Goal: Task Accomplishment & Management: Manage account settings

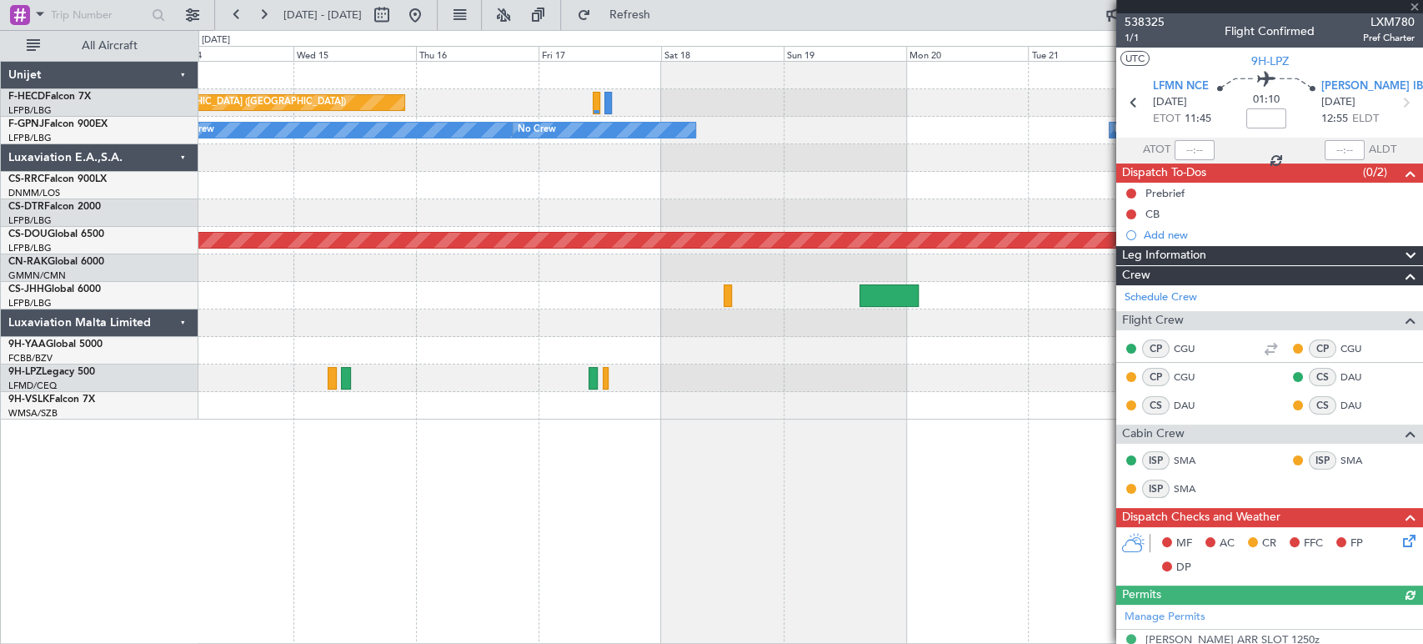
click at [457, 225] on div "Planned Maint [GEOGRAPHIC_DATA] ([GEOGRAPHIC_DATA]) No Crew No Crew No Crew No …" at bounding box center [810, 241] width 1224 height 358
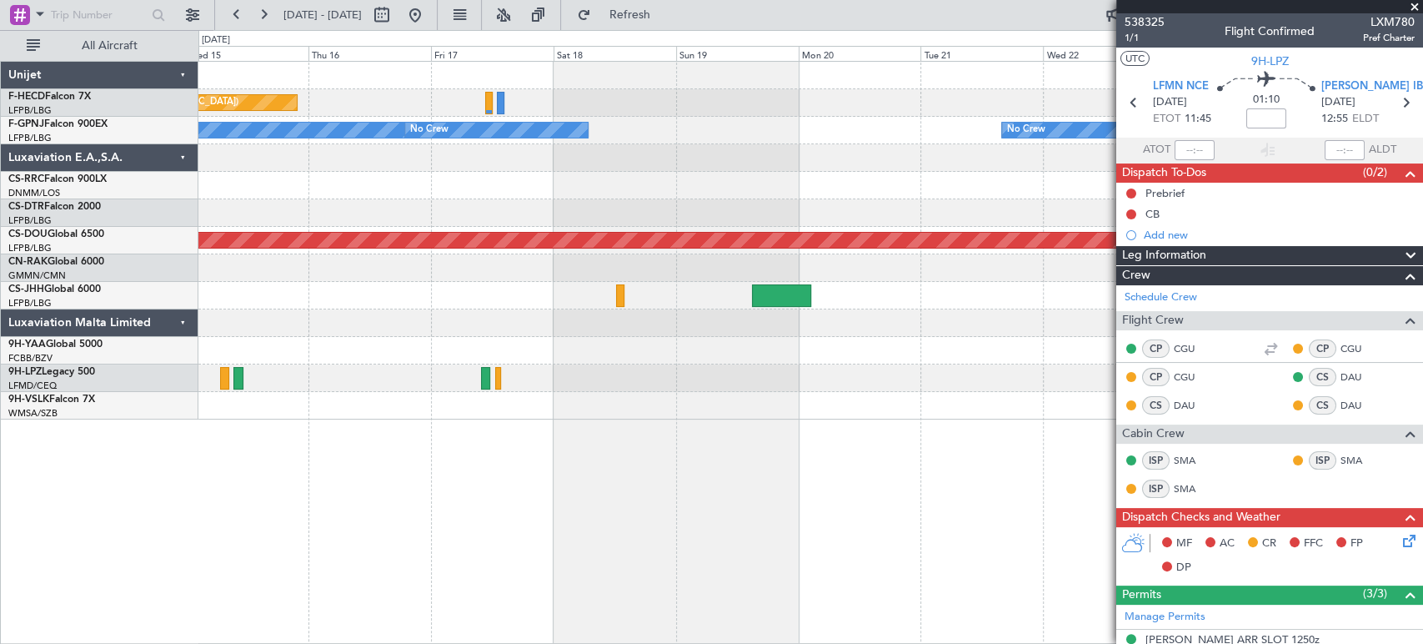
click at [467, 192] on div "Planned Maint [GEOGRAPHIC_DATA] ([GEOGRAPHIC_DATA]) Planned Maint [GEOGRAPHIC_D…" at bounding box center [810, 241] width 1224 height 358
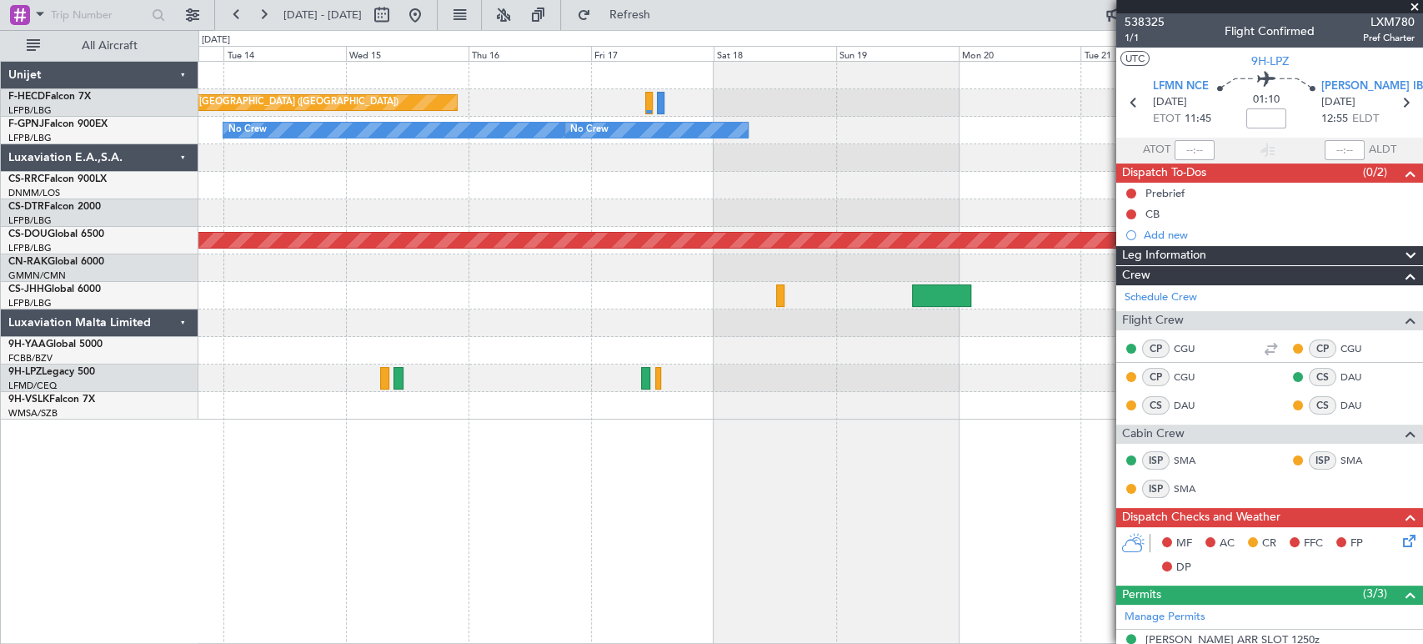
click at [660, 195] on div at bounding box center [810, 186] width 1224 height 28
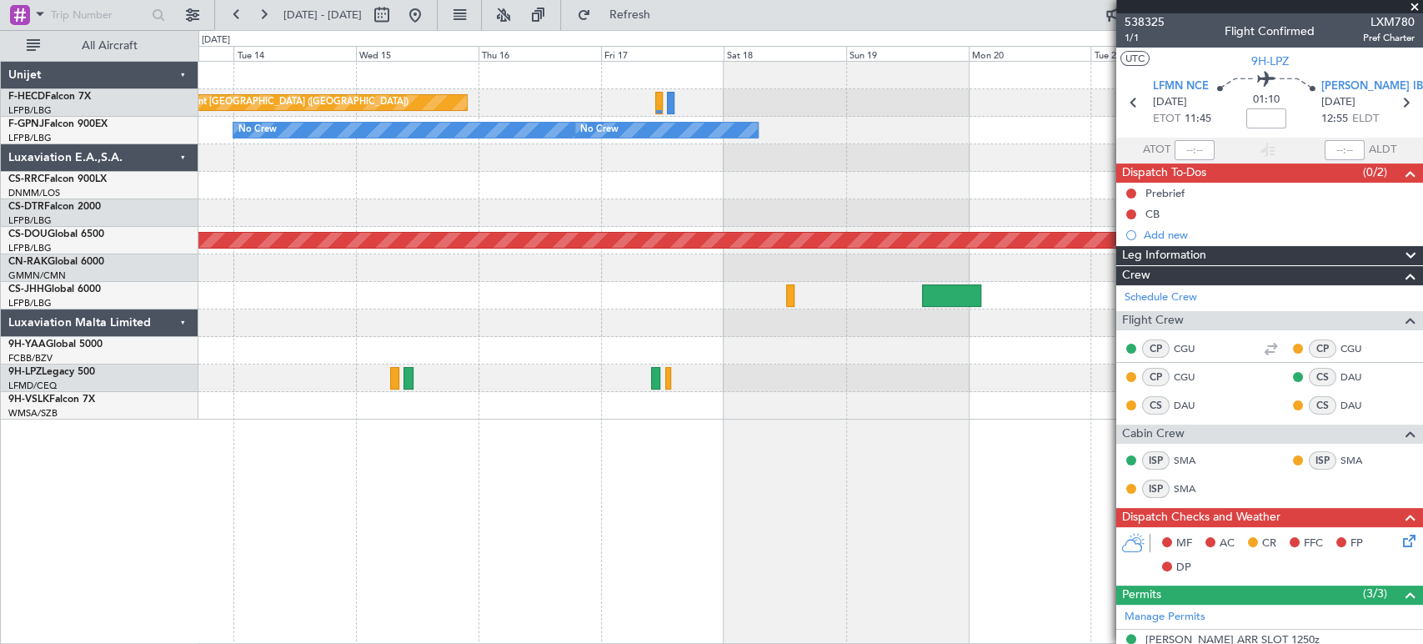
click at [858, 184] on div at bounding box center [810, 186] width 1224 height 28
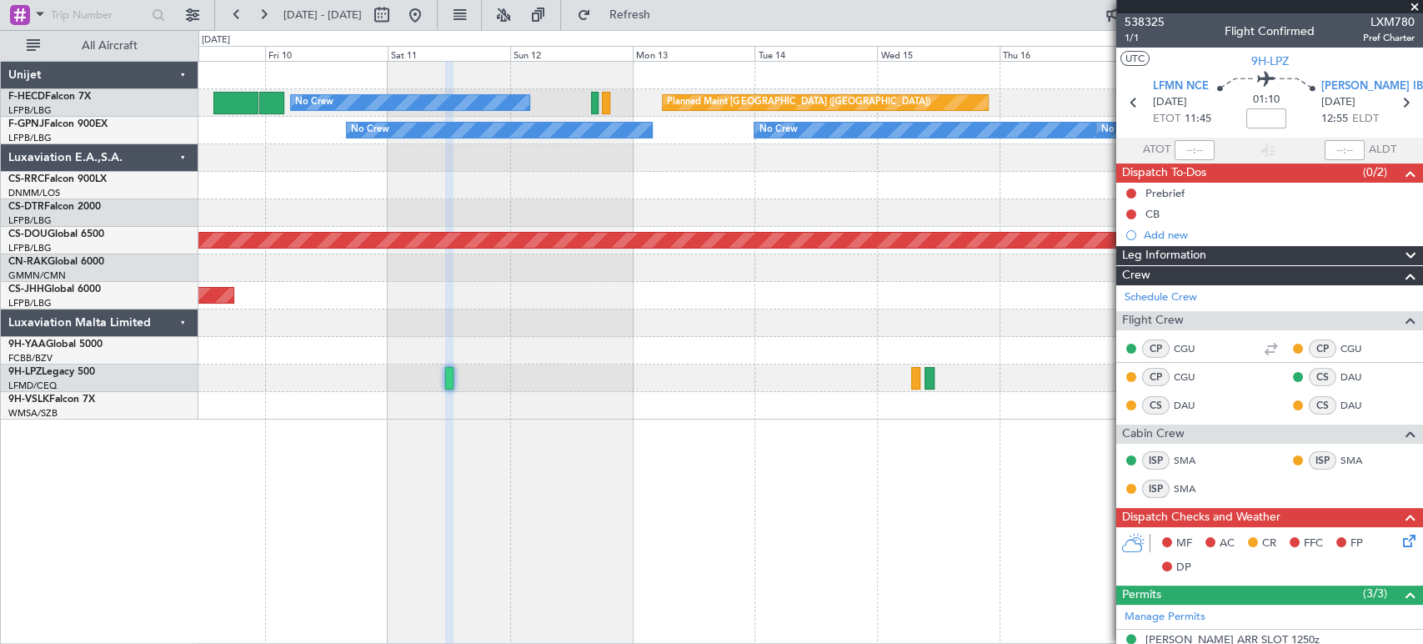
click at [713, 178] on div at bounding box center [810, 186] width 1224 height 28
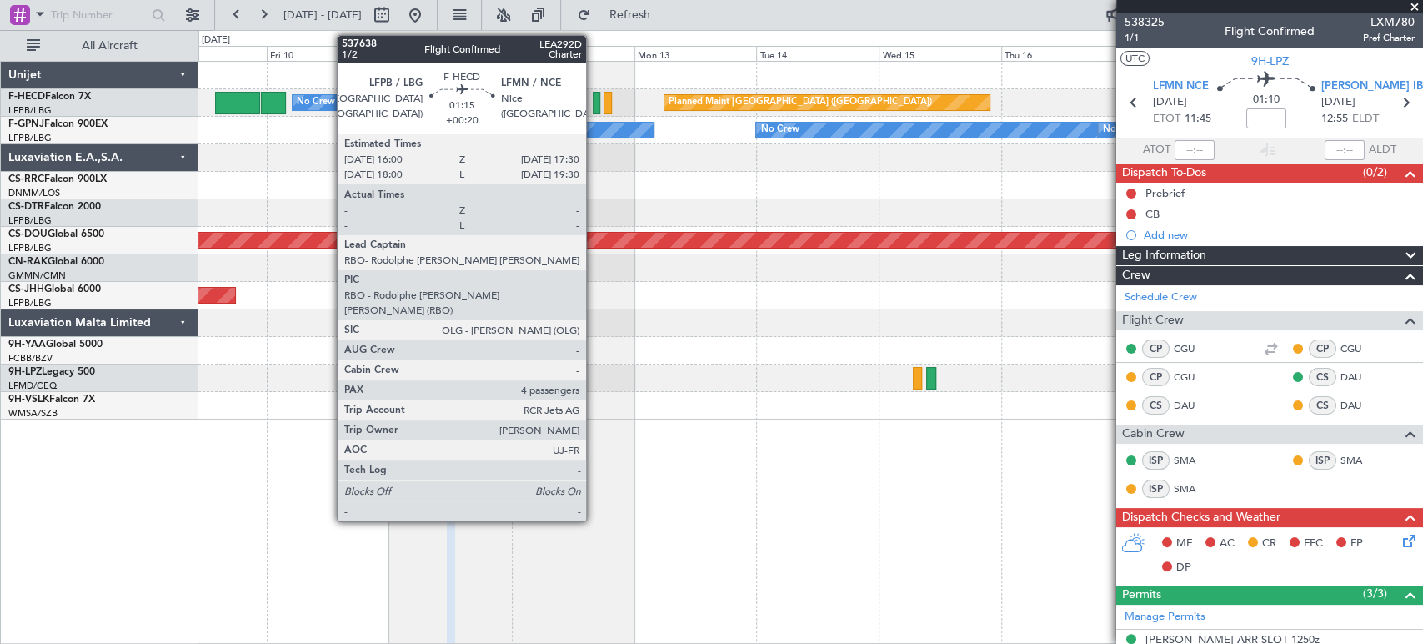
click at [593, 98] on div at bounding box center [597, 103] width 8 height 23
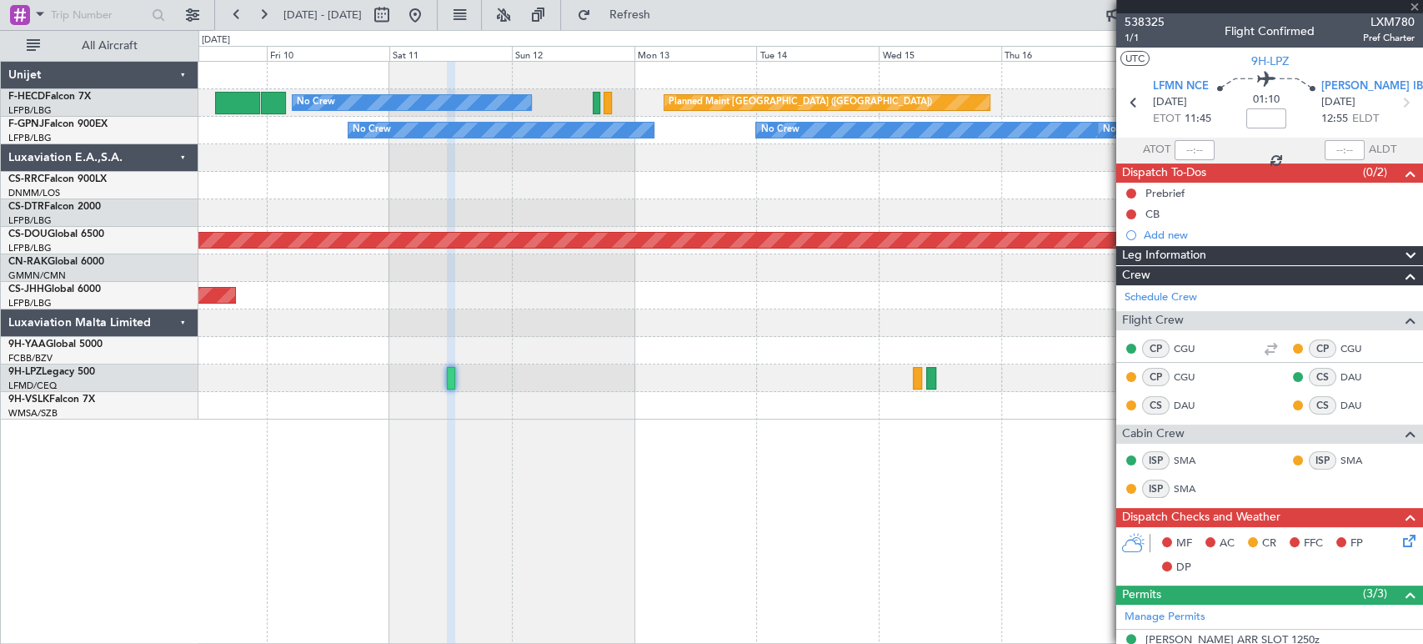
type input "+00:20"
type input "4"
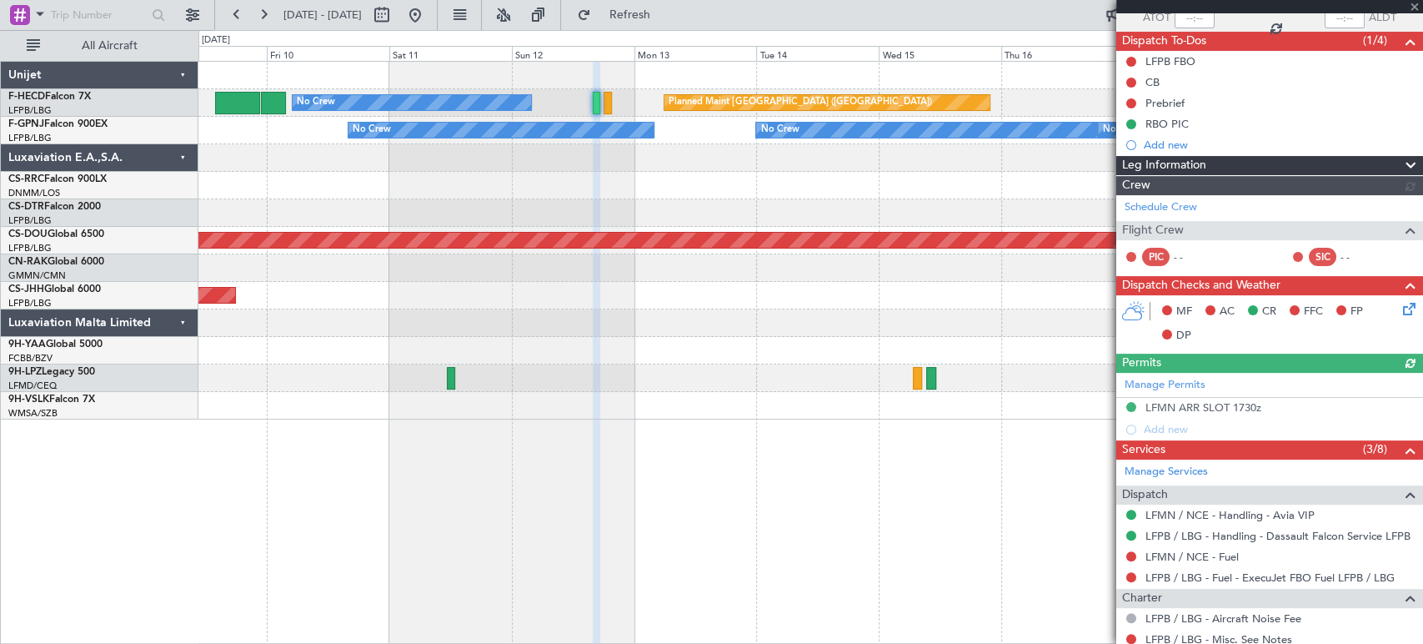
scroll to position [457, 0]
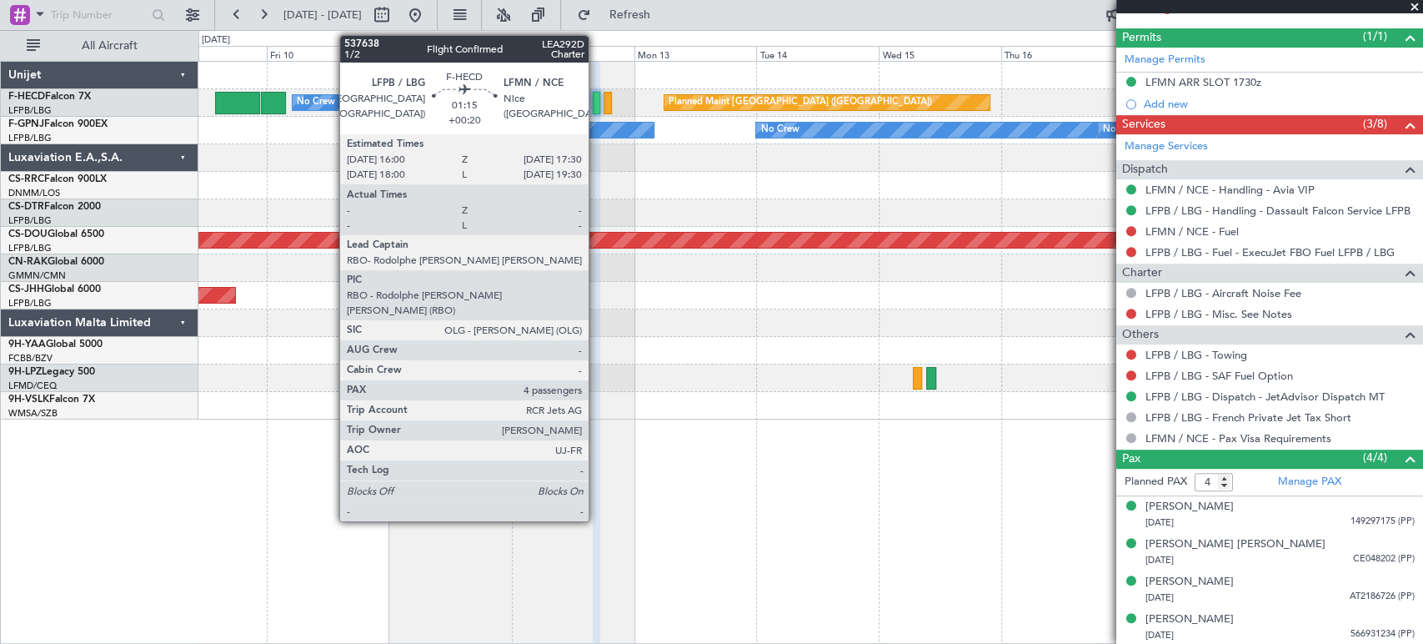
click at [596, 96] on div at bounding box center [597, 103] width 8 height 23
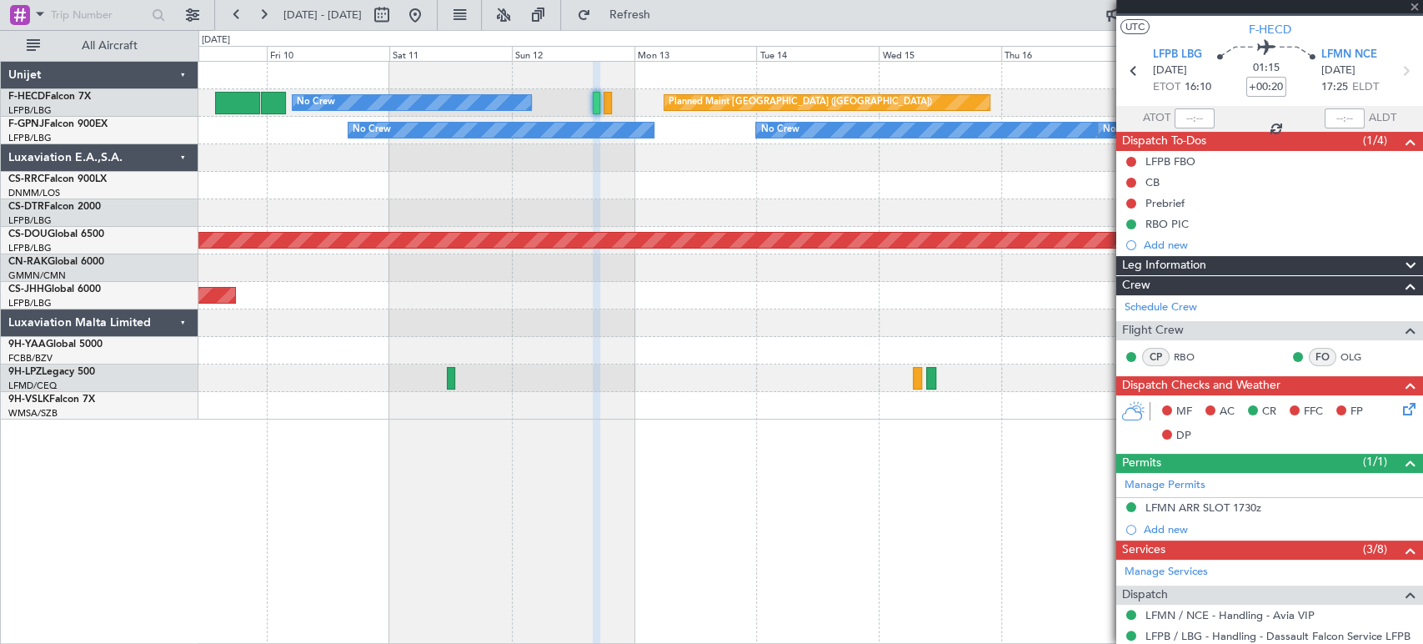
scroll to position [0, 0]
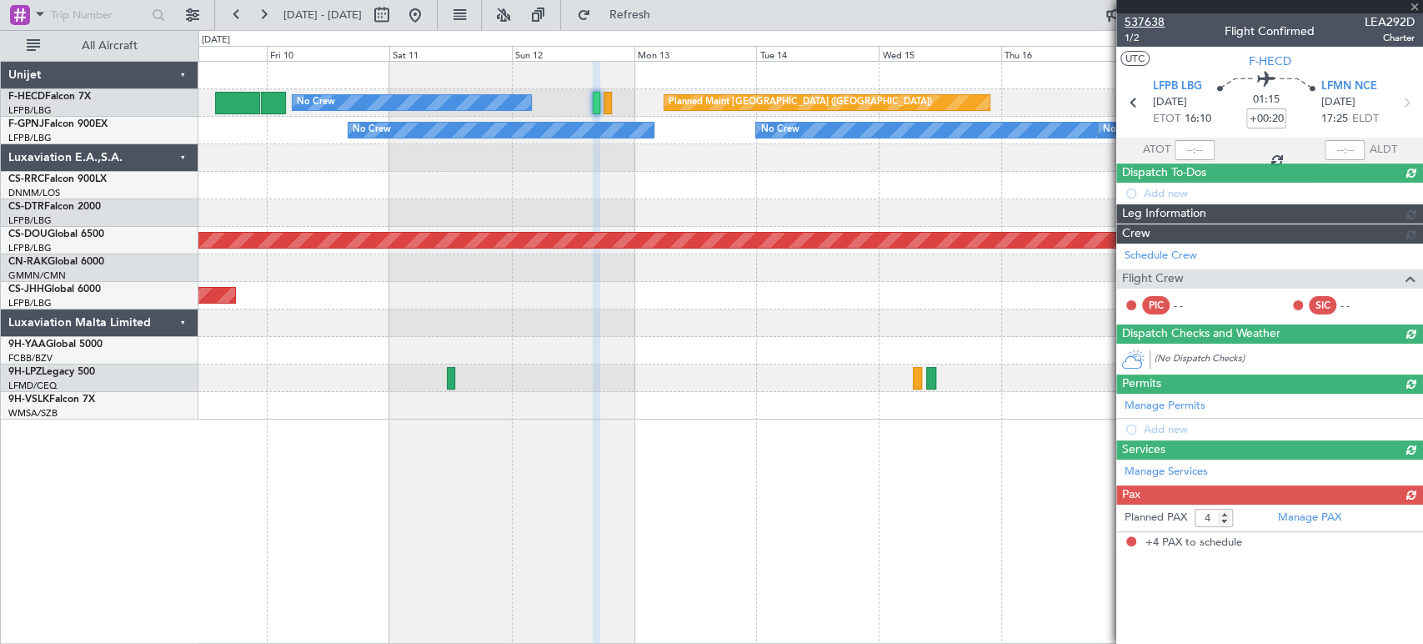
click at [1146, 20] on span "537638" at bounding box center [1144, 22] width 40 height 18
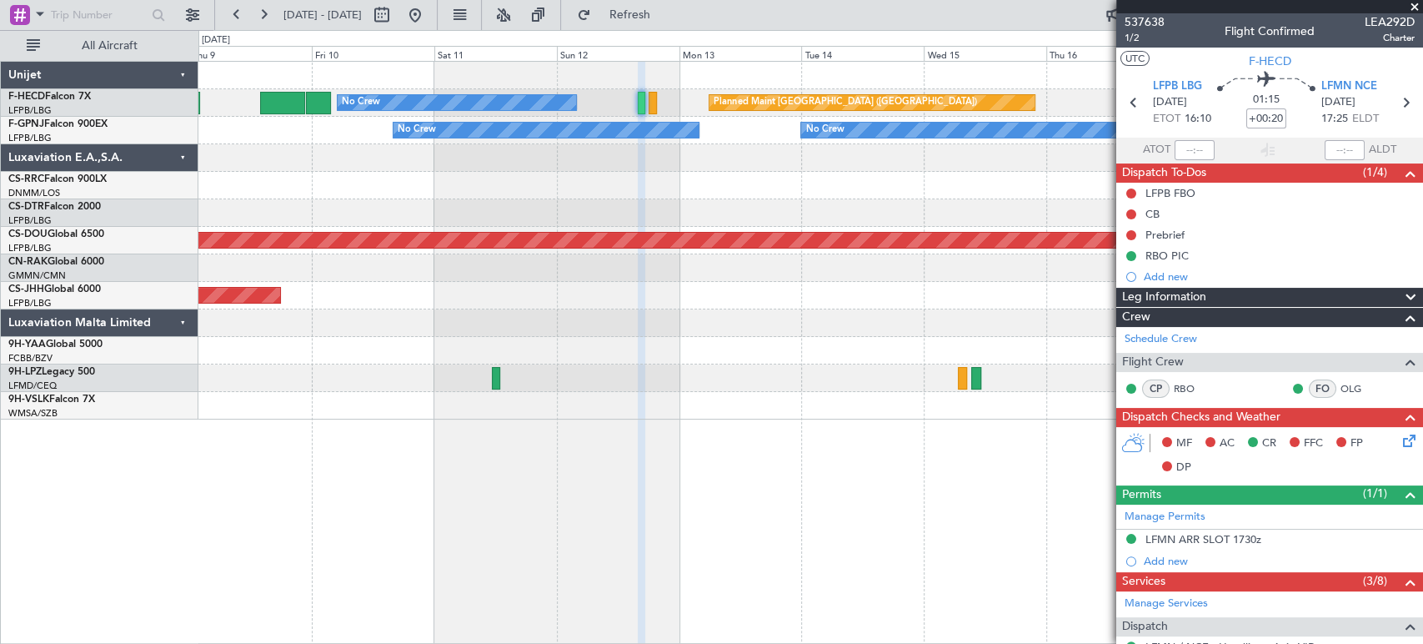
click at [1010, 176] on div at bounding box center [810, 186] width 1224 height 28
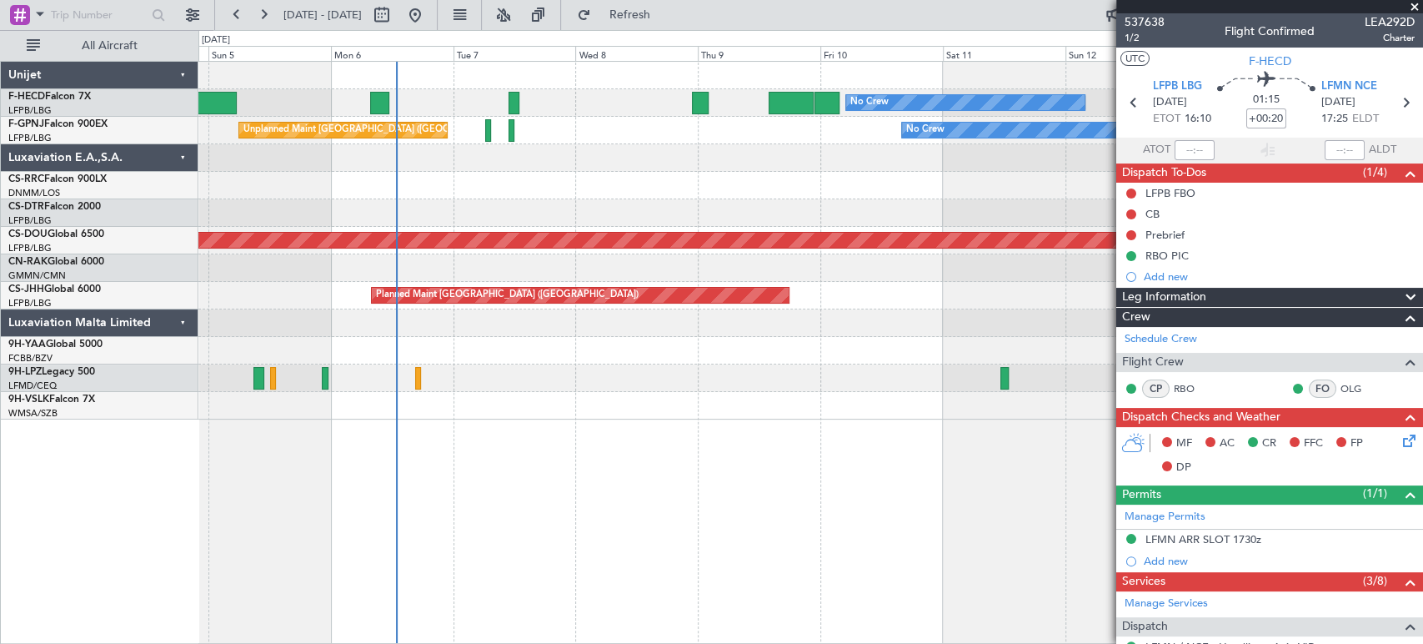
click at [747, 166] on div "Planned Maint [GEOGRAPHIC_DATA] ([GEOGRAPHIC_DATA]) No Crew No Crew AOG Maint […" at bounding box center [810, 241] width 1224 height 358
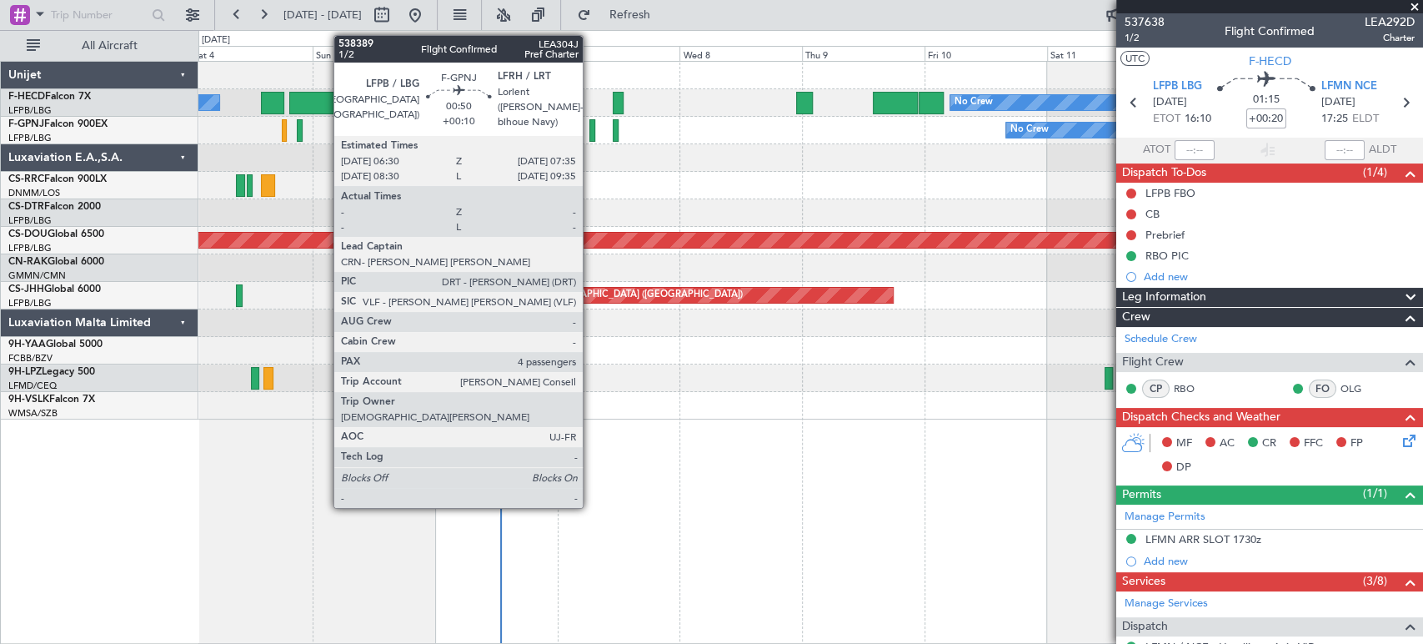
click at [590, 123] on div at bounding box center [592, 130] width 6 height 23
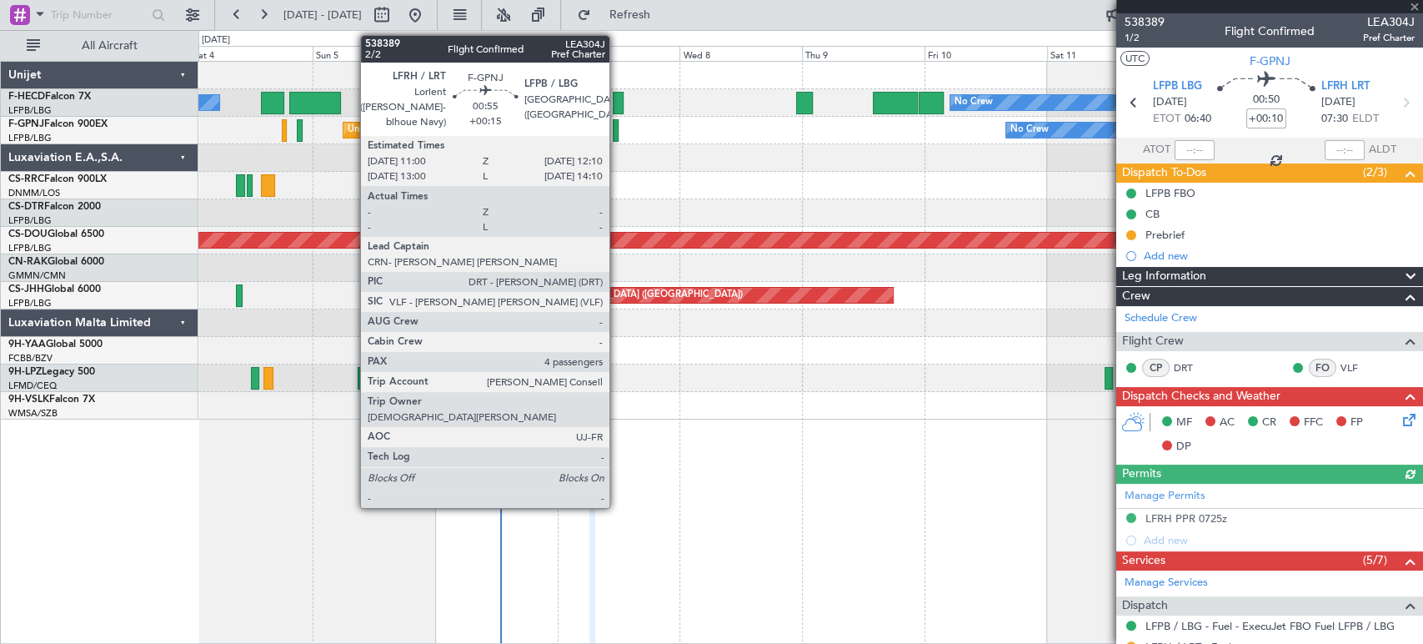
click at [617, 131] on div at bounding box center [616, 130] width 7 height 23
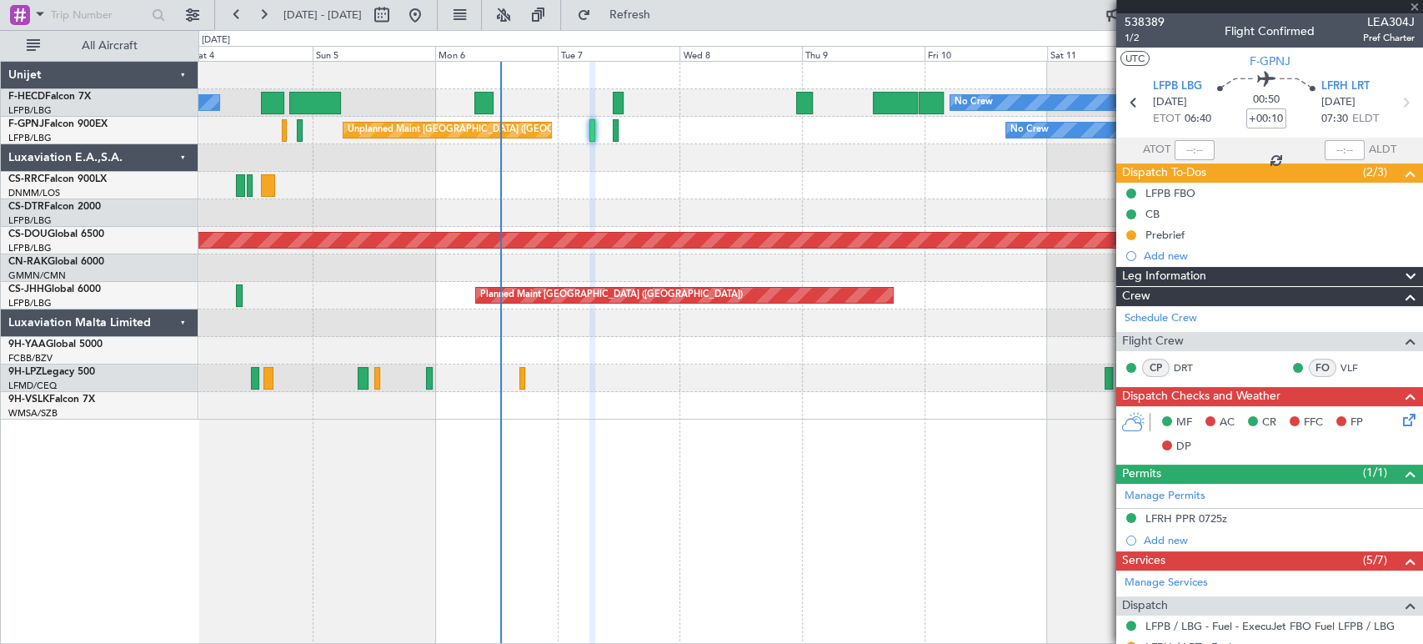
type input "+00:15"
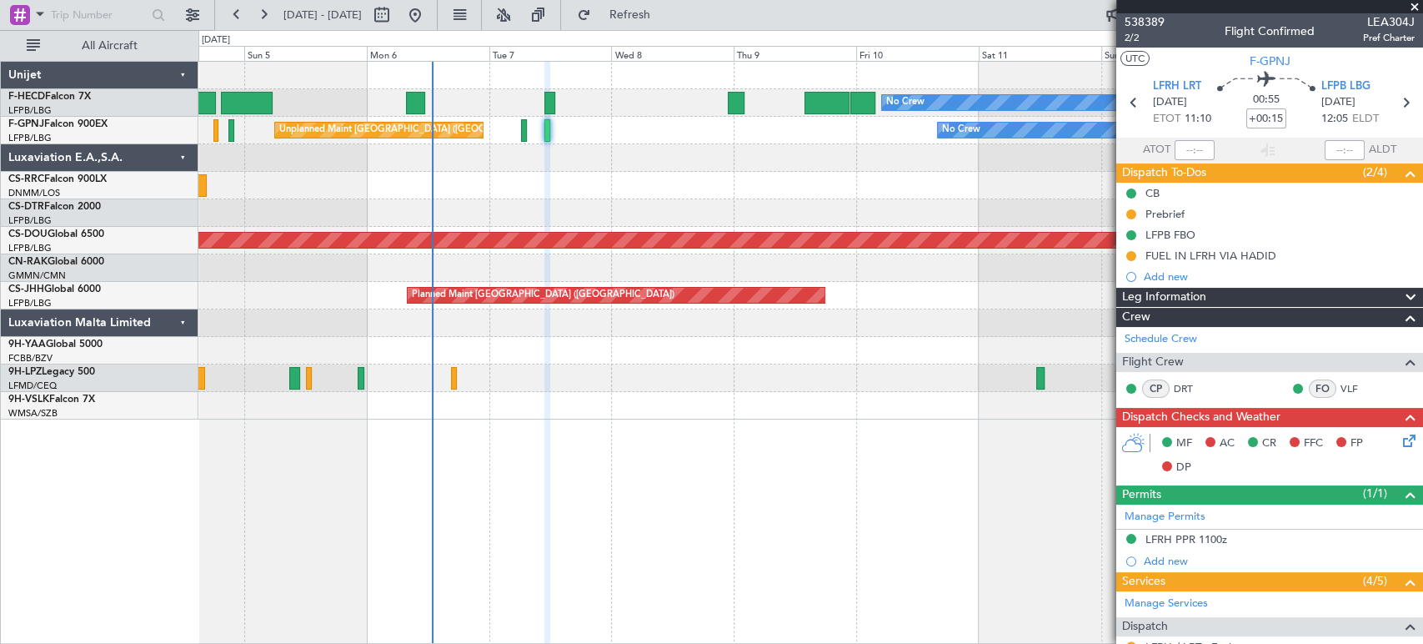
click at [520, 146] on div at bounding box center [810, 158] width 1224 height 28
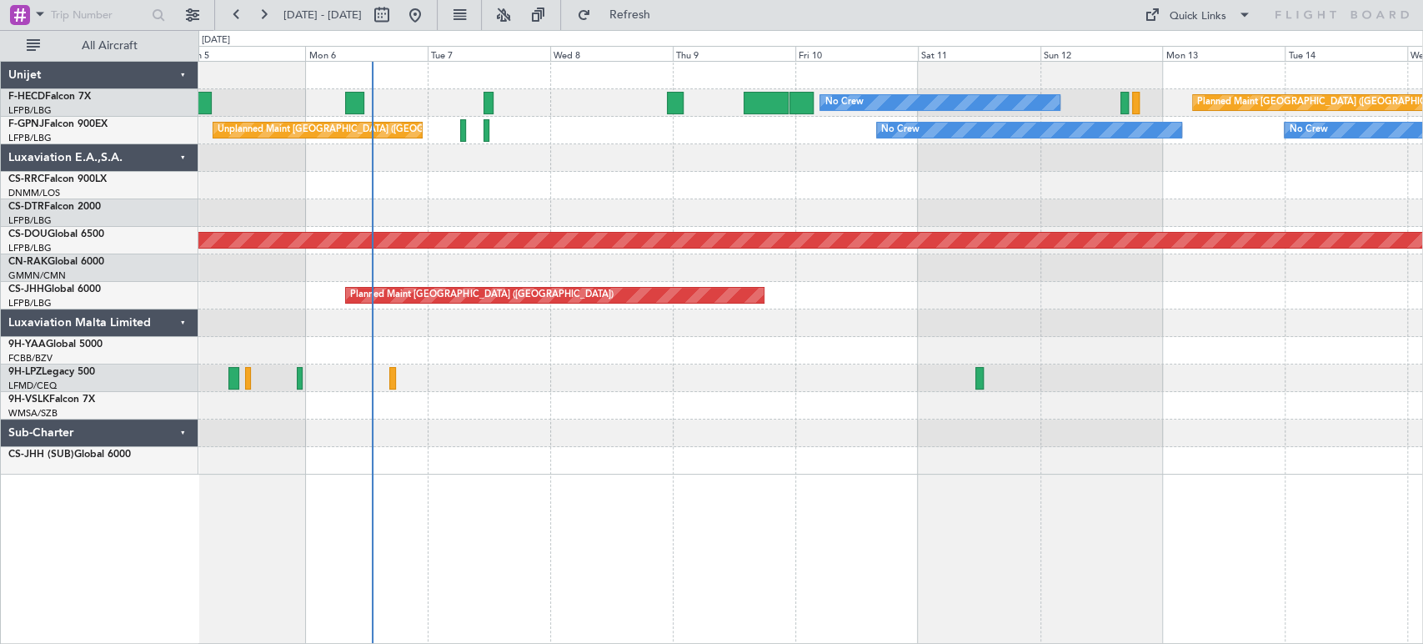
click at [711, 180] on div "No Crew Planned Maint [GEOGRAPHIC_DATA] ([GEOGRAPHIC_DATA]) No Crew AOG Maint […" at bounding box center [810, 268] width 1224 height 413
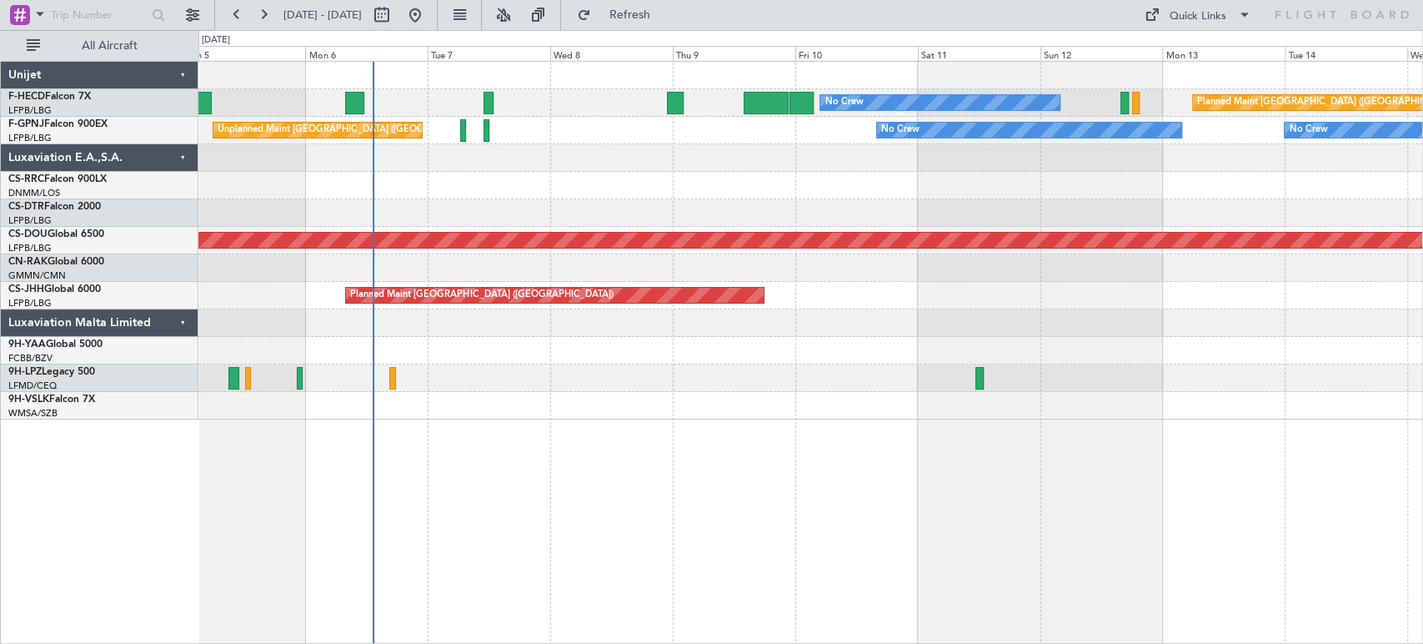
click at [711, 181] on div at bounding box center [810, 186] width 1224 height 28
click at [705, 193] on div at bounding box center [810, 186] width 1224 height 28
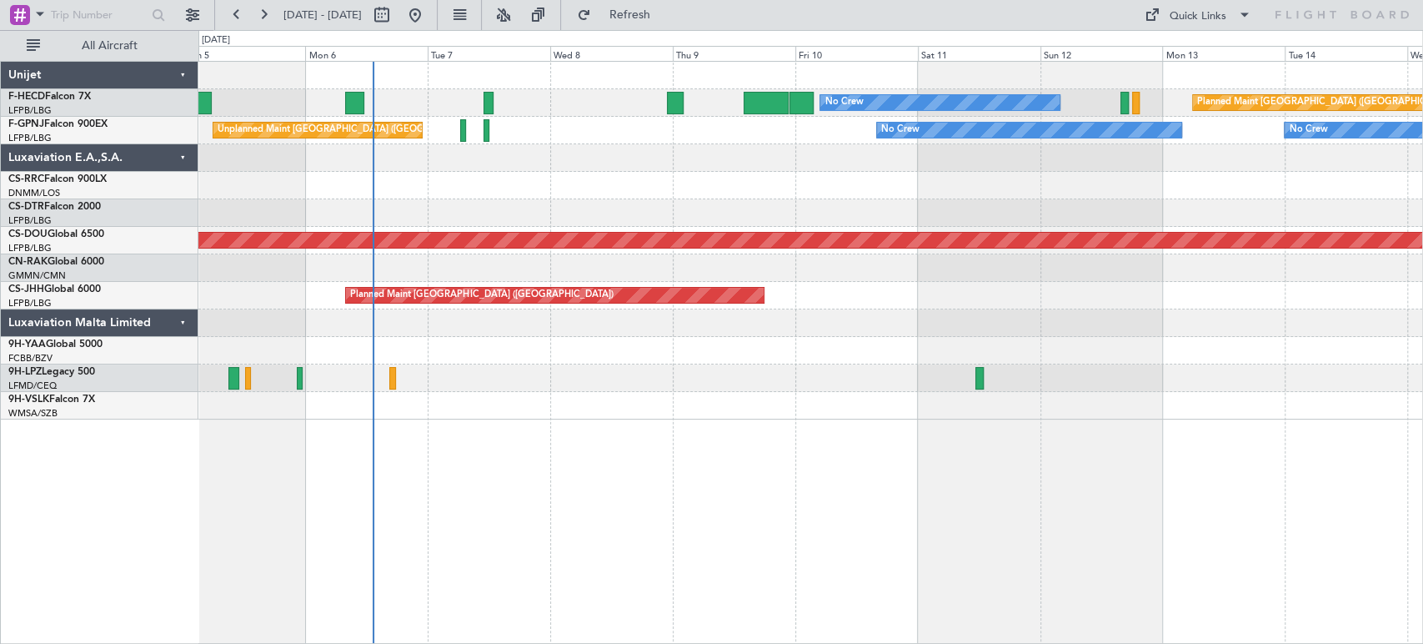
click at [704, 198] on div at bounding box center [810, 186] width 1224 height 28
click at [702, 199] on div at bounding box center [810, 213] width 1224 height 28
click at [701, 202] on div at bounding box center [810, 213] width 1224 height 28
click at [700, 203] on div at bounding box center [810, 213] width 1224 height 28
click at [699, 208] on div at bounding box center [810, 213] width 1224 height 28
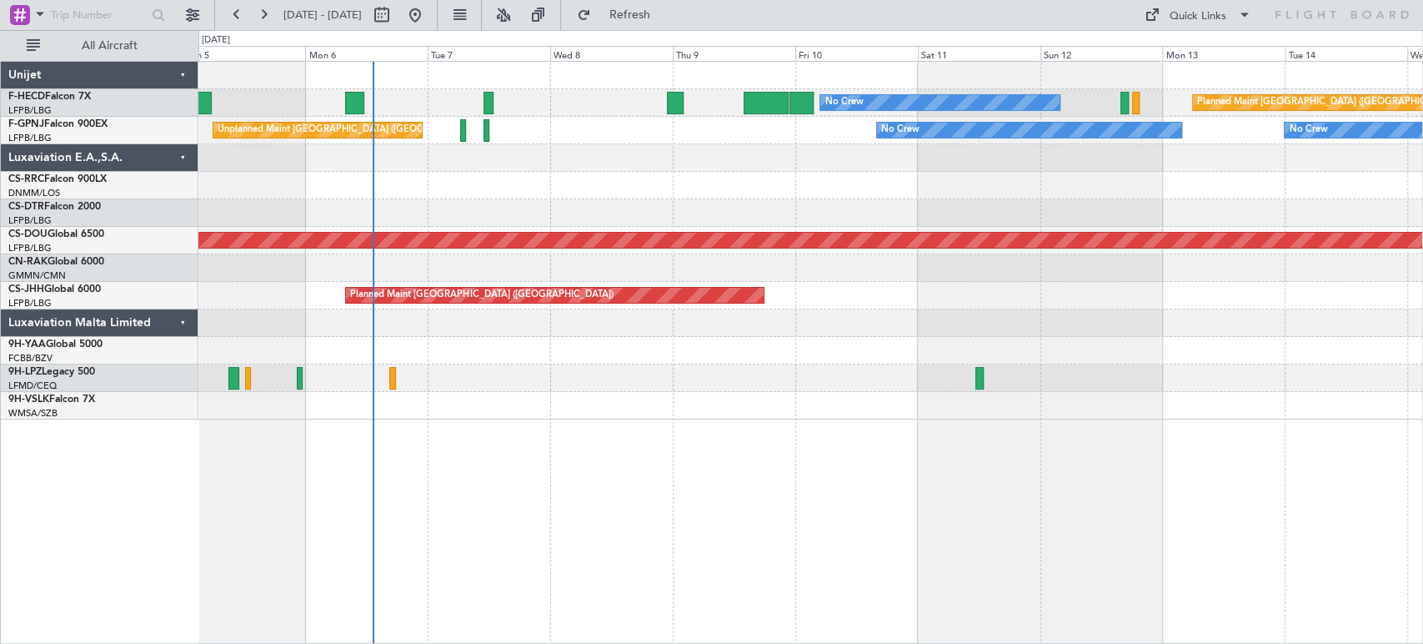
click at [699, 209] on div at bounding box center [810, 213] width 1224 height 28
click at [694, 218] on div at bounding box center [810, 213] width 1224 height 28
click at [464, 305] on div "Planned Maint [GEOGRAPHIC_DATA] ([GEOGRAPHIC_DATA])" at bounding box center [810, 296] width 1224 height 28
click at [462, 312] on div "Planned Maint Paris (Le Bourget) No Crew No Crew AOG Maint Paris (Le Bourget) U…" at bounding box center [810, 241] width 1224 height 358
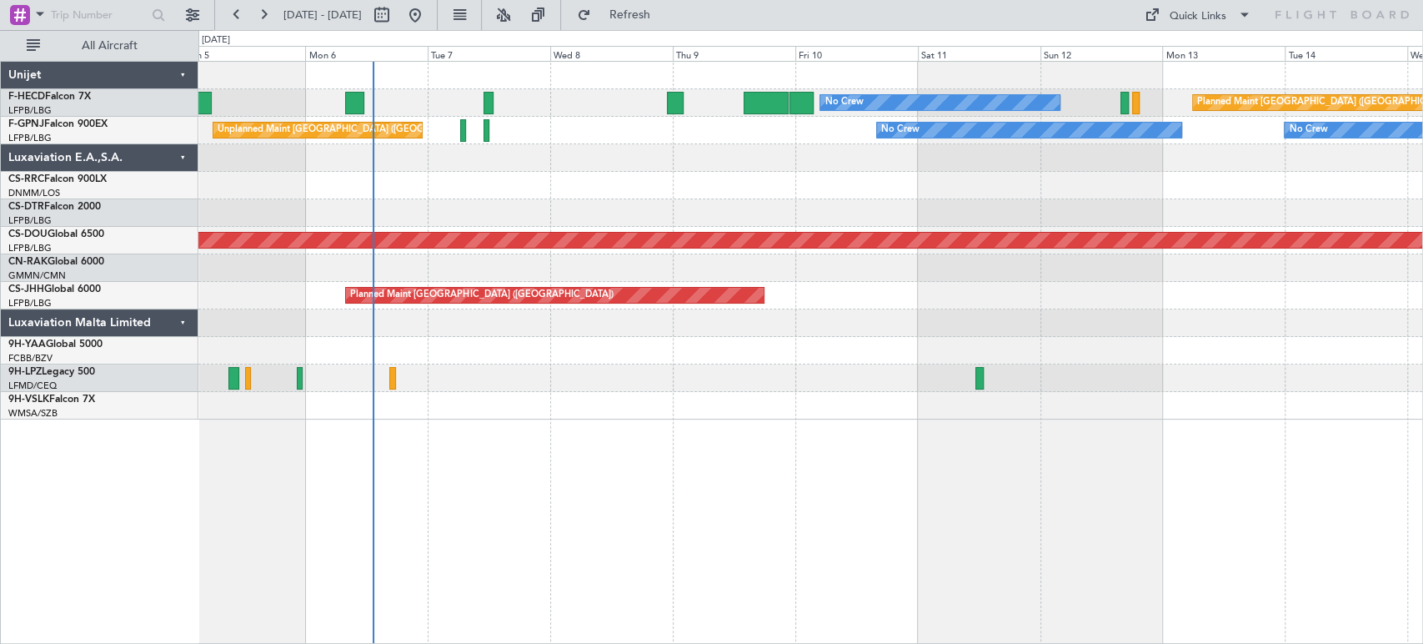
click at [460, 315] on div at bounding box center [810, 323] width 1224 height 28
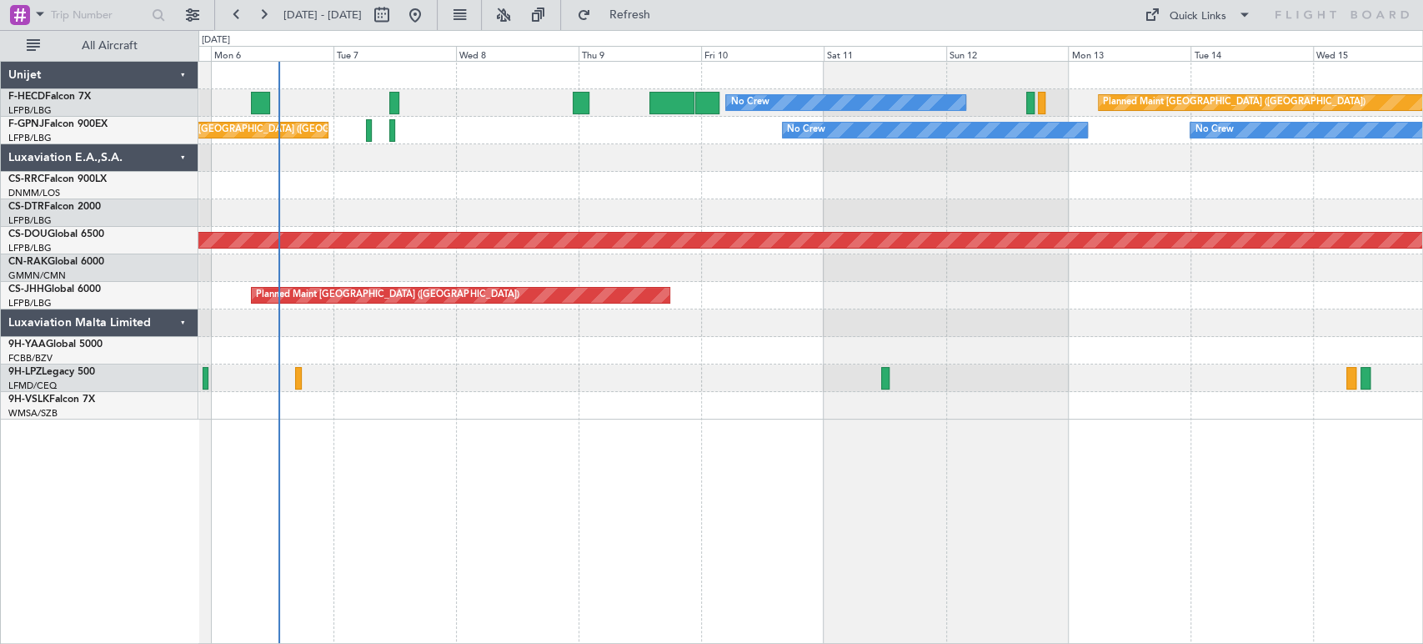
click at [443, 282] on div "Planned Maint Paris (Le Bourget) No Crew No Crew AOG Maint Paris (Le Bourget) U…" at bounding box center [810, 241] width 1224 height 358
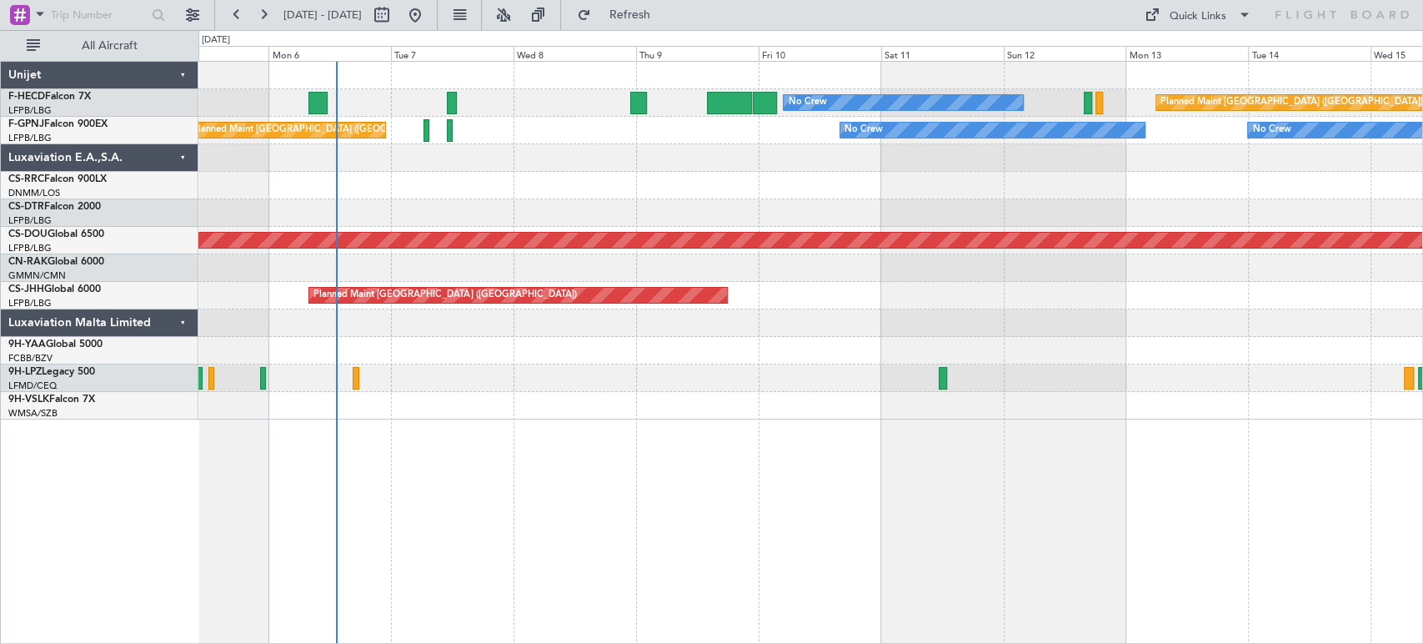
click at [413, 220] on div at bounding box center [810, 213] width 1224 height 28
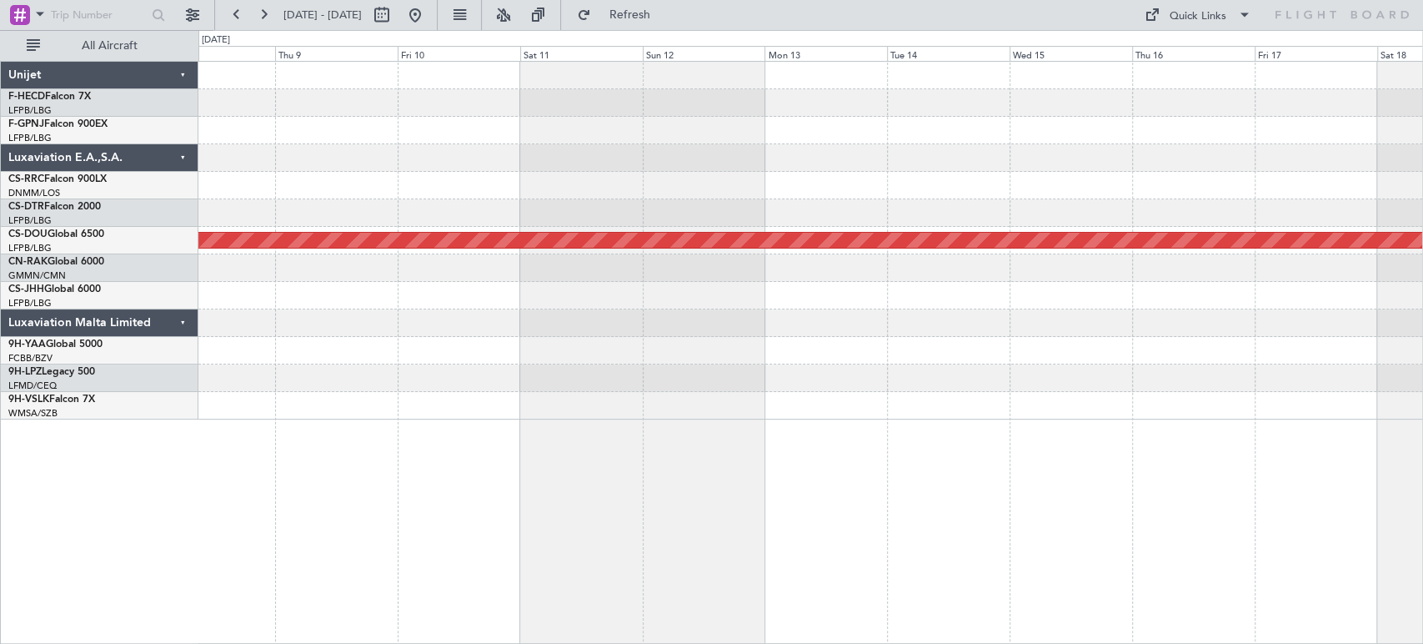
click at [467, 89] on div "Planned Maint London ([GEOGRAPHIC_DATA])" at bounding box center [810, 241] width 1224 height 358
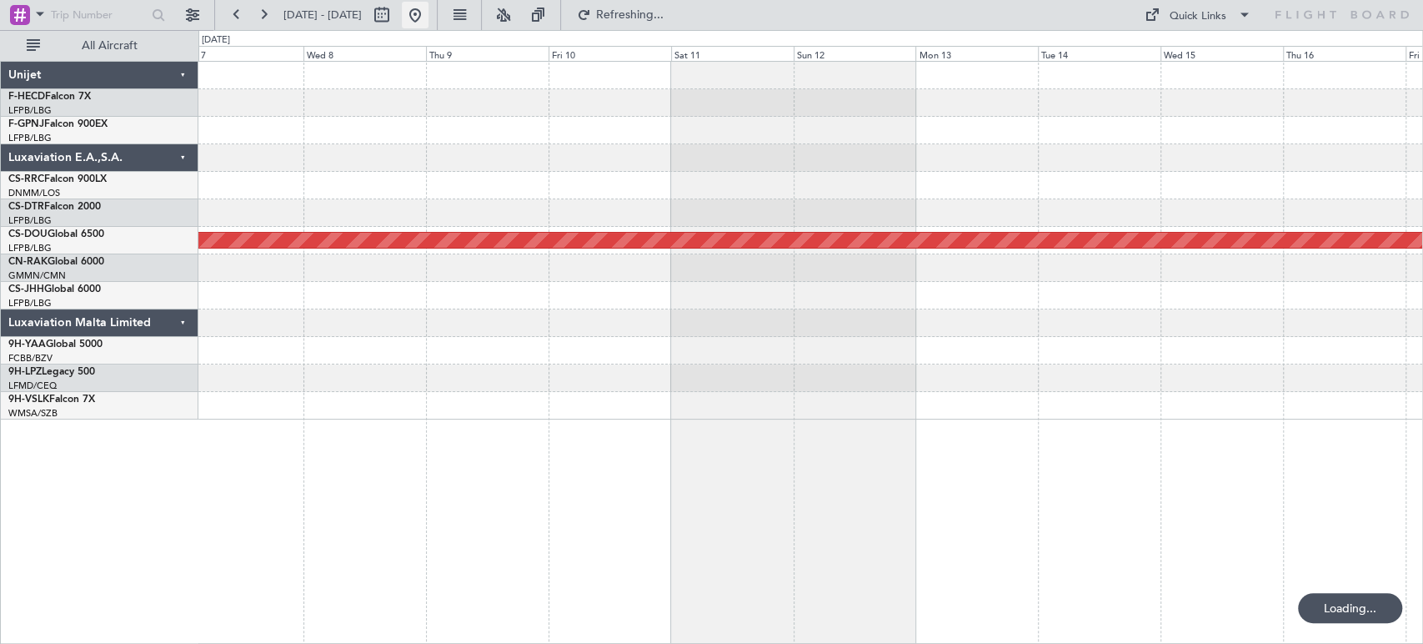
click at [428, 13] on button at bounding box center [415, 15] width 27 height 27
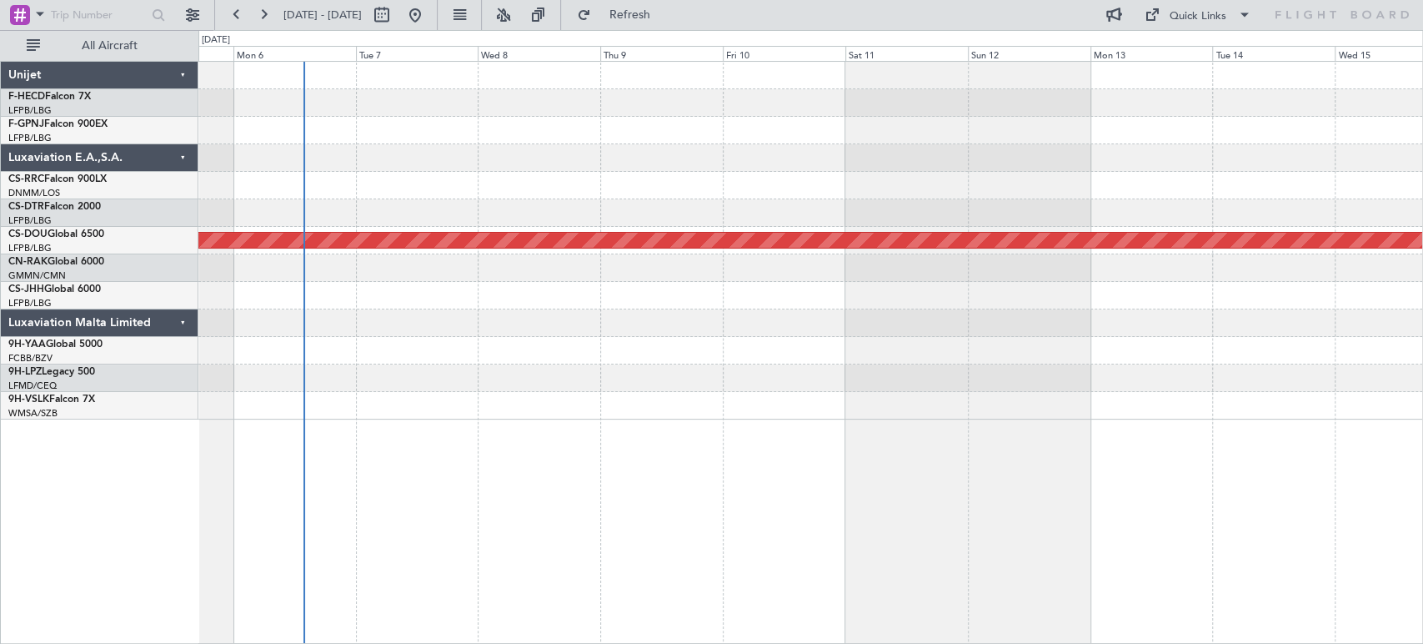
click at [699, 142] on div at bounding box center [810, 131] width 1224 height 28
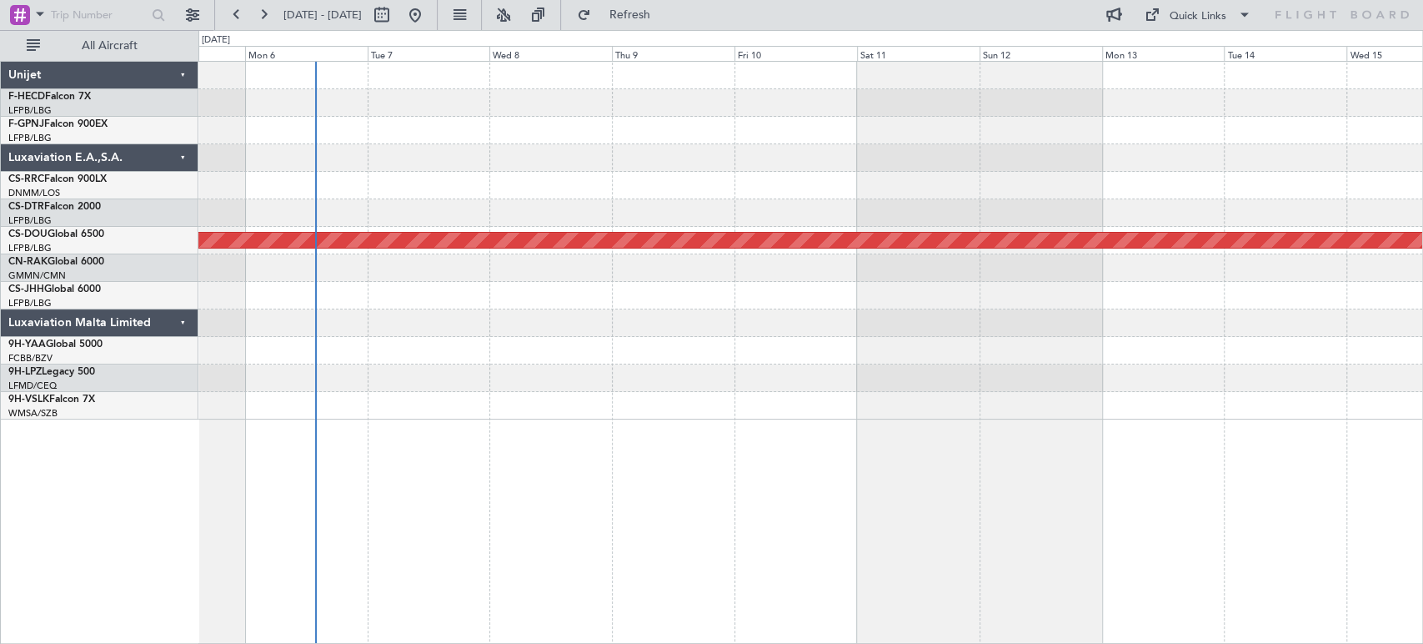
click at [594, 117] on div at bounding box center [810, 131] width 1224 height 28
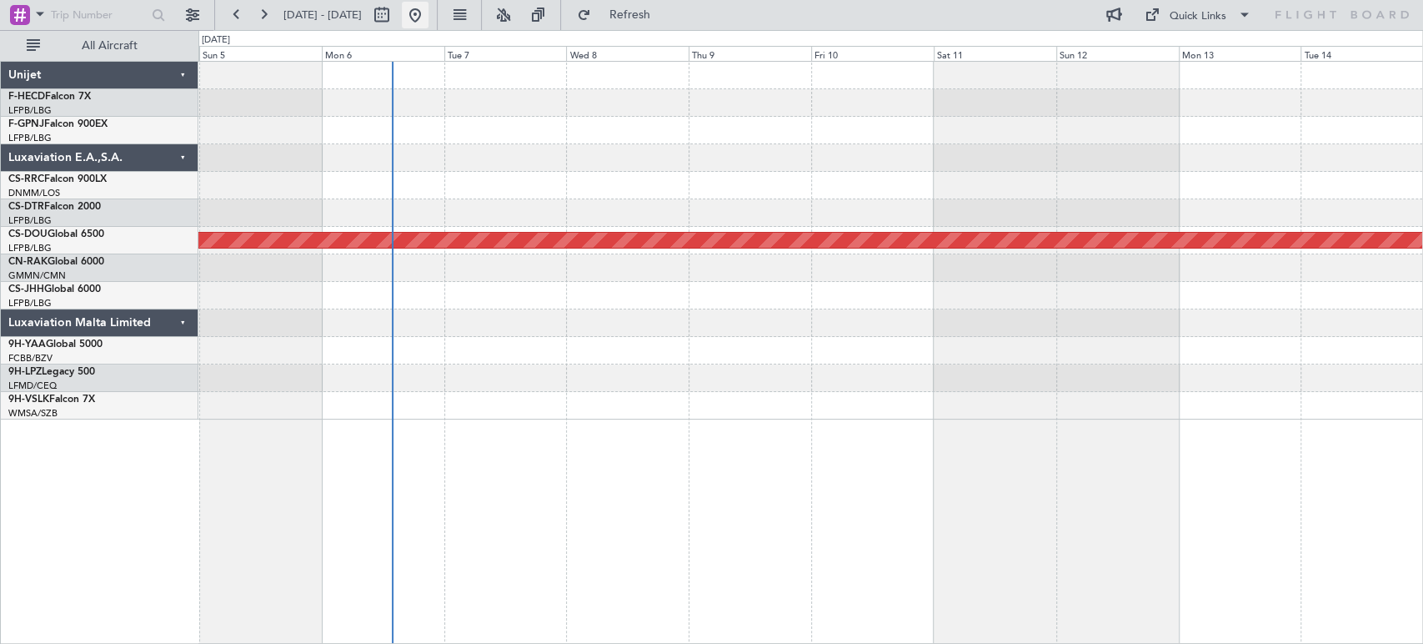
click at [428, 10] on button at bounding box center [415, 15] width 27 height 27
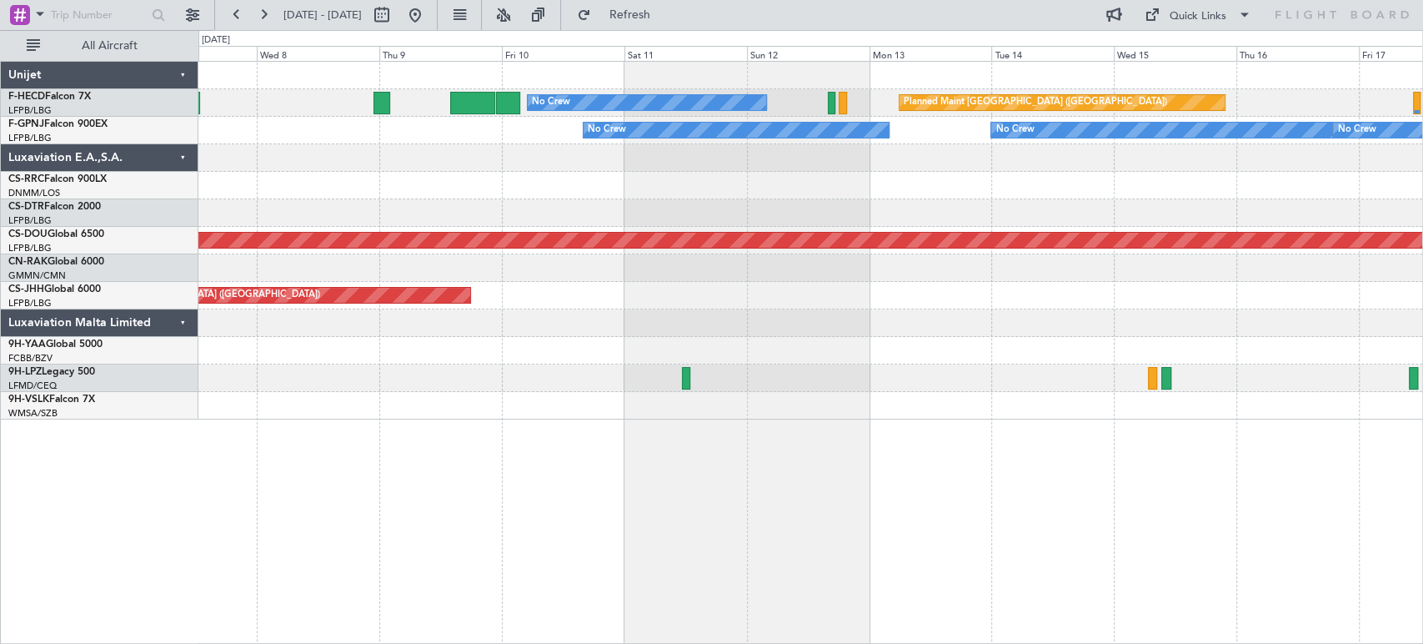
click at [323, 161] on div at bounding box center [810, 158] width 1224 height 28
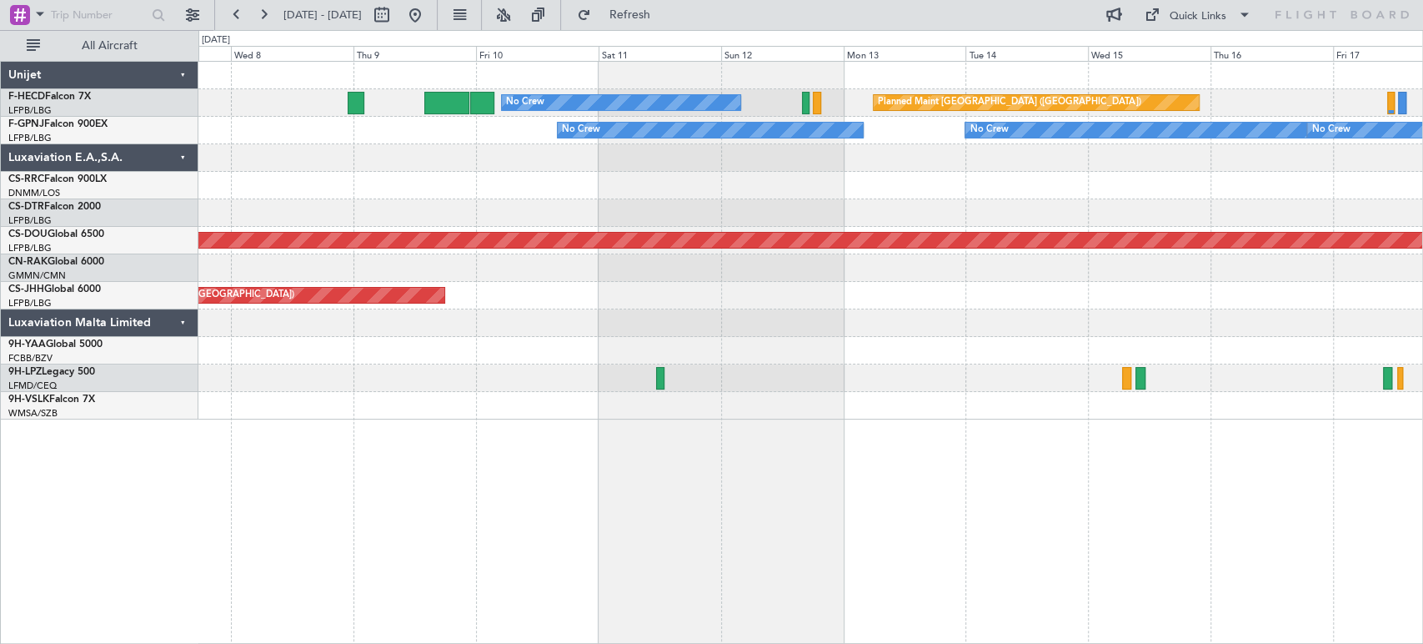
click at [393, 153] on div at bounding box center [810, 158] width 1224 height 28
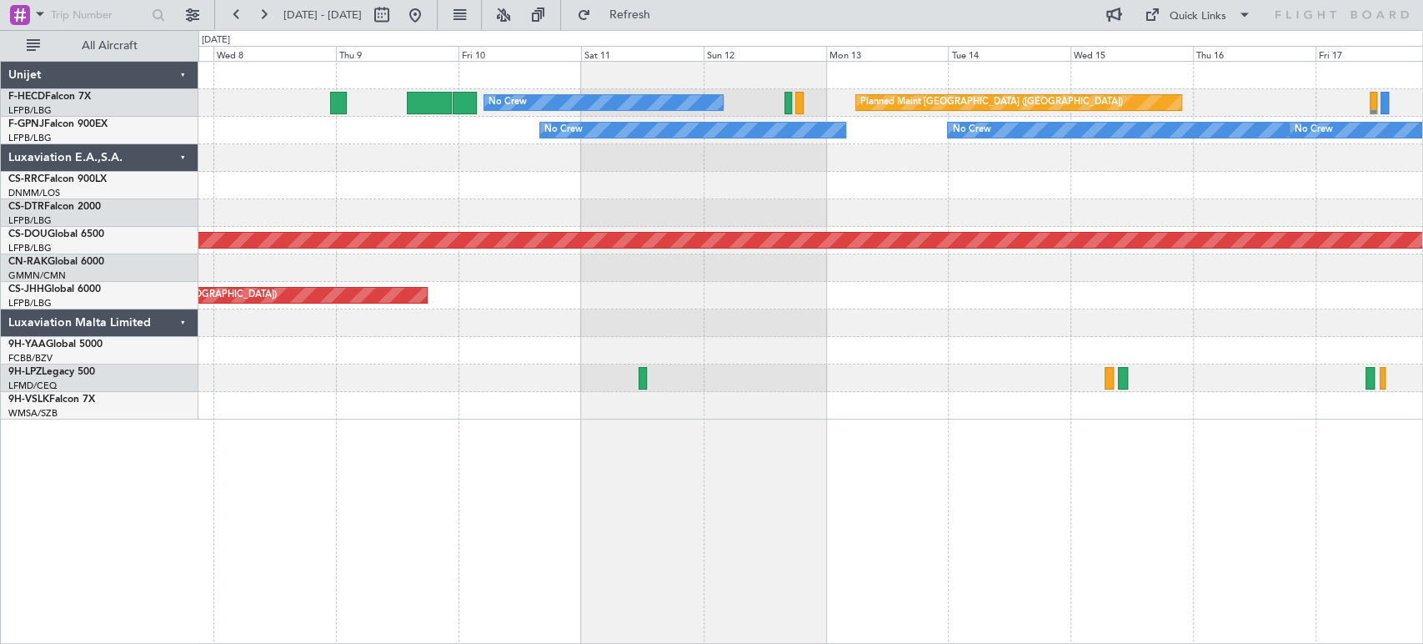
click at [478, 188] on div "Planned Maint Paris (Le Bourget) No Crew No Crew No Crew No Crew Unplanned Main…" at bounding box center [810, 241] width 1224 height 358
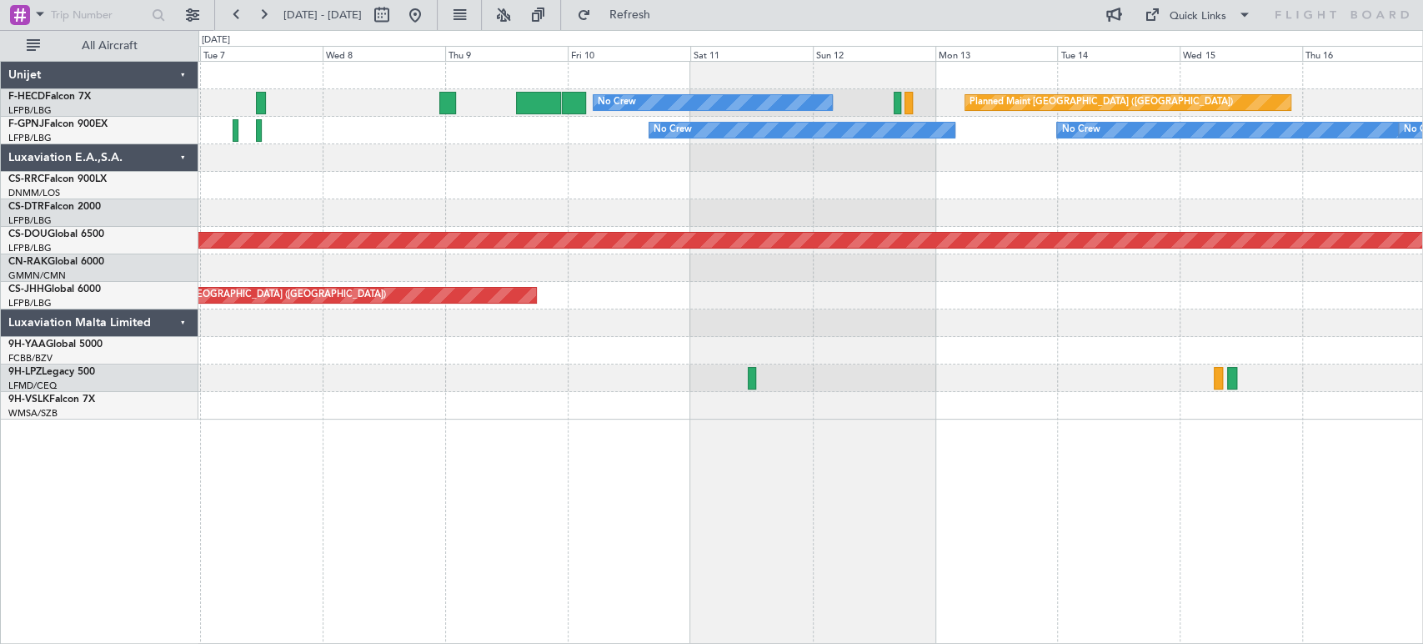
click at [617, 183] on div at bounding box center [810, 186] width 1224 height 28
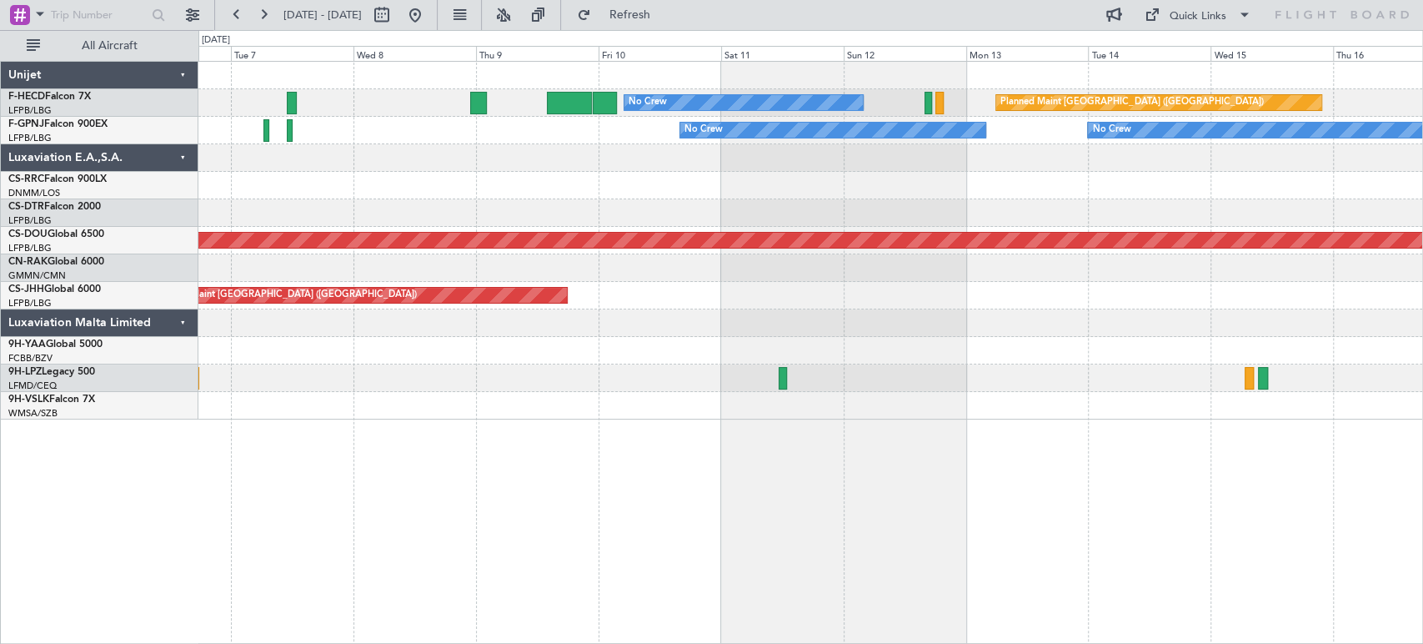
click at [664, 172] on div at bounding box center [810, 186] width 1224 height 28
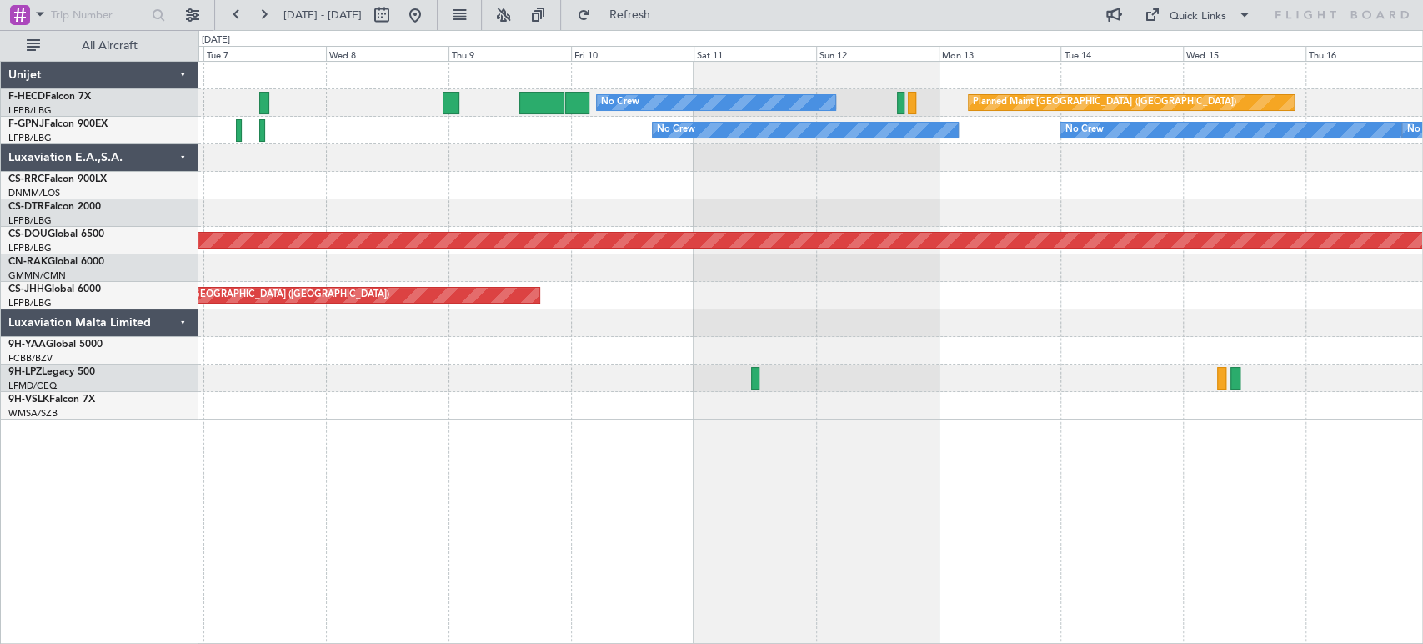
click at [578, 175] on div "Planned Maint Paris (Le Bourget) No Crew No Crew No Crew No Crew Unplanned Main…" at bounding box center [810, 241] width 1224 height 358
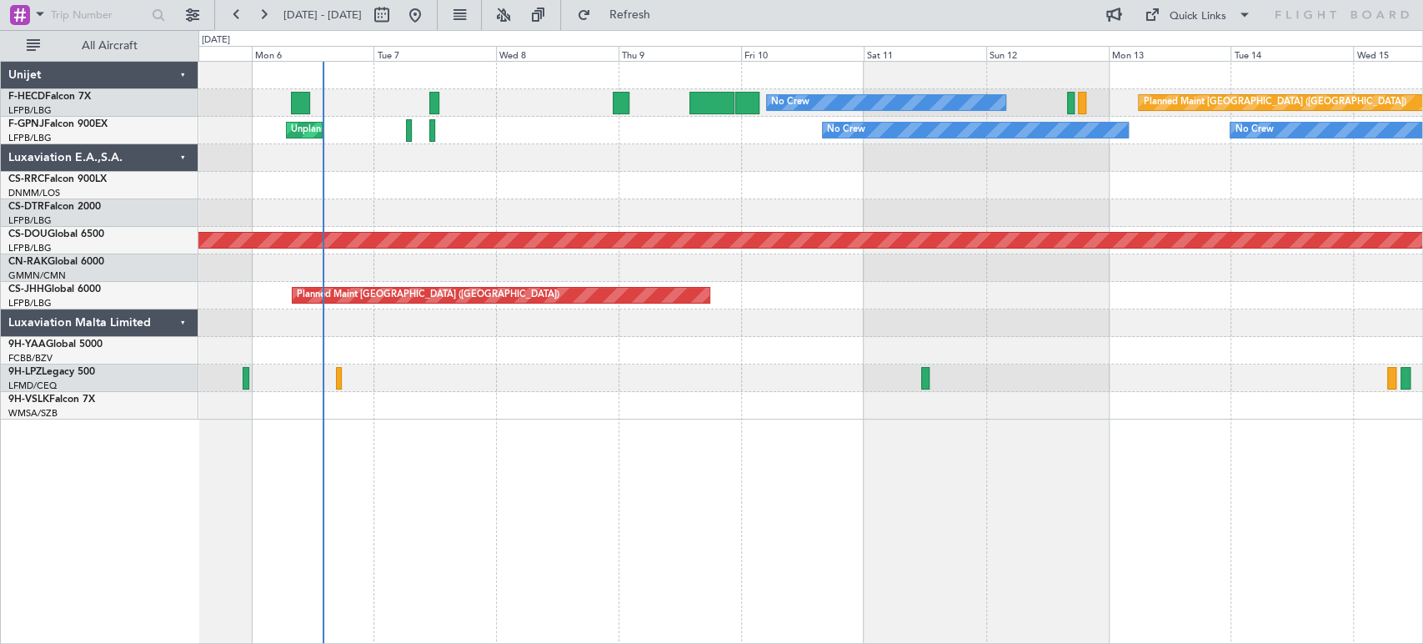
click at [591, 177] on div at bounding box center [810, 186] width 1224 height 28
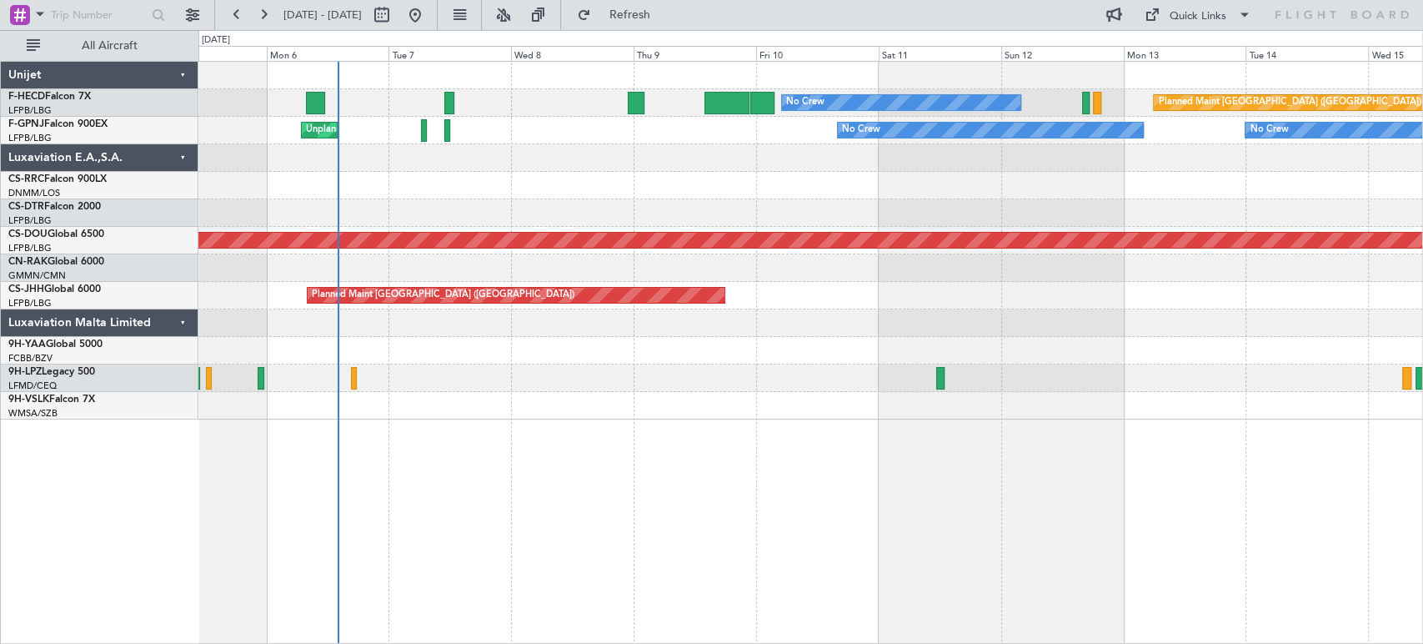
click at [442, 98] on div "Planned Maint Paris (Le Bourget) No Crew No Crew AOG Maint Paris (Le Bourget)" at bounding box center [810, 103] width 1224 height 28
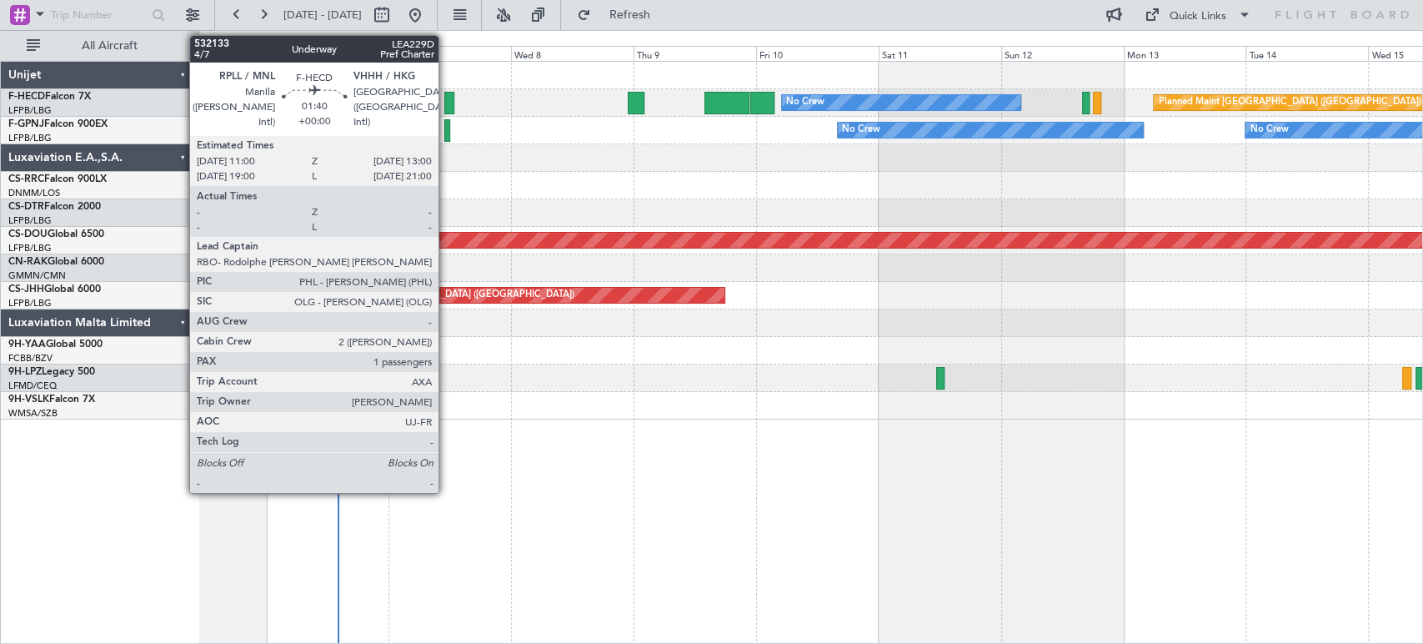
click at [446, 97] on div at bounding box center [449, 103] width 11 height 23
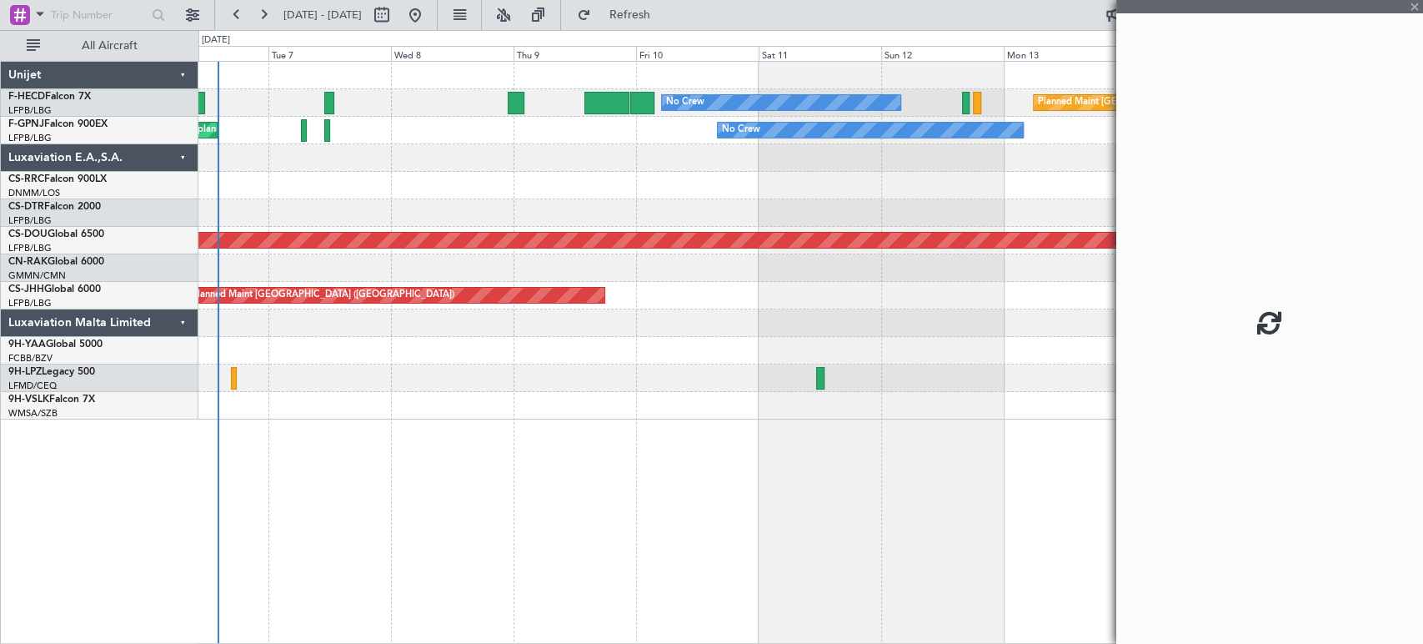
click at [355, 145] on div "Planned Maint Paris (Le Bourget) No Crew No Crew No Crew No Crew Unplanned Main…" at bounding box center [810, 241] width 1224 height 358
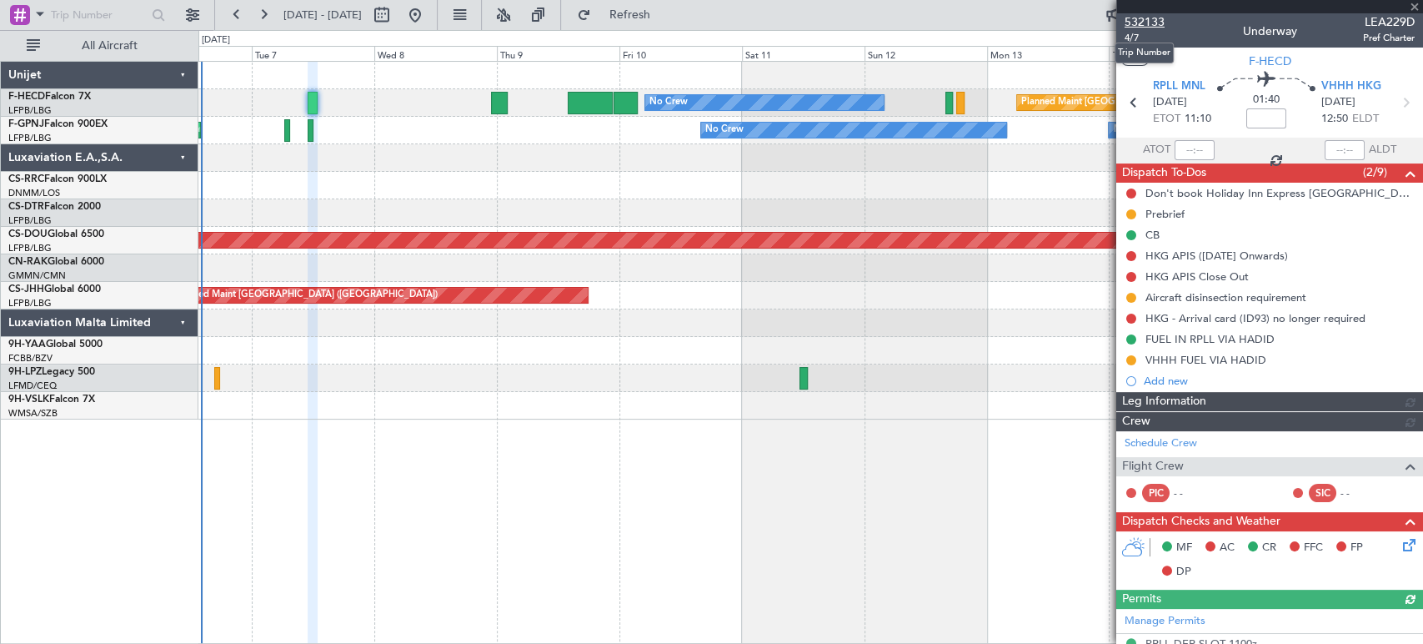
click at [1139, 18] on span "532133" at bounding box center [1144, 22] width 40 height 18
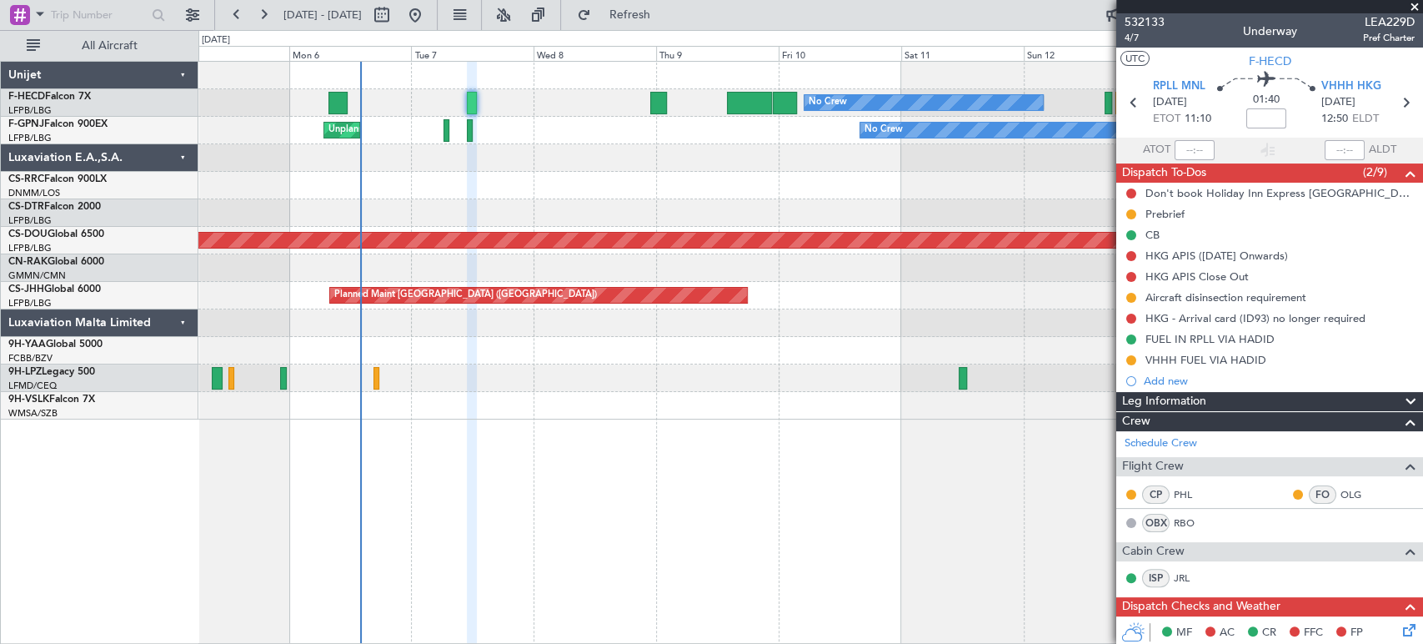
click at [28, 159] on div "No Crew Planned Maint Paris (Le Bourget) No Crew AOG Maint Paris (Le Bourget) U…" at bounding box center [711, 336] width 1423 height 613
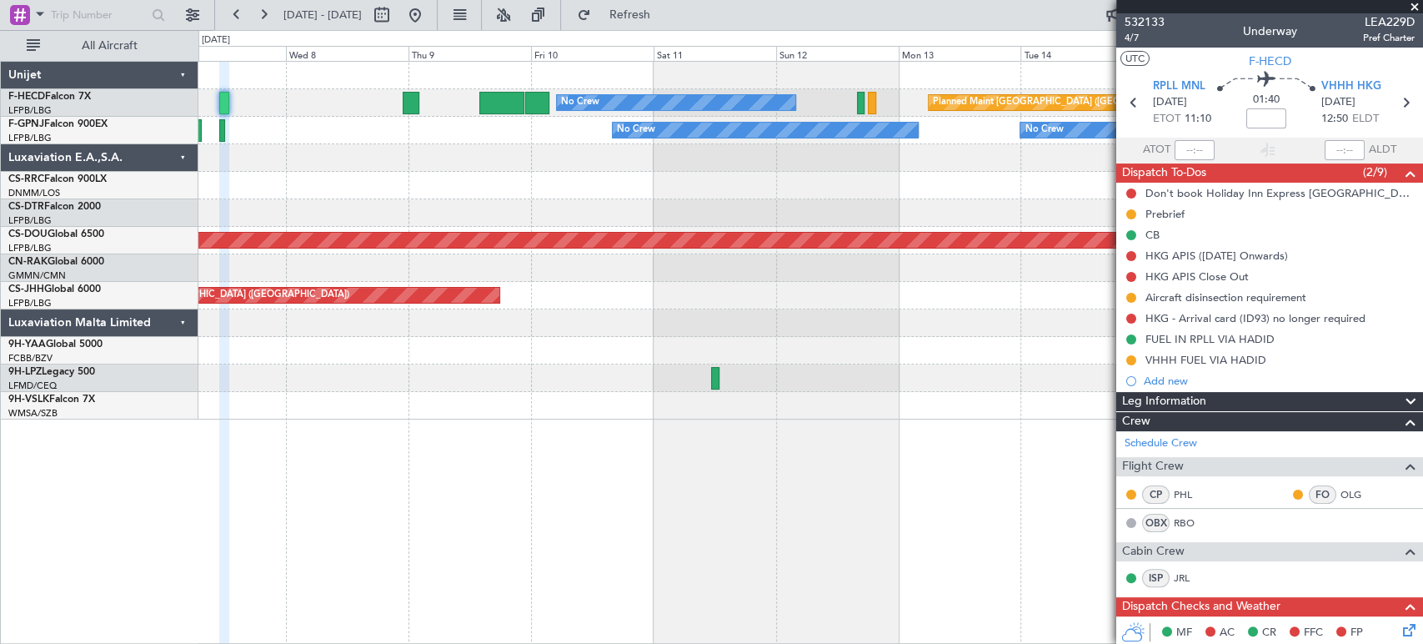
click at [491, 172] on div "No Crew Planned Maint Paris (Le Bourget) No Crew No Crew No Crew Unplanned Main…" at bounding box center [810, 241] width 1224 height 358
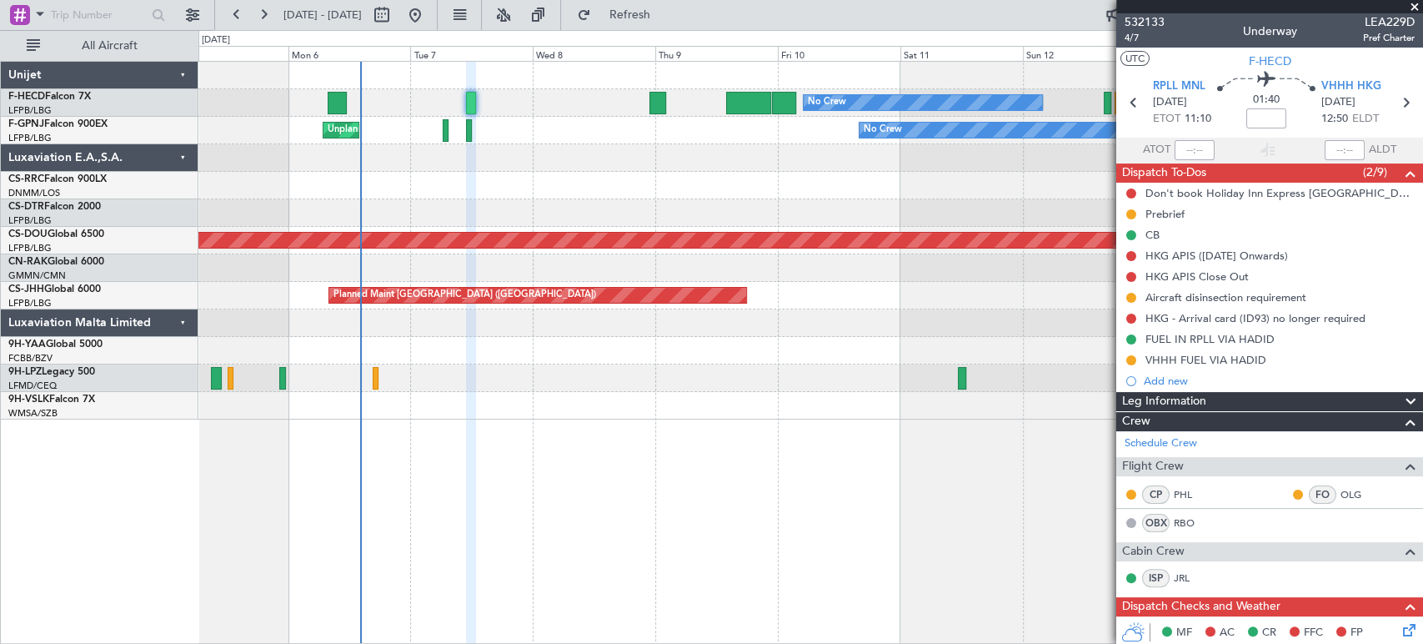
click at [458, 143] on div "No Crew Planned Maint Paris (Le Bourget) No Crew AOG Maint Paris (Le Bourget) N…" at bounding box center [711, 336] width 1423 height 613
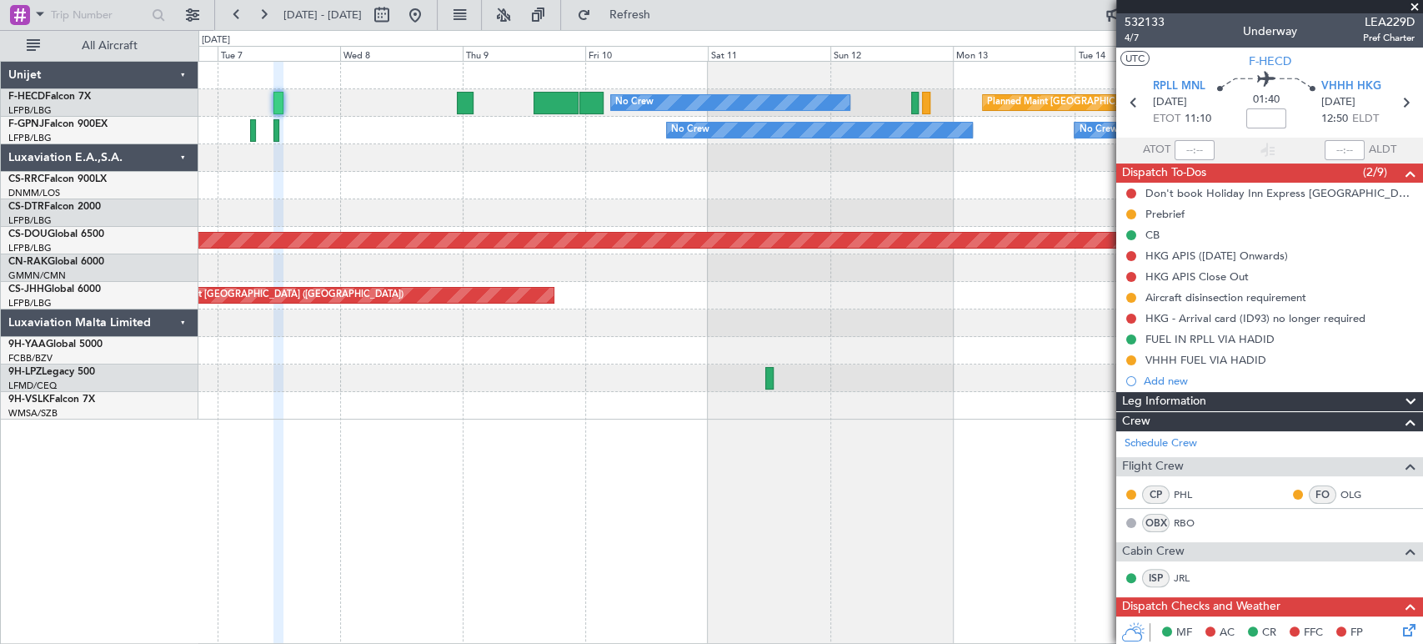
click at [382, 280] on div at bounding box center [810, 268] width 1224 height 28
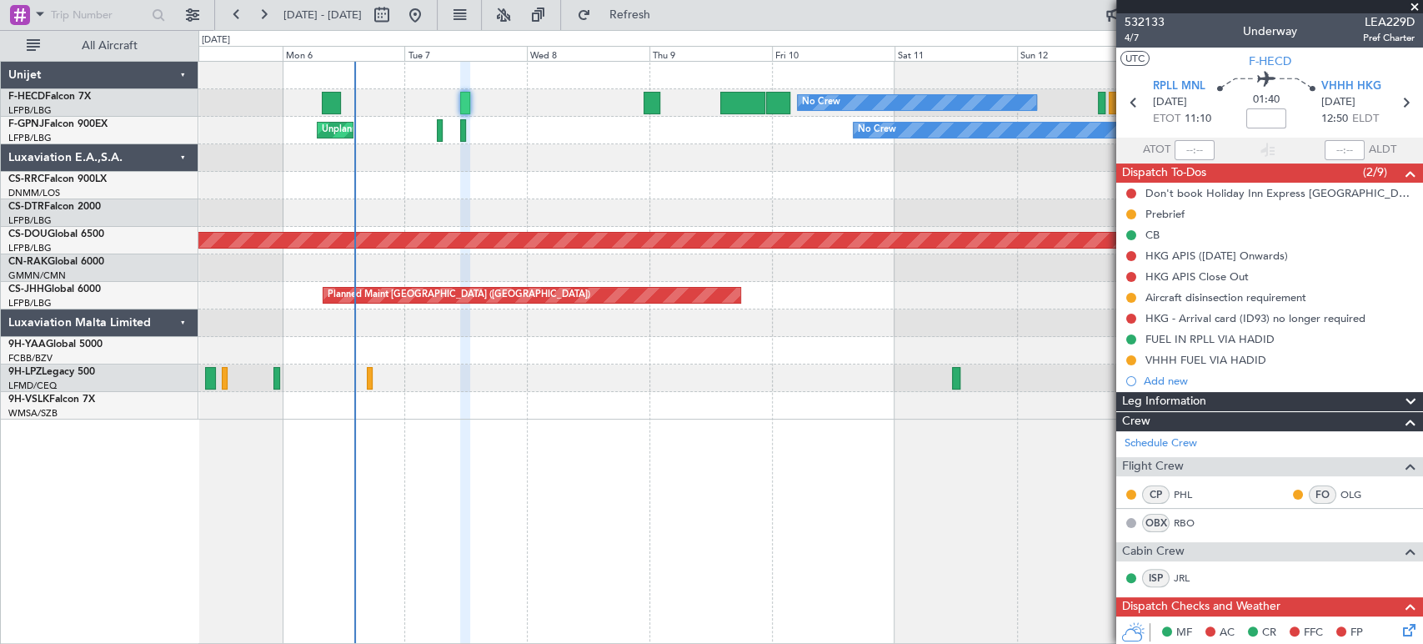
click at [835, 153] on div "No Crew Planned Maint Paris (Le Bourget) No Crew AOG Maint Paris (Le Bourget) N…" at bounding box center [810, 241] width 1224 height 358
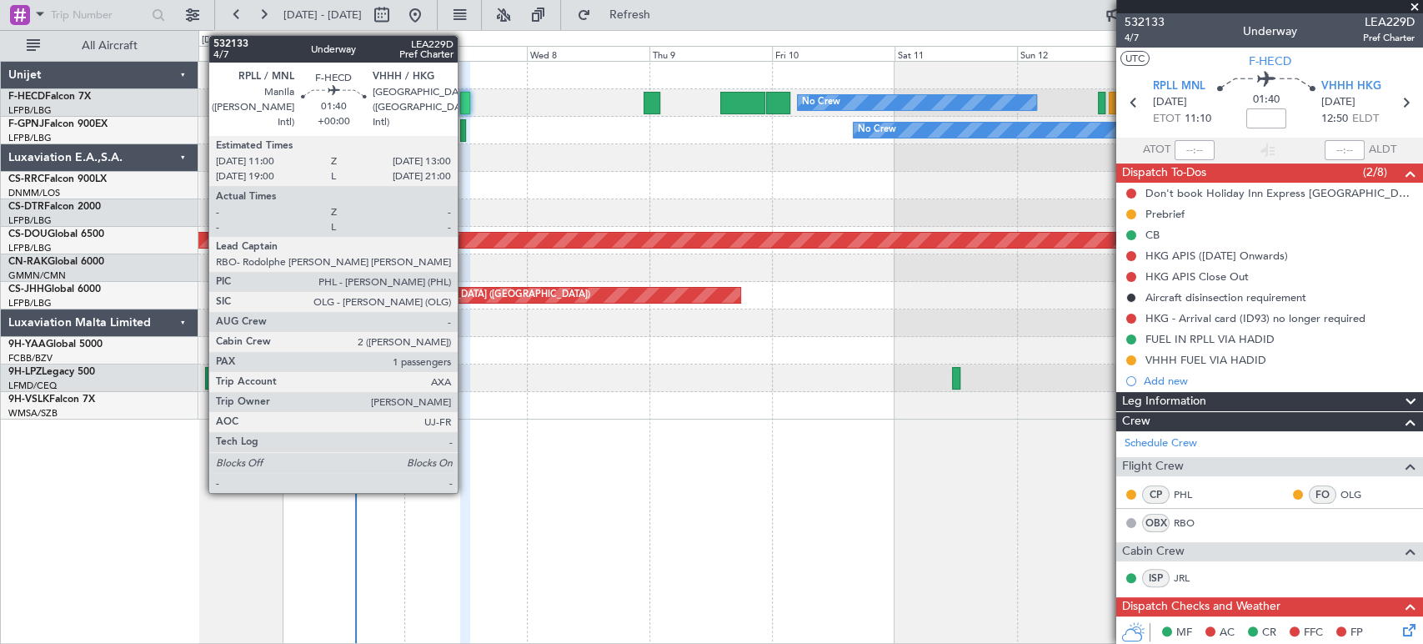
click at [465, 98] on div at bounding box center [465, 103] width 11 height 23
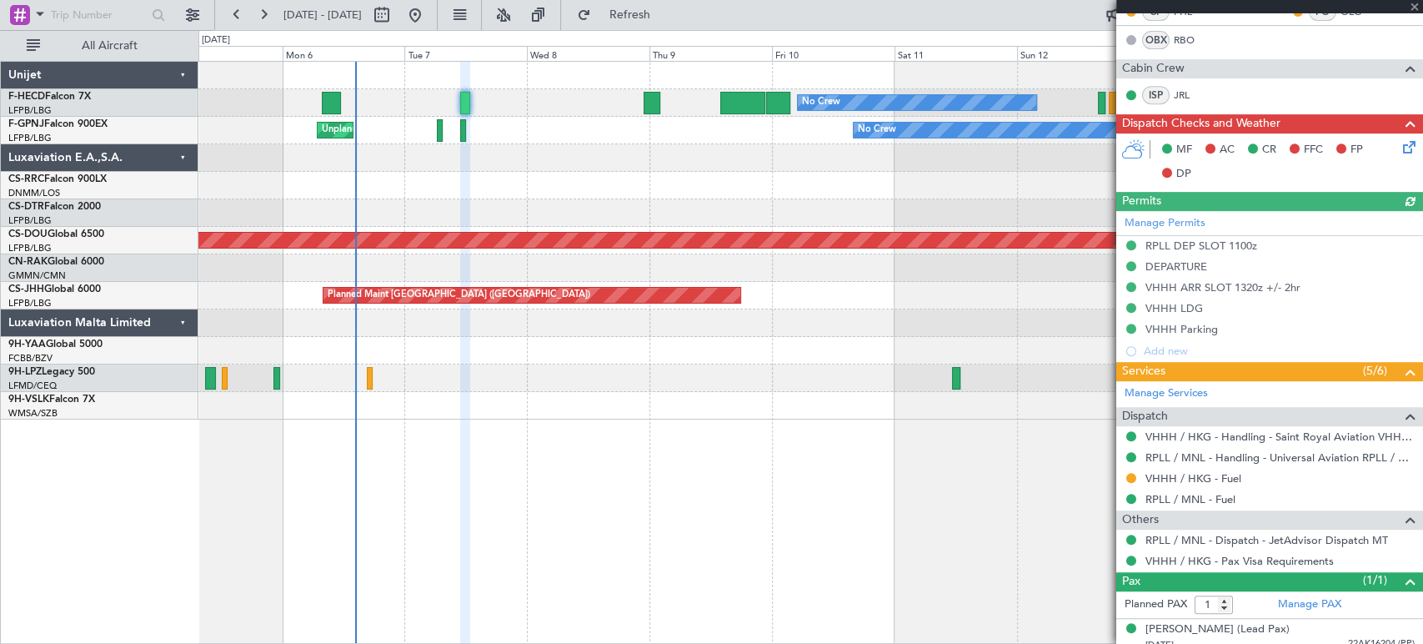
scroll to position [493, 0]
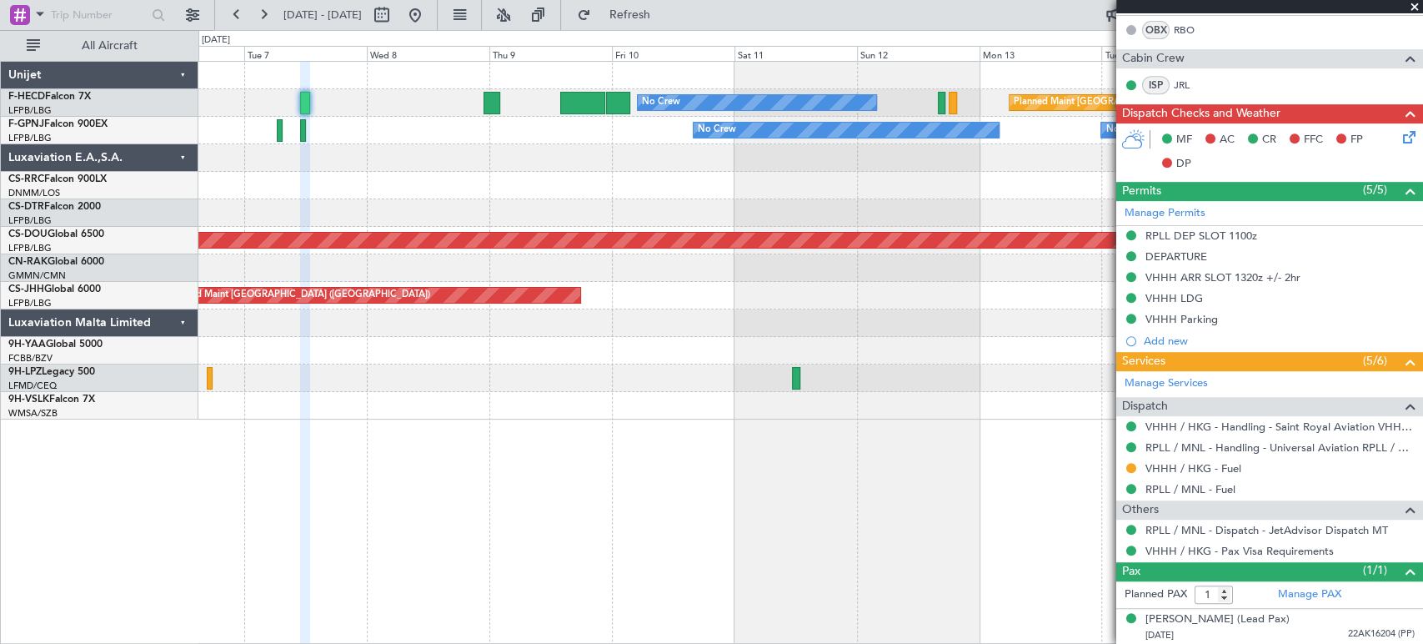
click at [382, 112] on div "Planned Maint Paris (Le Bourget) No Crew No Crew" at bounding box center [810, 103] width 1224 height 28
click at [0, 293] on html "06 Oct 2025 - 16 Oct 2025 Refresh Quick Links All Aircraft Planned Maint Paris …" at bounding box center [711, 322] width 1423 height 644
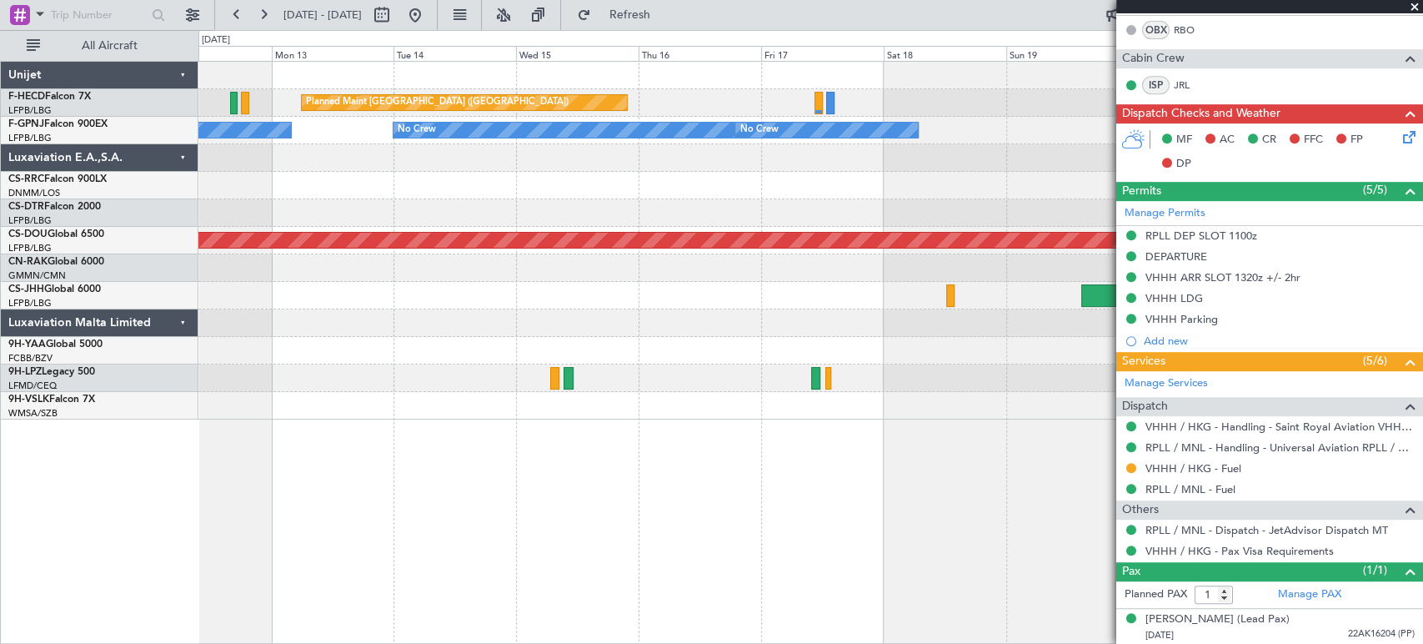
click at [607, 138] on div "Planned Maint [GEOGRAPHIC_DATA] ([GEOGRAPHIC_DATA]) No Crew No Crew No Crew No …" at bounding box center [810, 241] width 1224 height 358
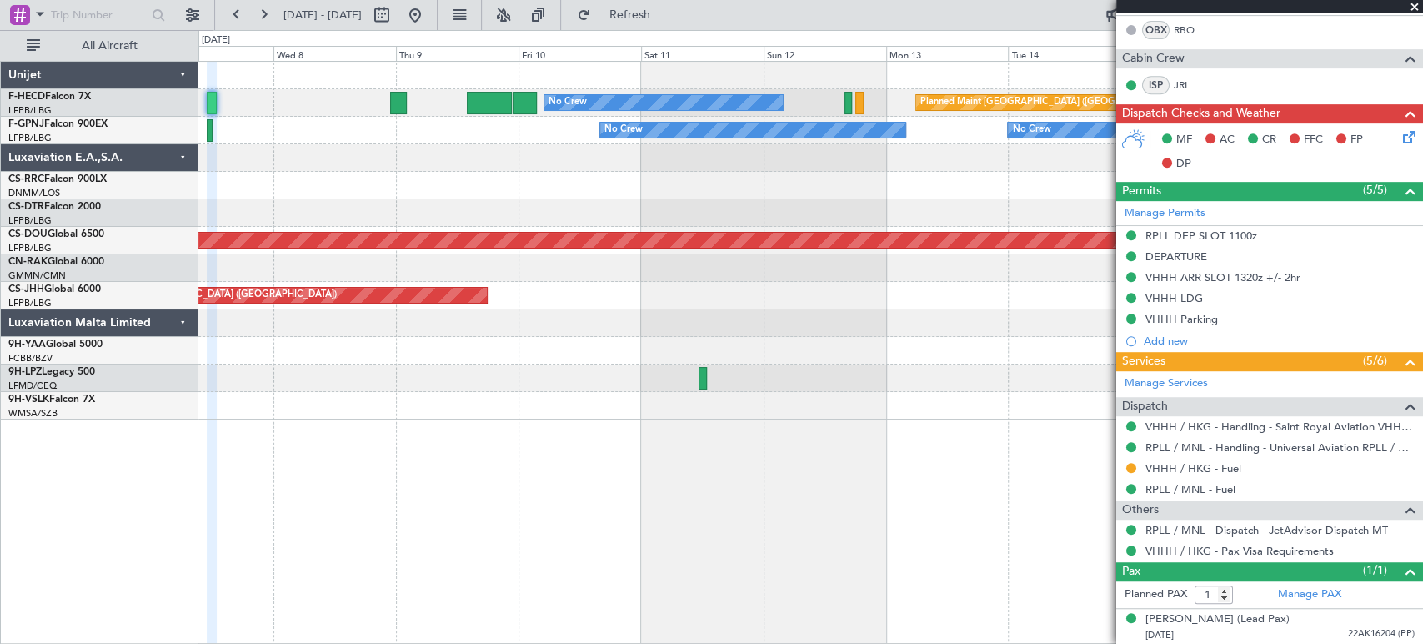
click at [760, 153] on div at bounding box center [810, 158] width 1224 height 28
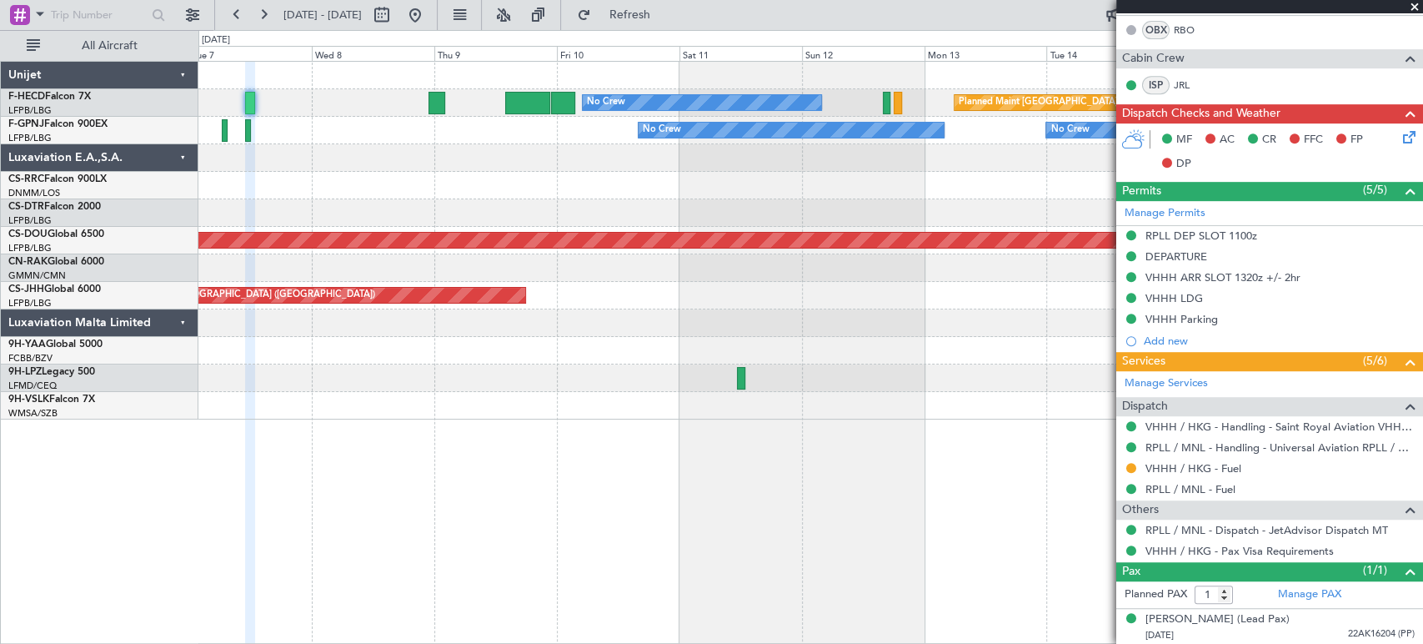
click at [257, 168] on div at bounding box center [810, 158] width 1224 height 28
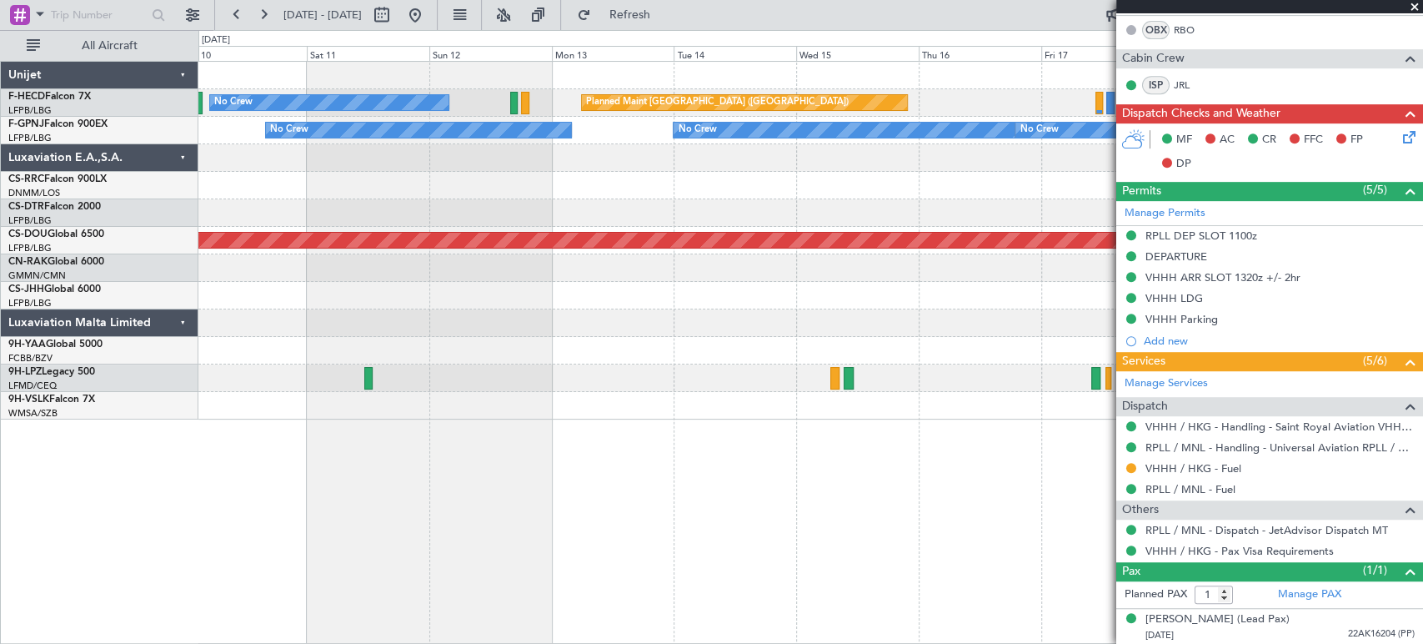
click at [278, 191] on div "Planned Maint Paris (Le Bourget) No Crew No Crew No Crew No Crew No Crew Planne…" at bounding box center [810, 241] width 1224 height 358
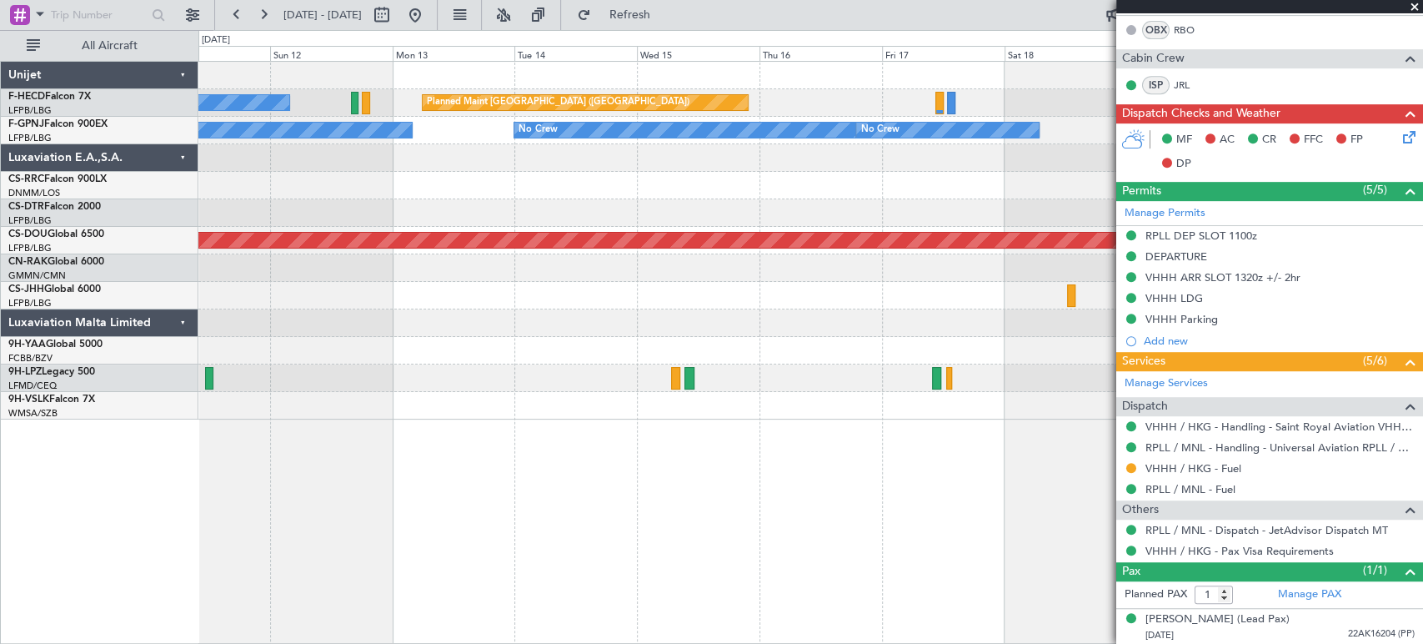
click at [516, 165] on div "Planned Maint Paris (Le Bourget) No Crew No Crew No Crew No Crew No Crew Planne…" at bounding box center [810, 241] width 1224 height 358
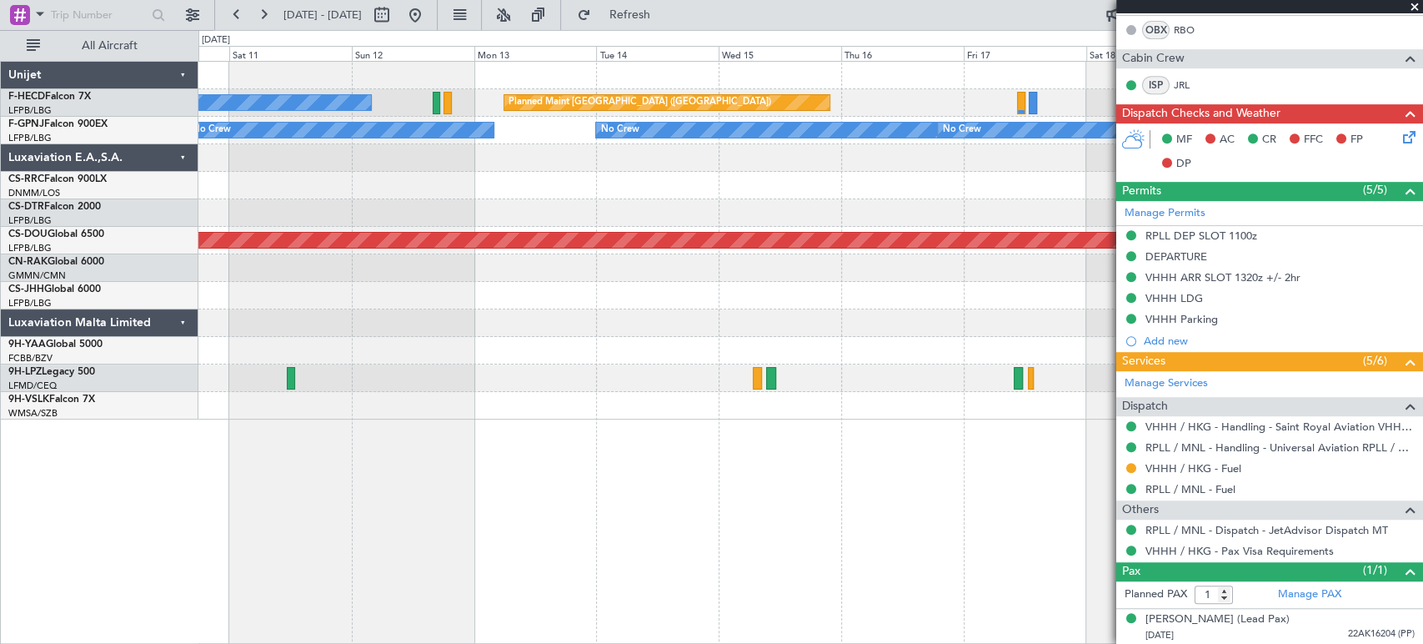
click at [1010, 85] on div "Planned Maint Paris (Le Bourget) No Crew No Crew No Crew No Crew No Crew Planne…" at bounding box center [810, 241] width 1224 height 358
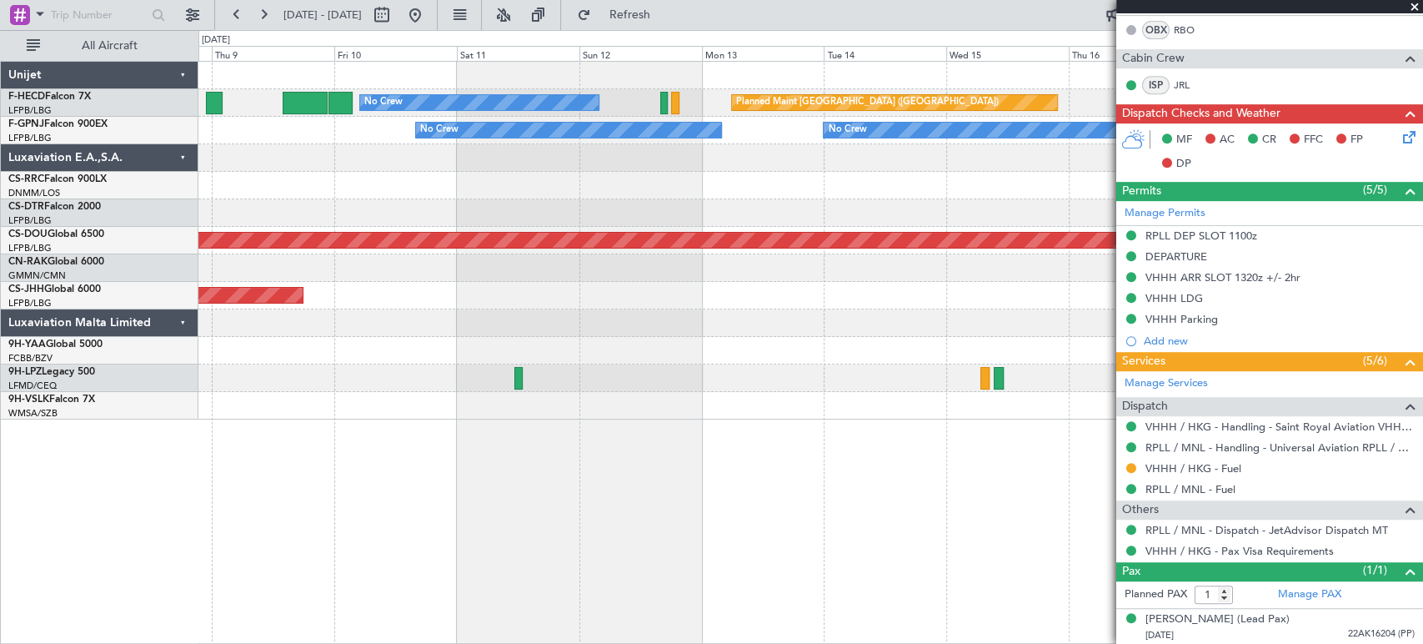
click at [846, 145] on div "Planned Maint Paris (Le Bourget) No Crew No Crew No Crew No Crew Unplanned Main…" at bounding box center [810, 241] width 1224 height 358
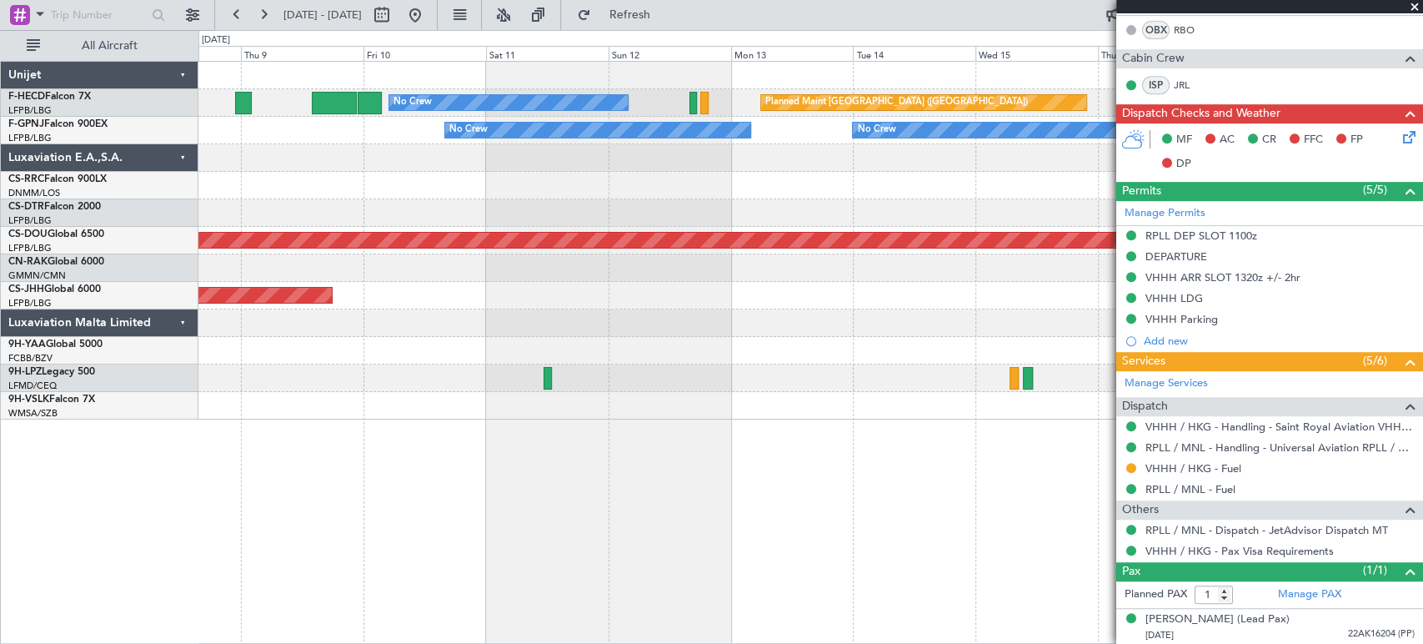
click at [779, 132] on div "No Crew No Crew No Crew Unplanned Maint Paris (Le Bourget)" at bounding box center [810, 131] width 1224 height 28
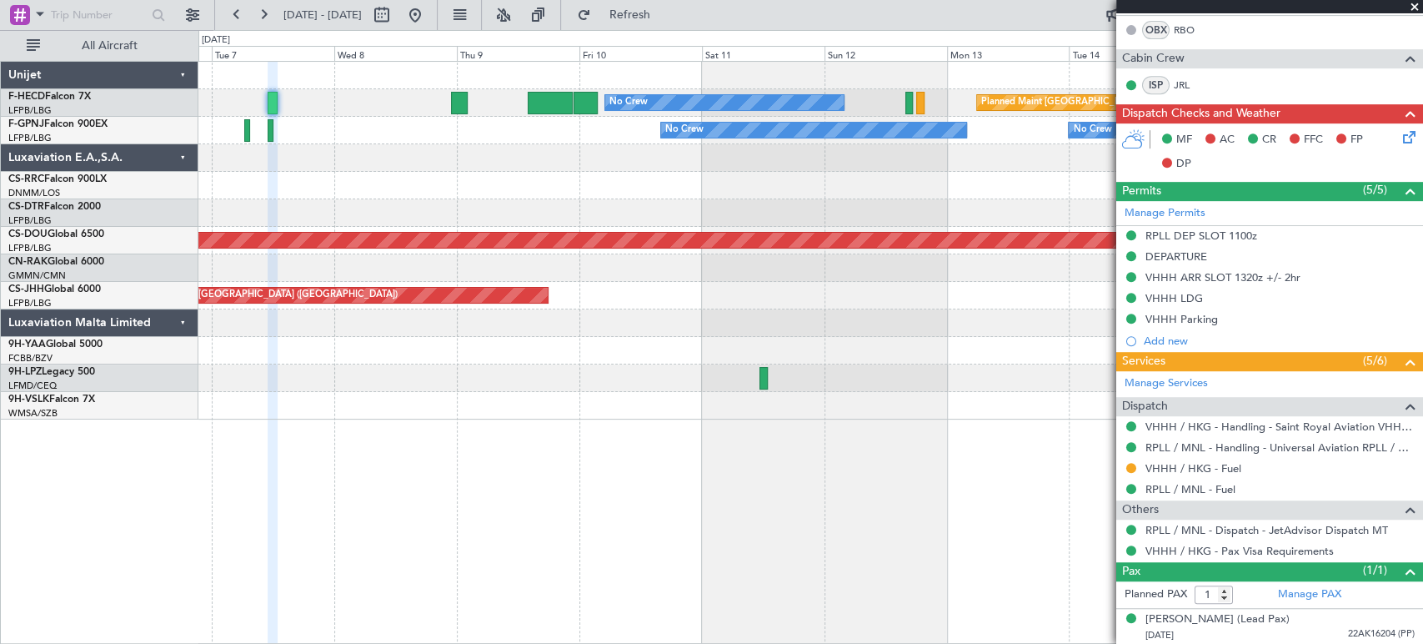
click at [469, 151] on div "Planned Maint Paris (Le Bourget) No Crew No Crew No Crew No Crew Unplanned Main…" at bounding box center [810, 241] width 1224 height 358
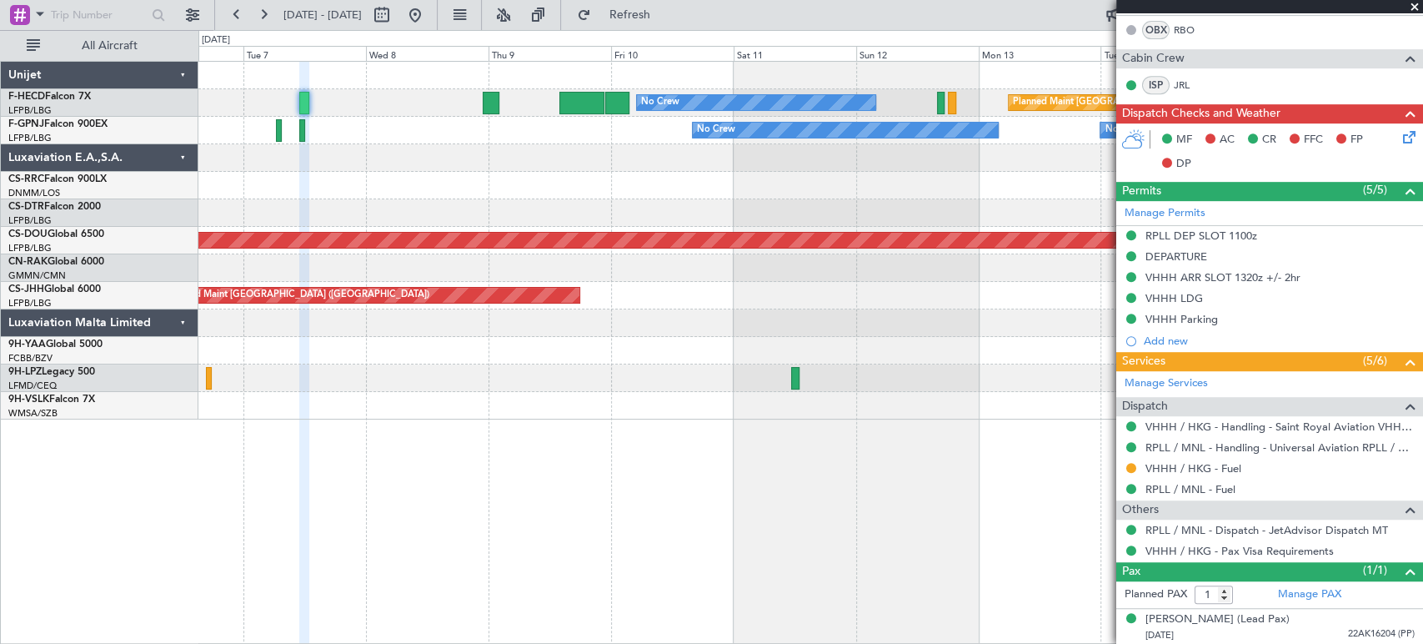
click at [512, 125] on div "Planned Maint Paris (Le Bourget) No Crew No Crew No Crew No Crew Unplanned Main…" at bounding box center [810, 241] width 1224 height 358
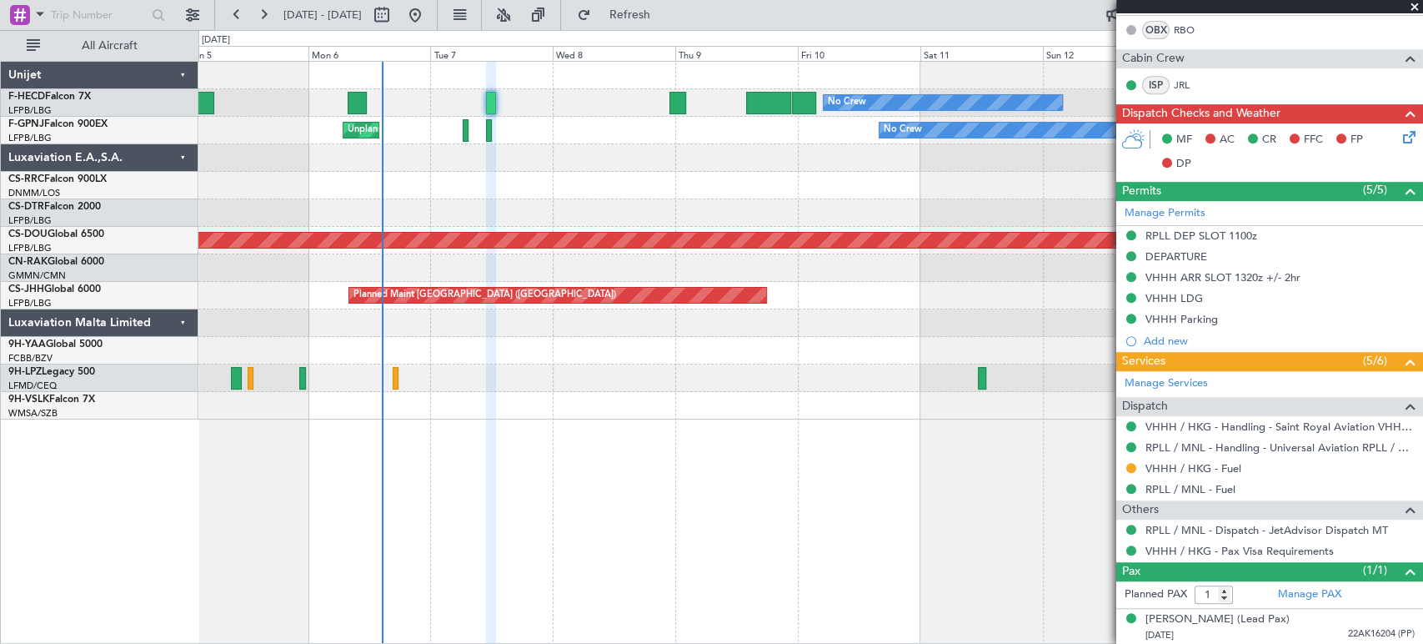
click at [872, 122] on div "Planned Maint [GEOGRAPHIC_DATA] ([GEOGRAPHIC_DATA]) No Crew No Crew AOG Maint […" at bounding box center [810, 241] width 1224 height 358
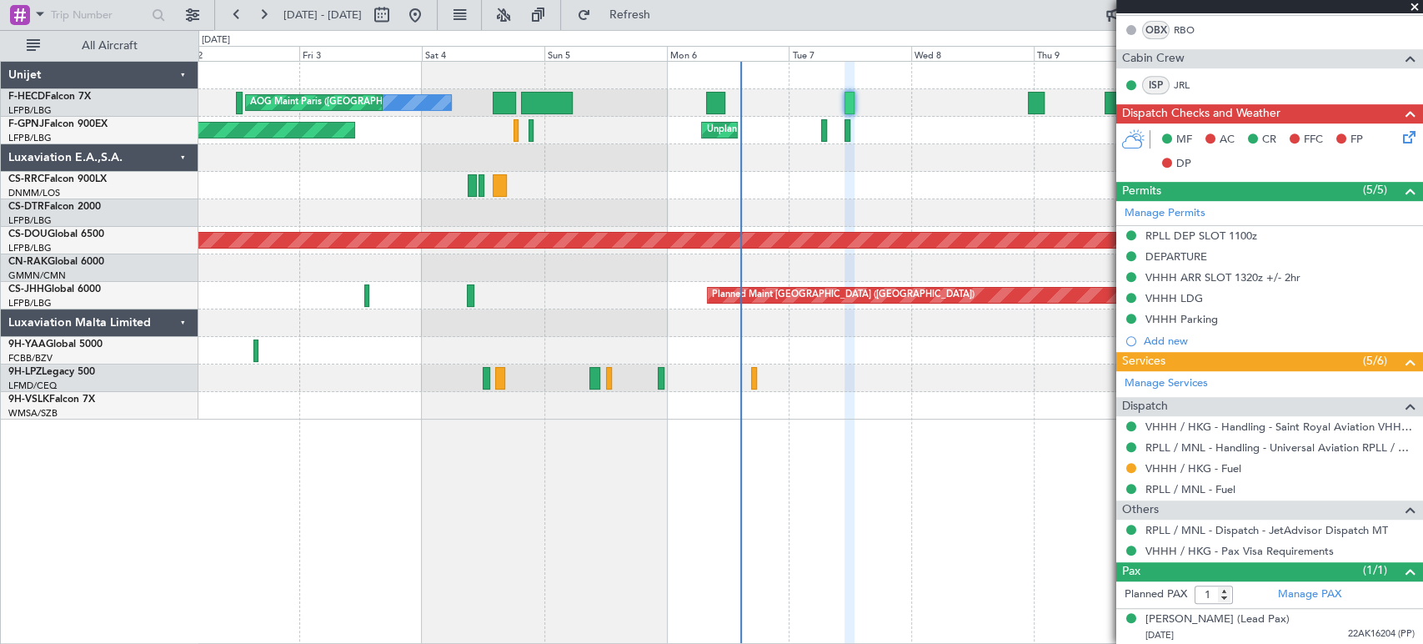
click at [689, 159] on div "No Crew No Crew AOG Maint Paris (Le Bourget) Planned Maint Paris (Le Bourget) N…" at bounding box center [810, 241] width 1224 height 358
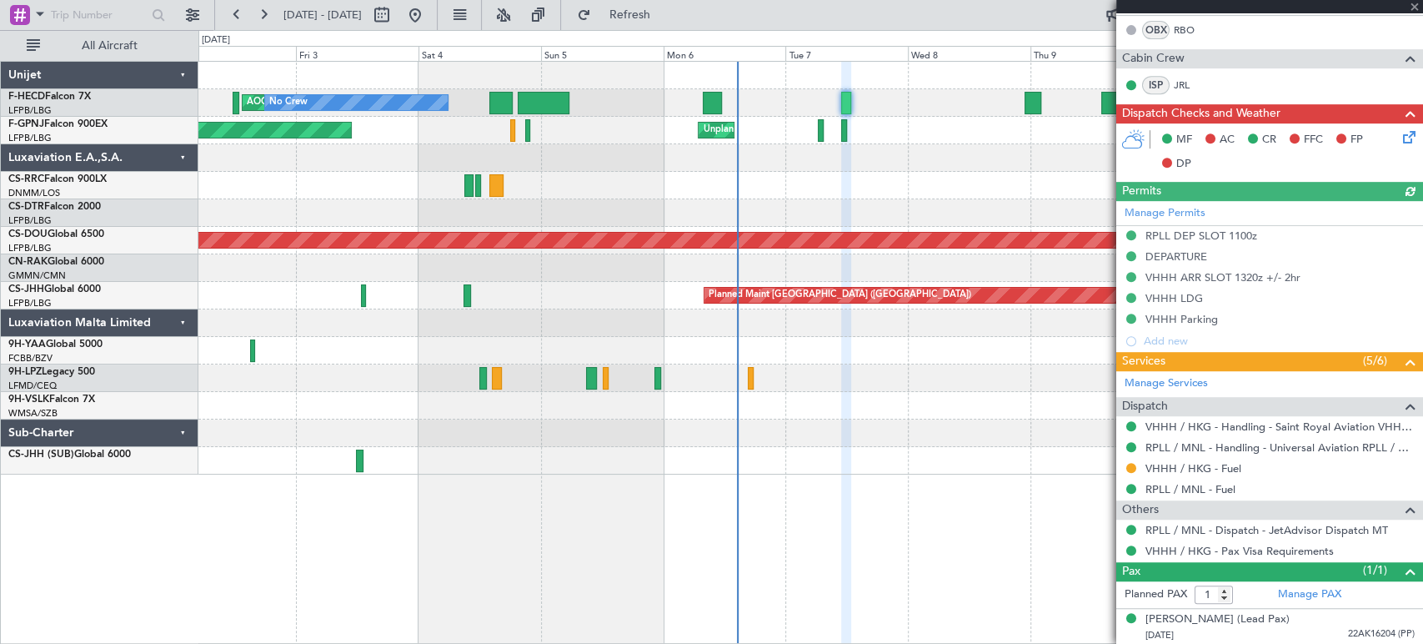
click at [647, 228] on div "AOG Maint Paris (Le Bourget) No Crew No Crew Planned Maint Paris (Le Bourget) P…" at bounding box center [810, 268] width 1224 height 413
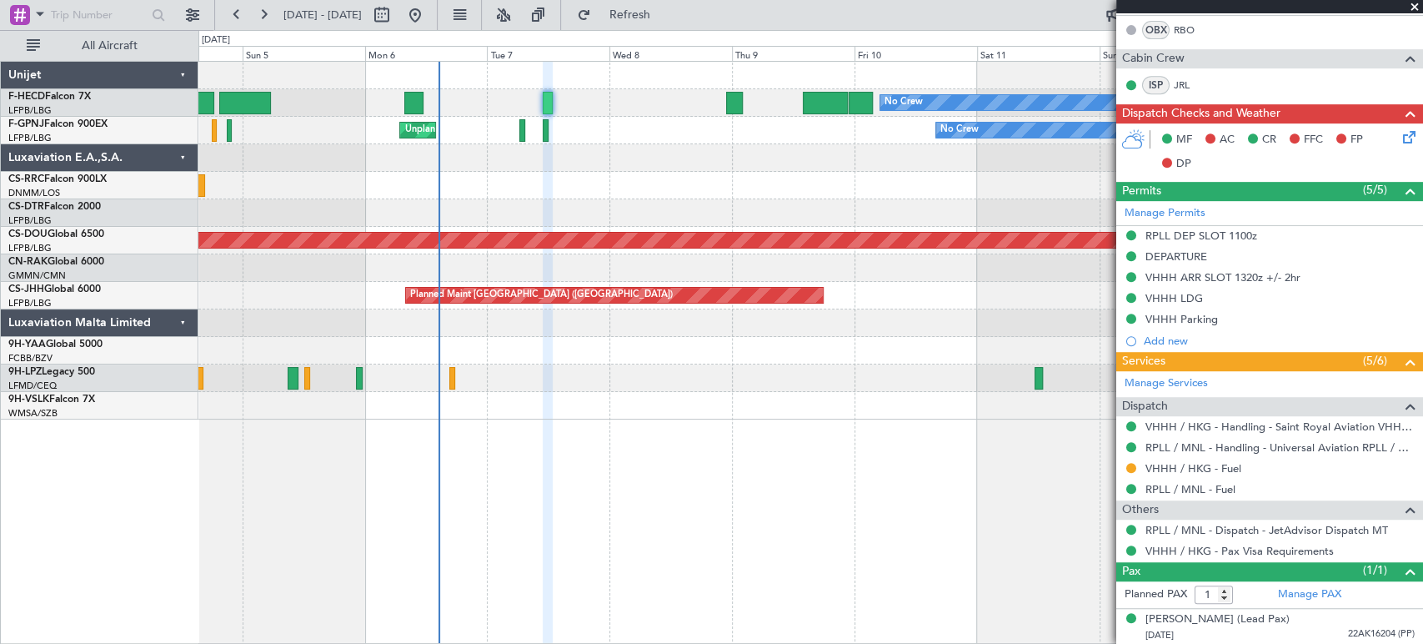
click at [491, 161] on div "No Crew Planned Maint Paris (Le Bourget) No Crew AOG Maint Paris (Le Bourget) U…" at bounding box center [810, 241] width 1224 height 358
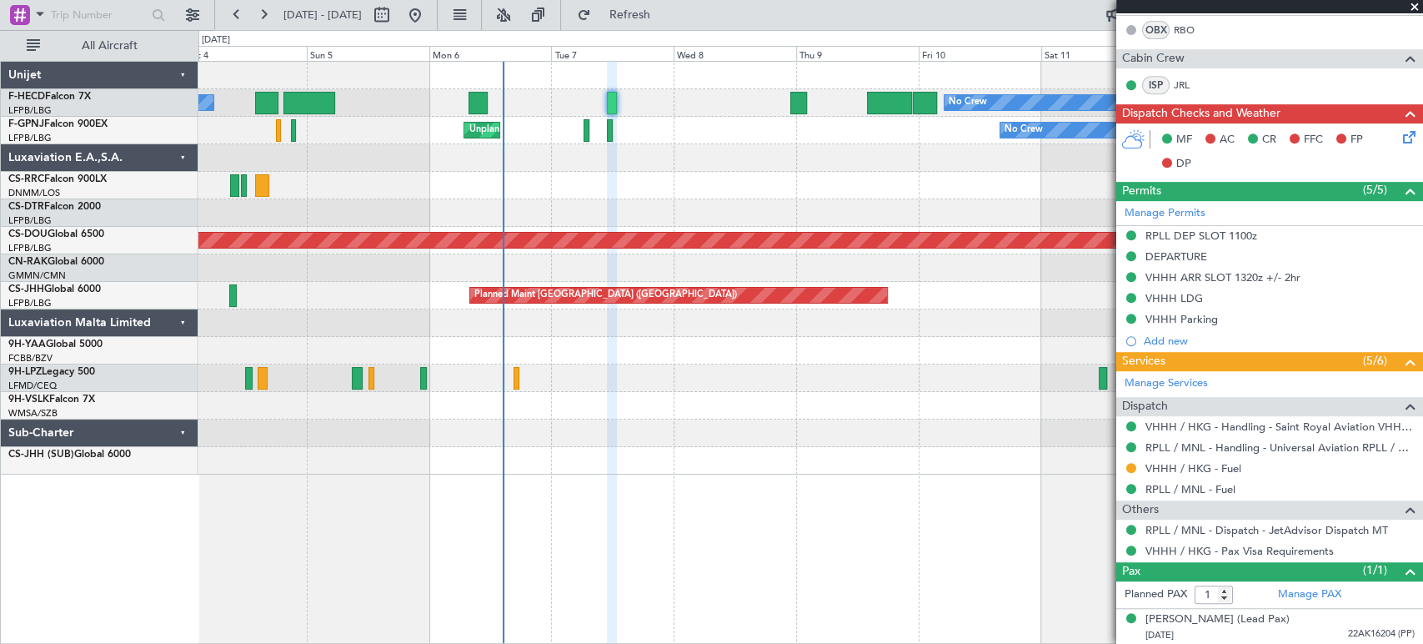
click at [538, 125] on div "No Crew Planned Maint Paris (Le Bourget) No Crew AOG Maint Paris (Le Bourget) U…" at bounding box center [810, 268] width 1224 height 413
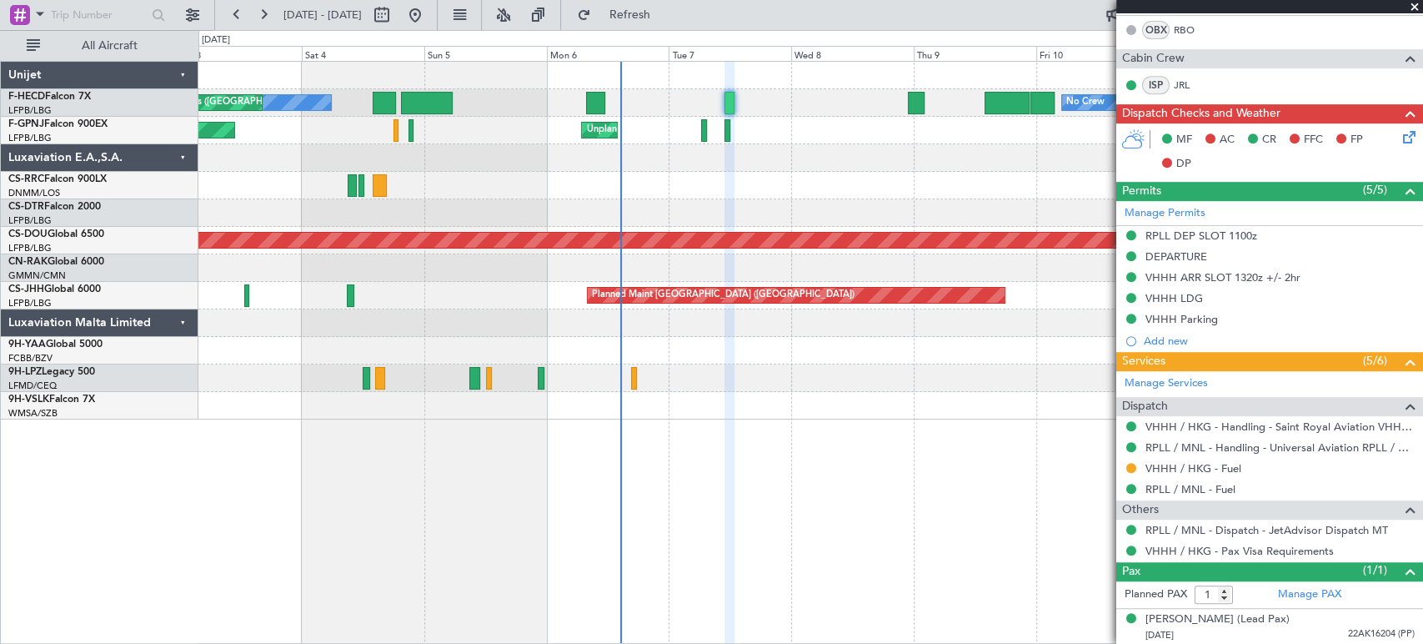
click at [769, 178] on div at bounding box center [810, 186] width 1224 height 28
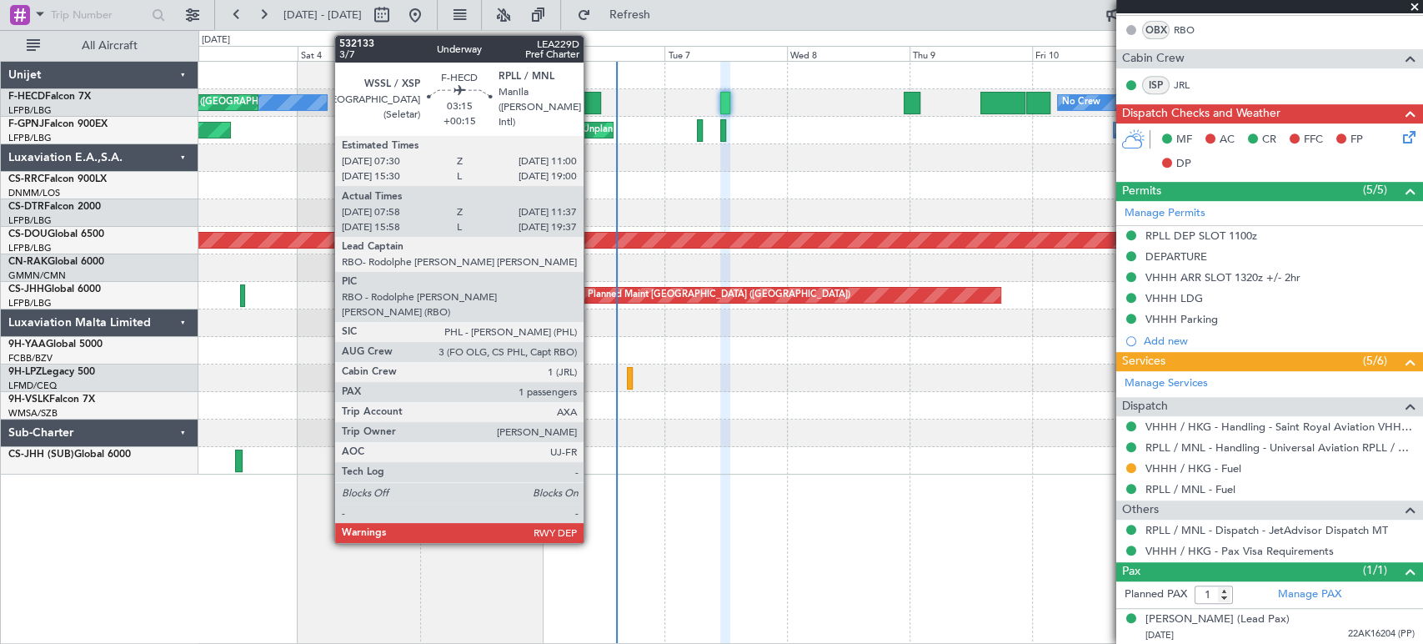
click at [589, 105] on div at bounding box center [591, 103] width 19 height 23
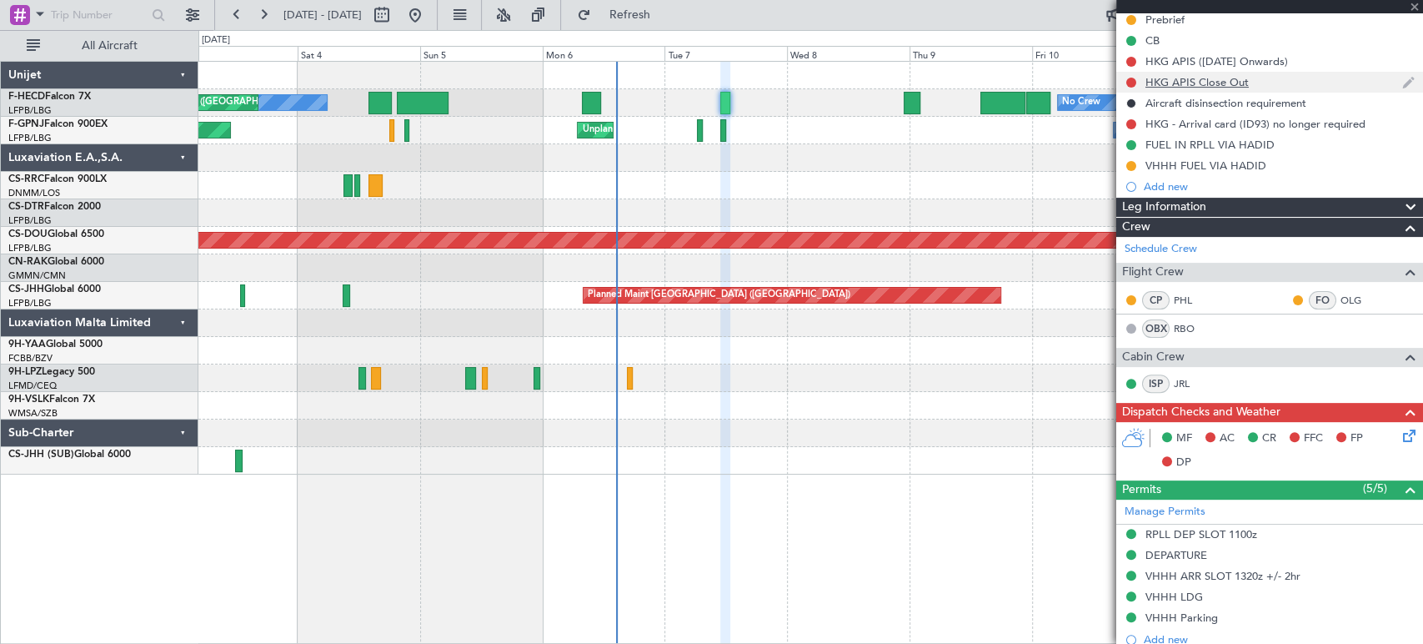
scroll to position [122, 0]
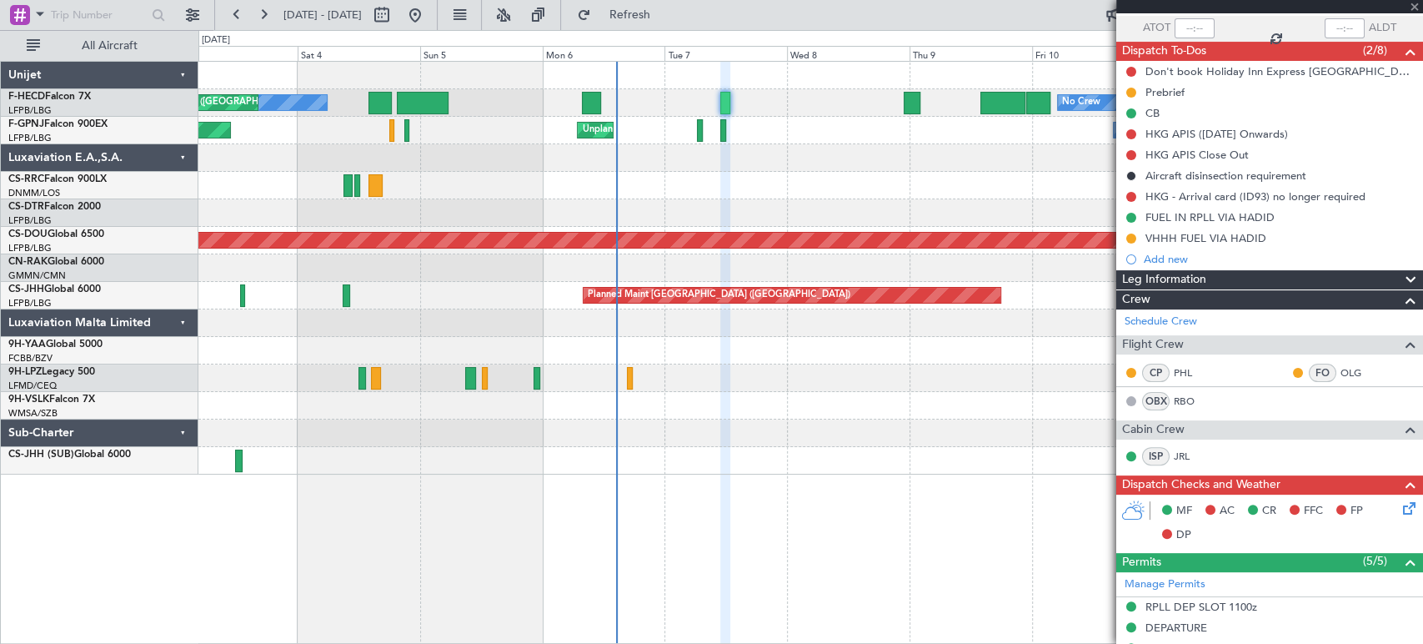
type input "+00:15"
type input "08:08"
type input "11:32"
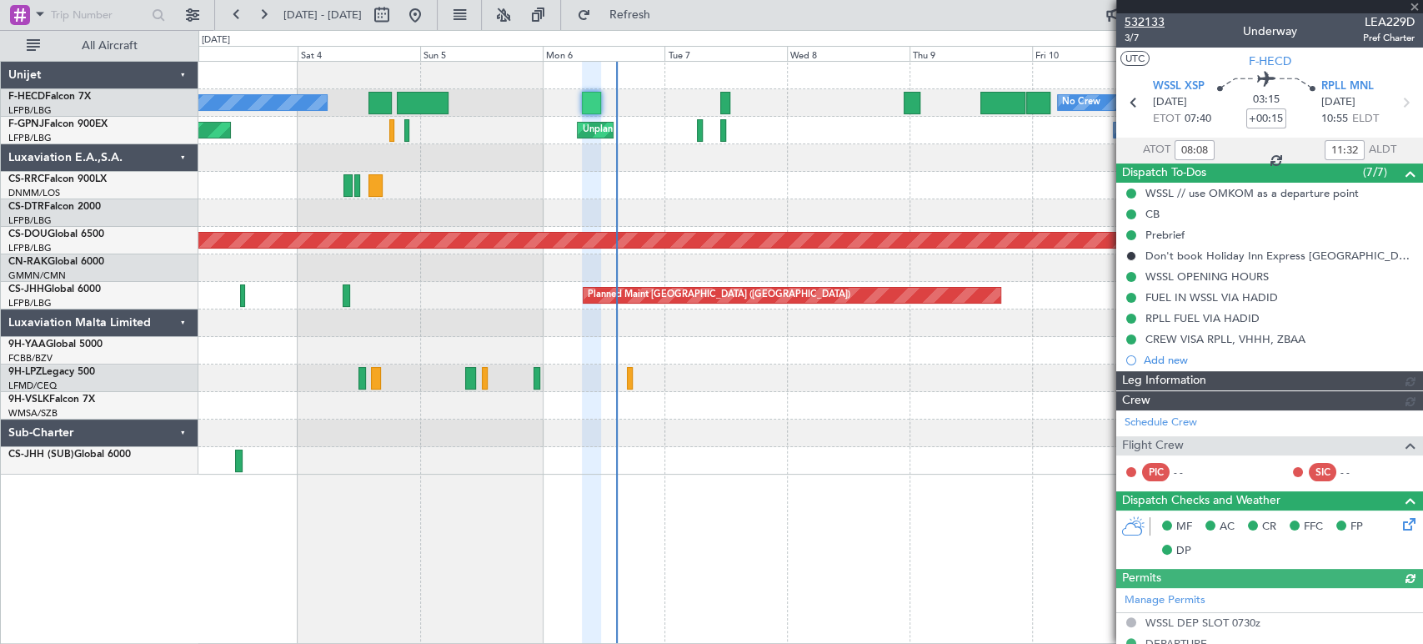
click at [1158, 18] on span "532133" at bounding box center [1144, 22] width 40 height 18
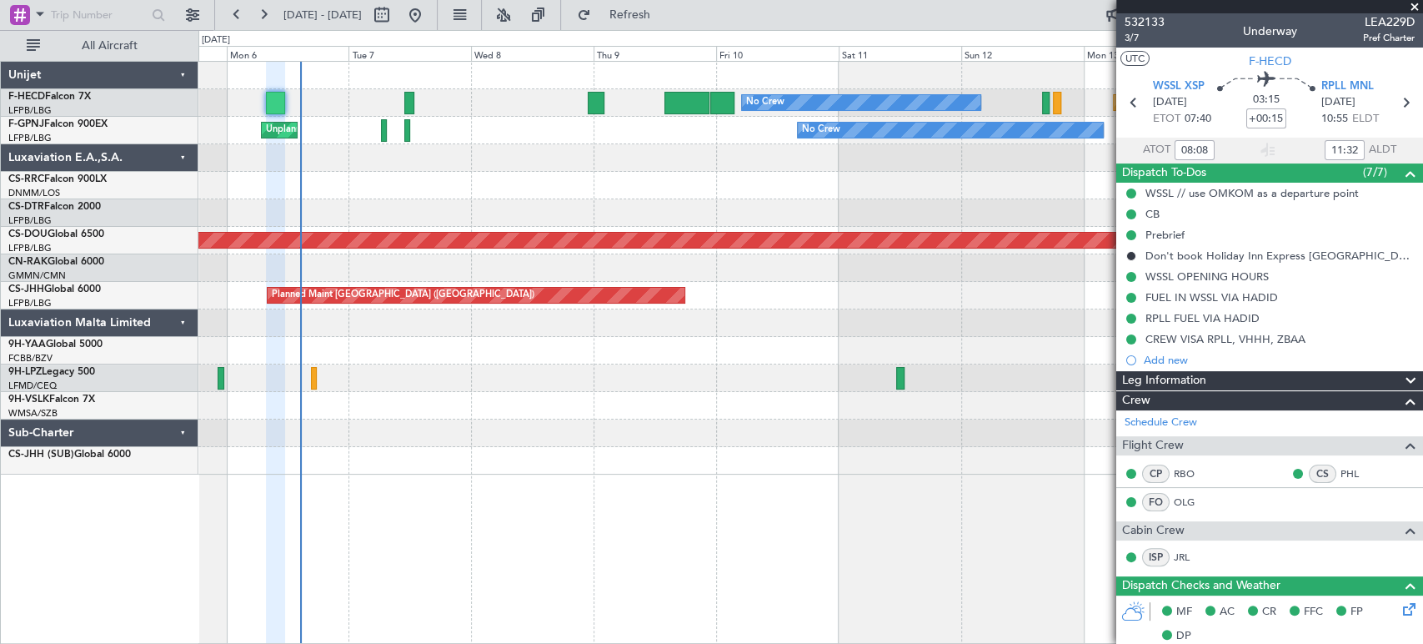
click at [399, 147] on div "No Crew Planned Maint Paris (Le Bourget) No Crew AOG Maint Paris (Le Bourget) U…" at bounding box center [810, 268] width 1224 height 413
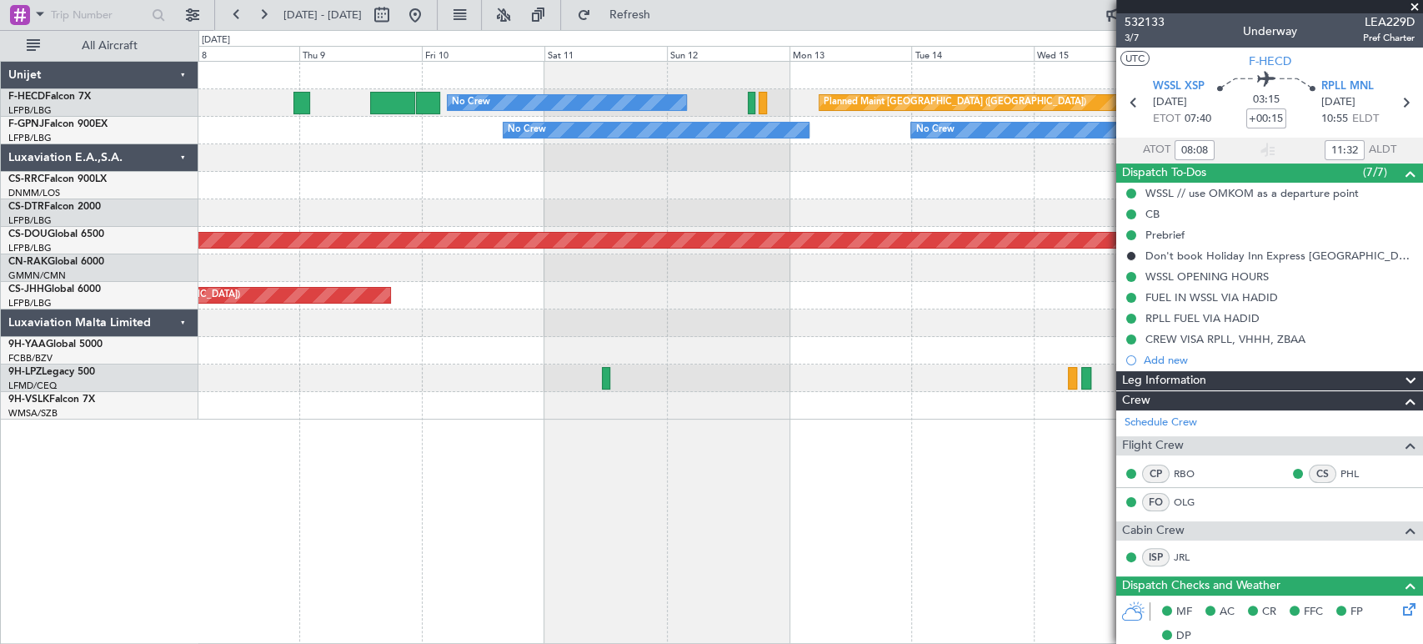
click at [563, 210] on div "No Crew Planned Maint Paris (Le Bourget) No Crew No Crew No Crew Unplanned Main…" at bounding box center [810, 241] width 1224 height 358
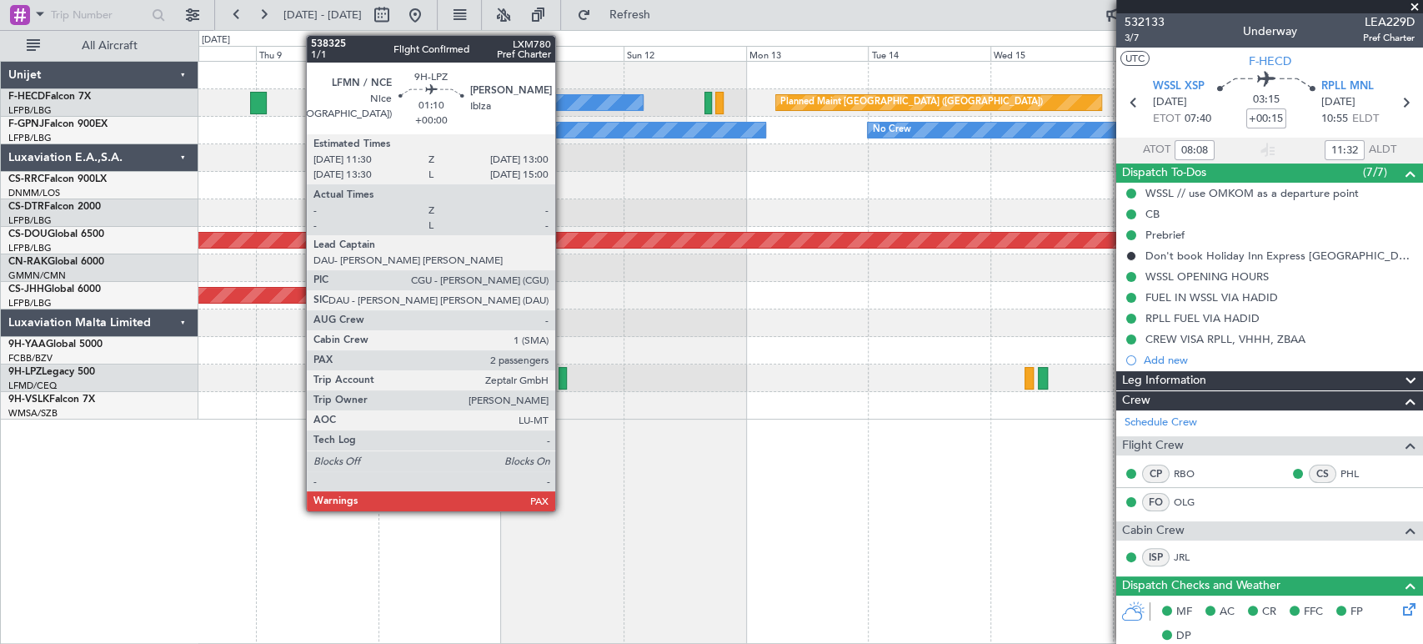
click at [563, 375] on div at bounding box center [562, 378] width 8 height 23
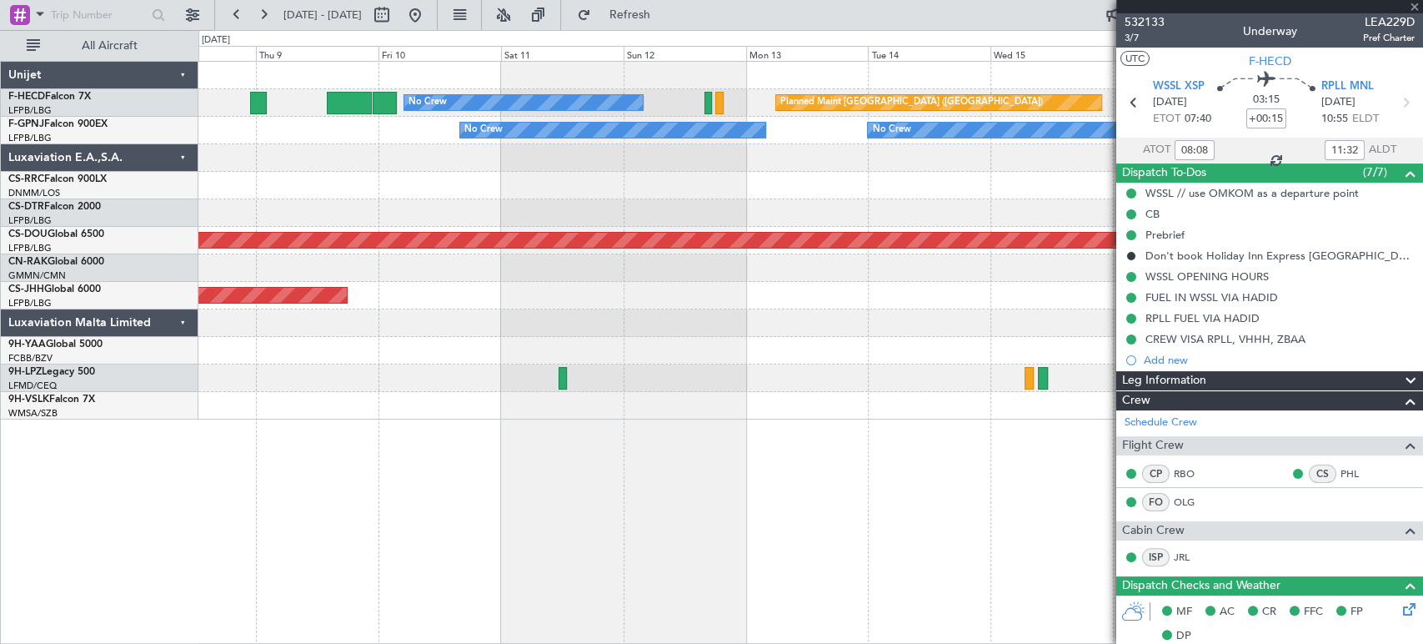
type input "2"
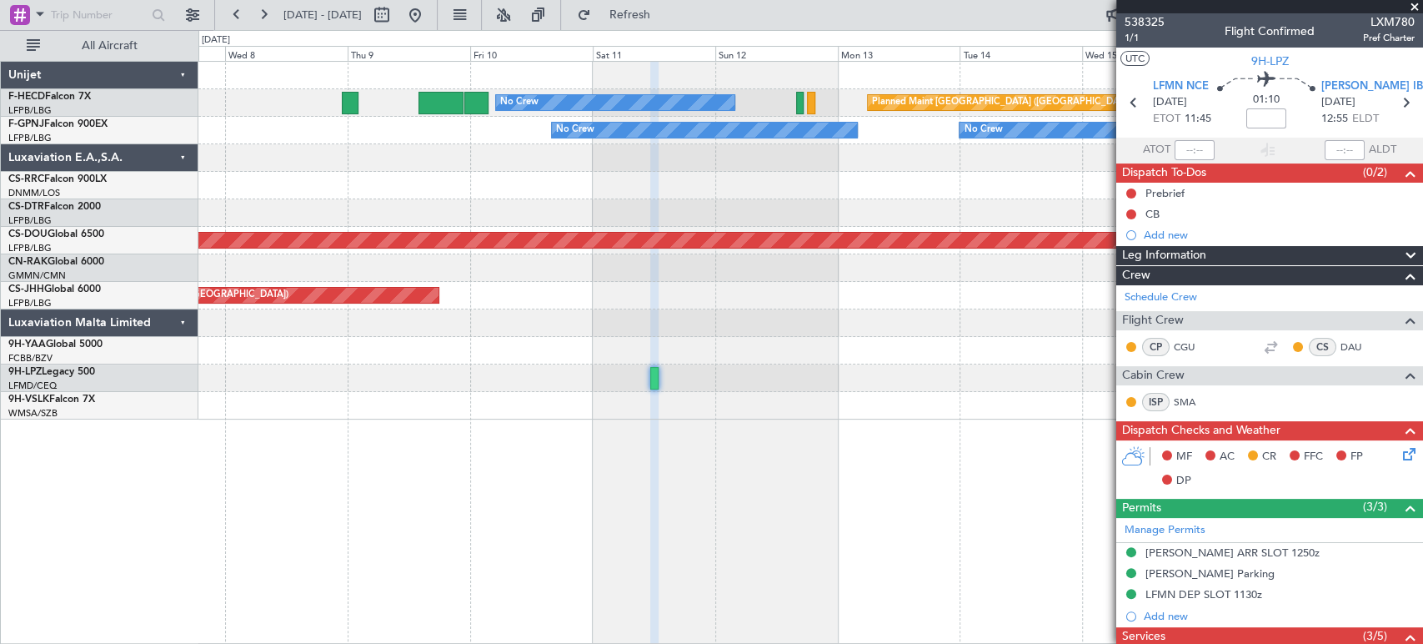
click at [1048, 158] on div "Planned Maint Paris (Le Bourget) No Crew No Crew No Crew No Crew Unplanned Main…" at bounding box center [810, 241] width 1224 height 358
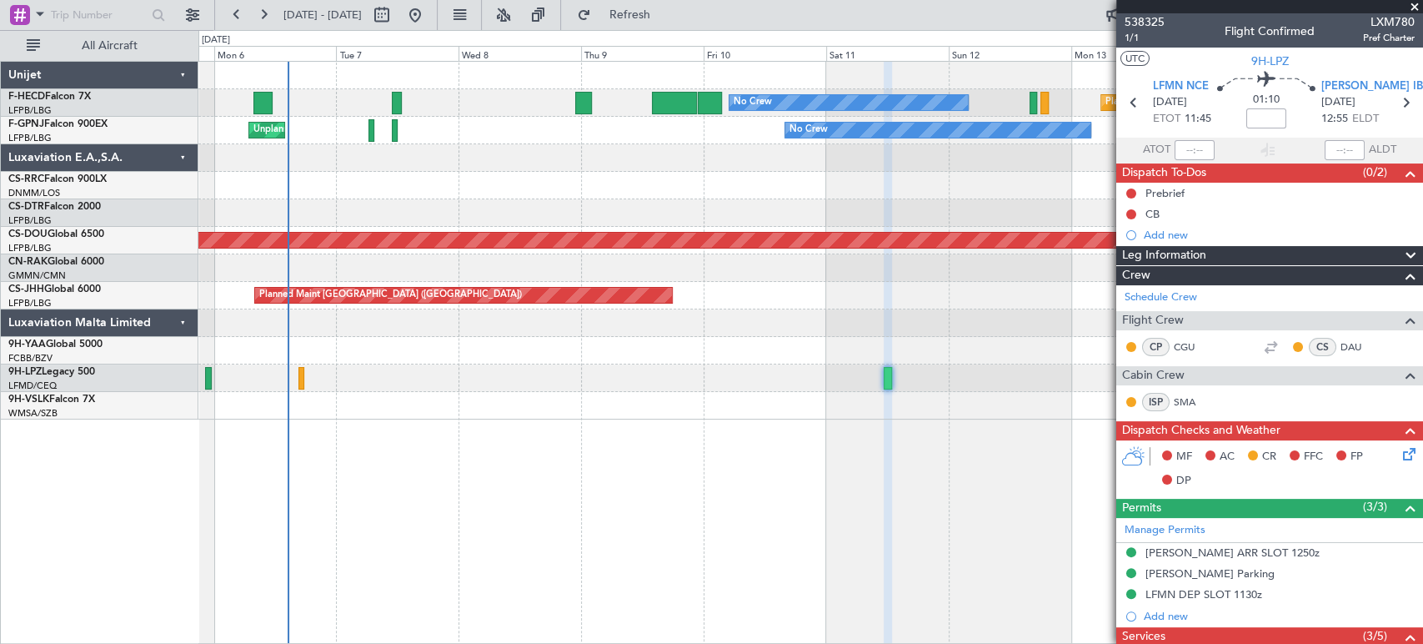
click at [789, 149] on div "Planned Maint [GEOGRAPHIC_DATA] ([GEOGRAPHIC_DATA]) No Crew No Crew AOG Maint […" at bounding box center [810, 241] width 1224 height 358
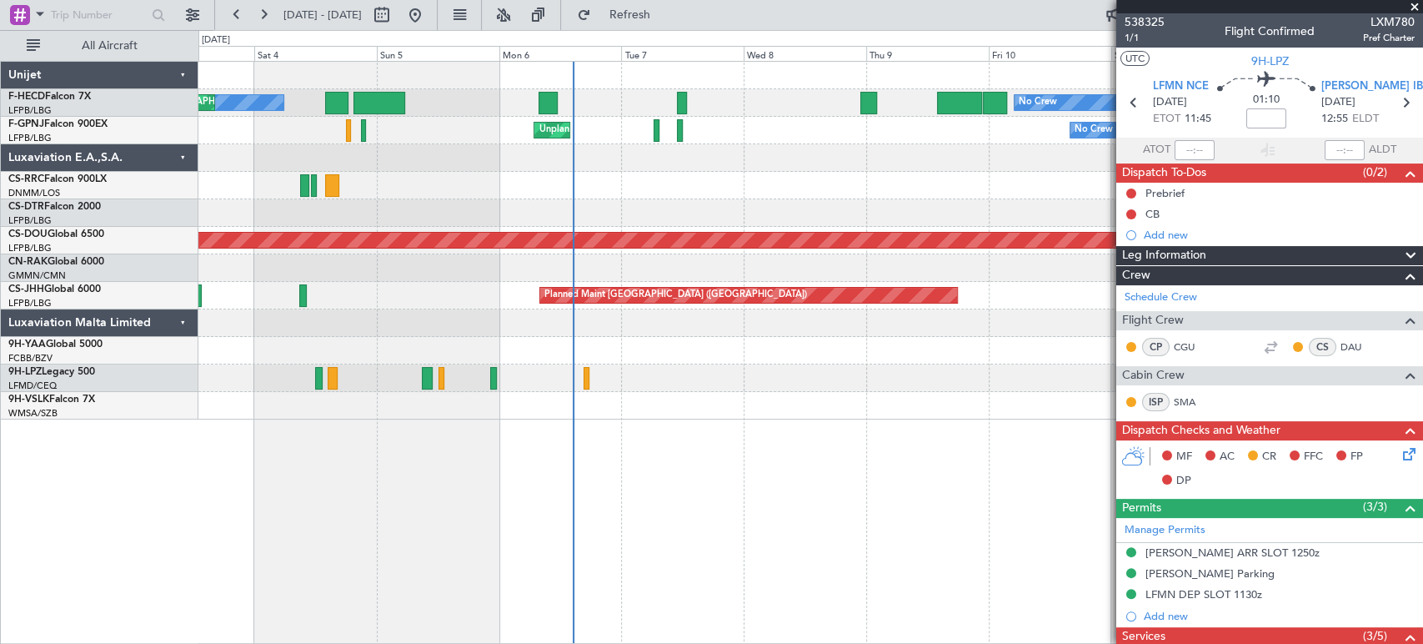
click at [747, 167] on div at bounding box center [810, 158] width 1224 height 28
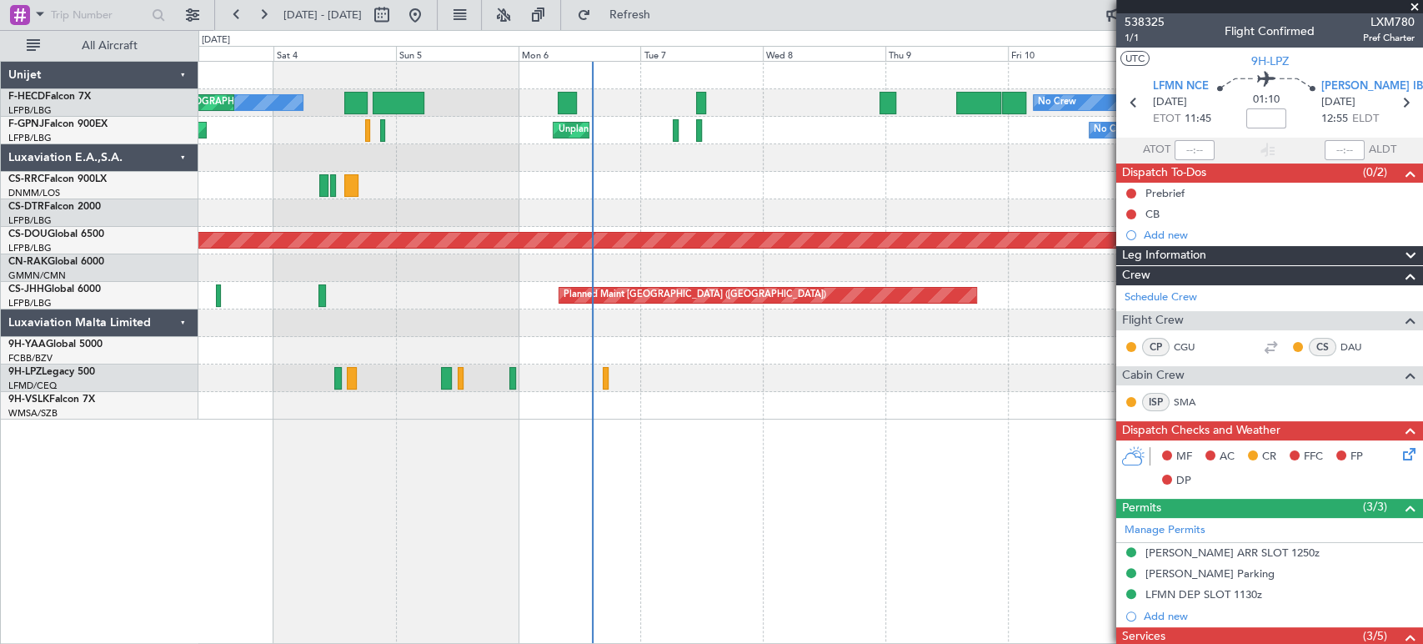
click at [653, 168] on div at bounding box center [810, 158] width 1224 height 28
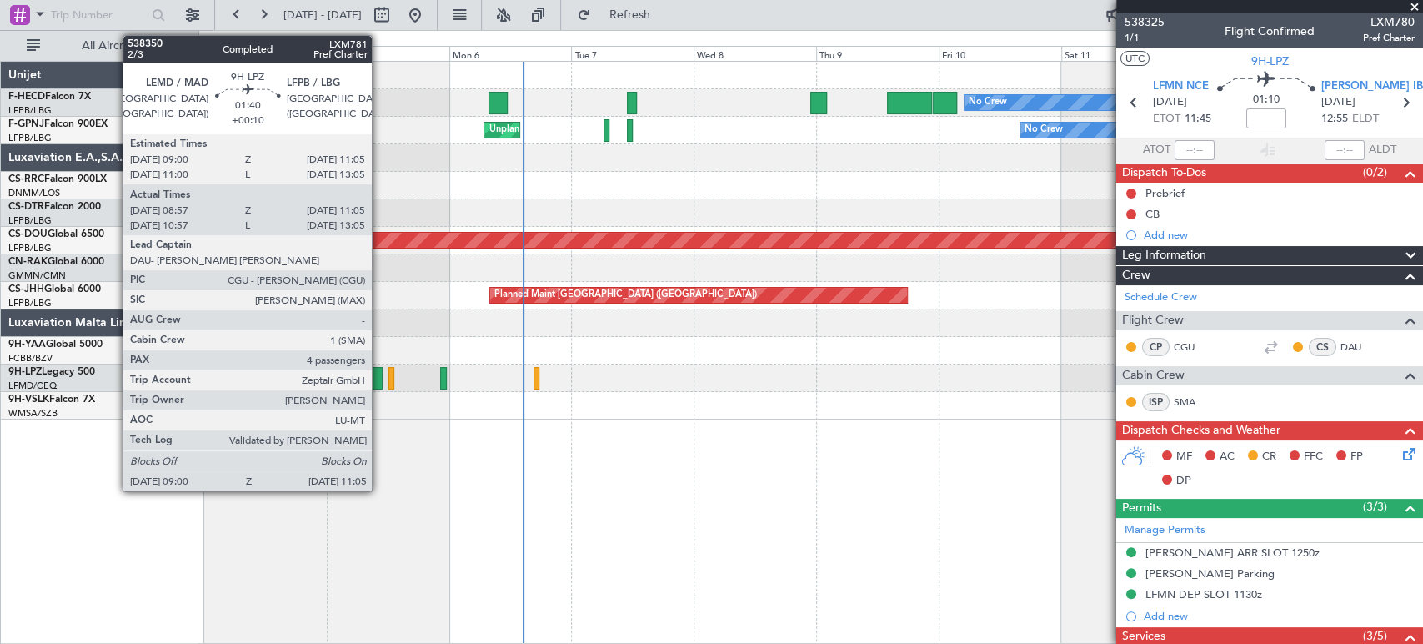
click at [379, 373] on div at bounding box center [377, 378] width 11 height 23
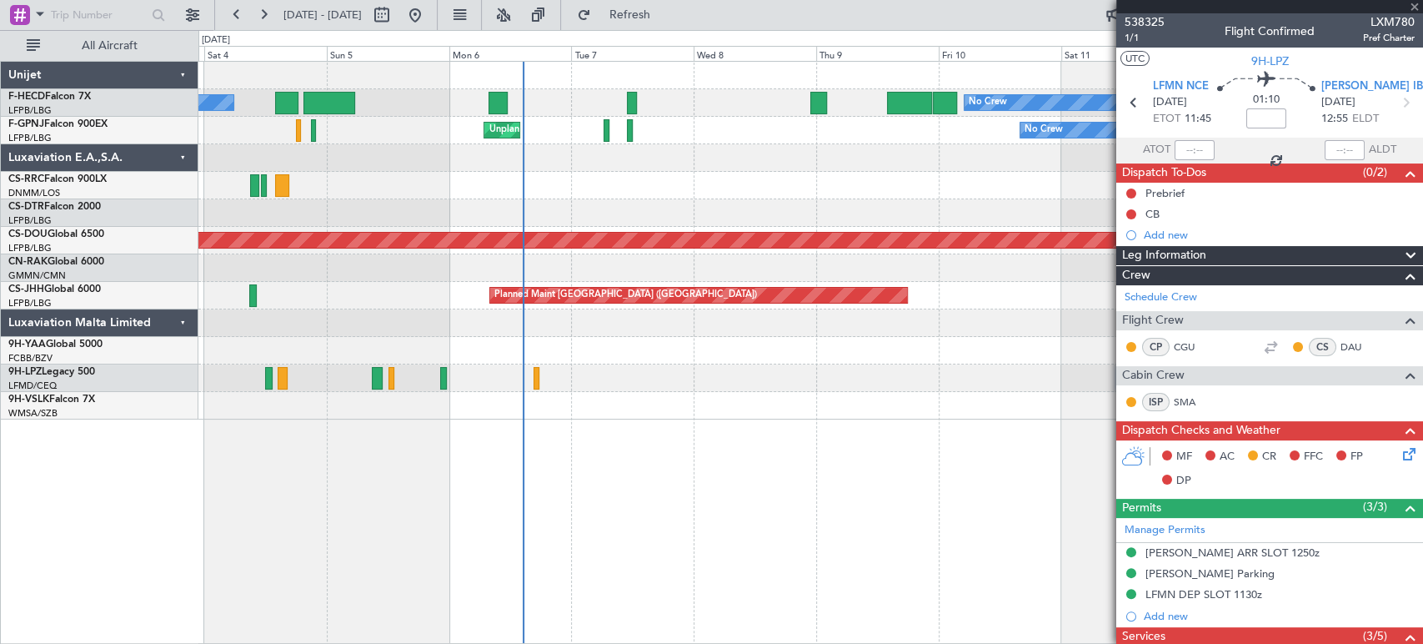
type input "+00:10"
type input "09:17"
type input "11:00"
type input "4"
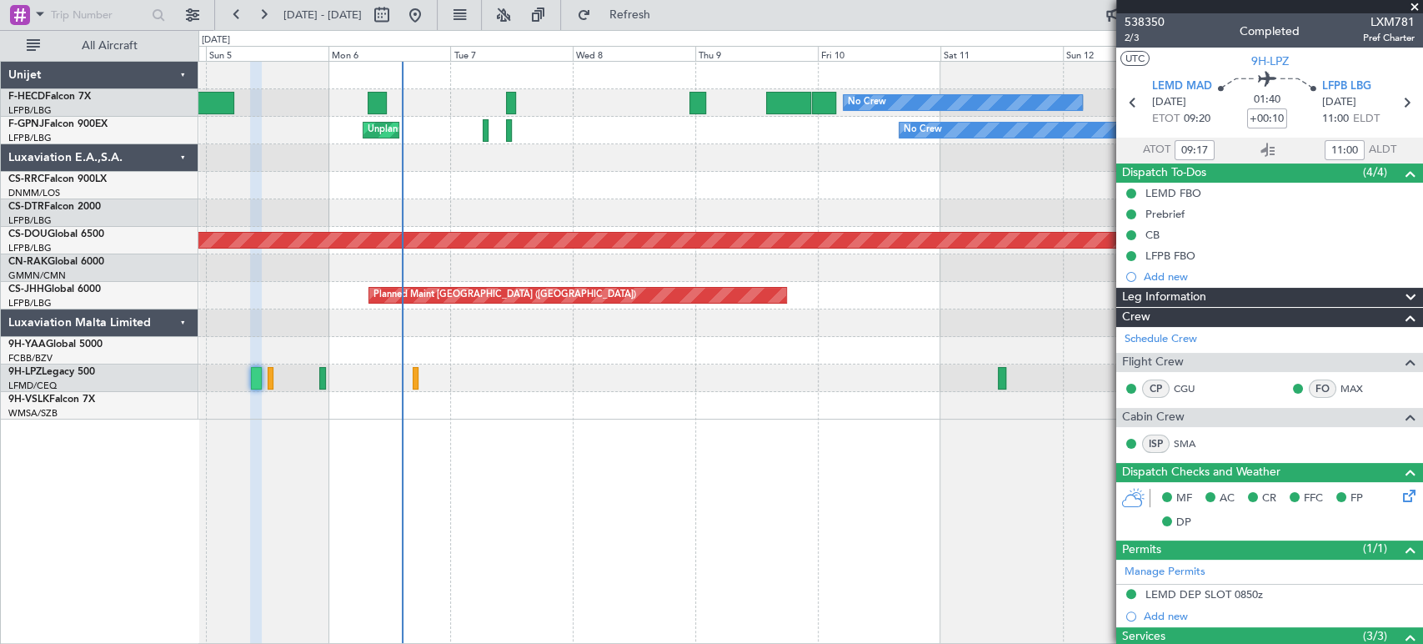
click at [161, 318] on div "Planned Maint Paris (Le Bourget) No Crew No Crew AOG Maint Paris (Le Bourget) U…" at bounding box center [711, 336] width 1423 height 613
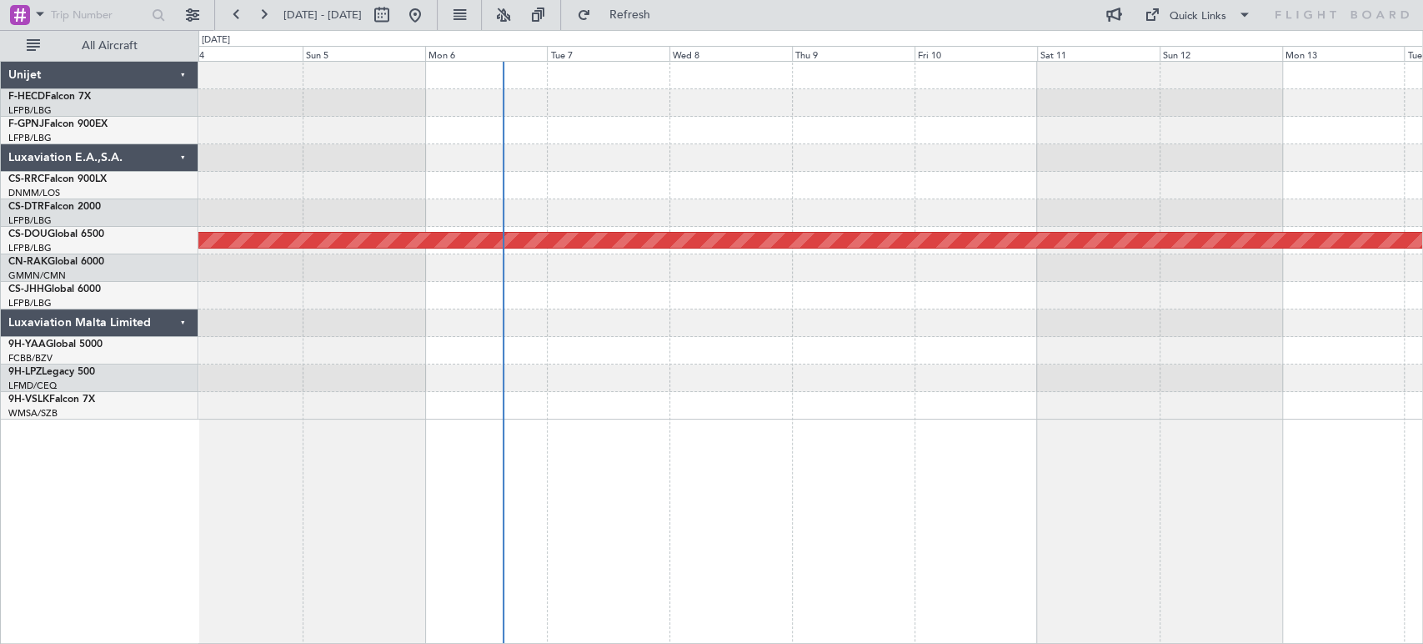
click at [793, 156] on div "Planned Maint London ([GEOGRAPHIC_DATA])" at bounding box center [810, 241] width 1224 height 358
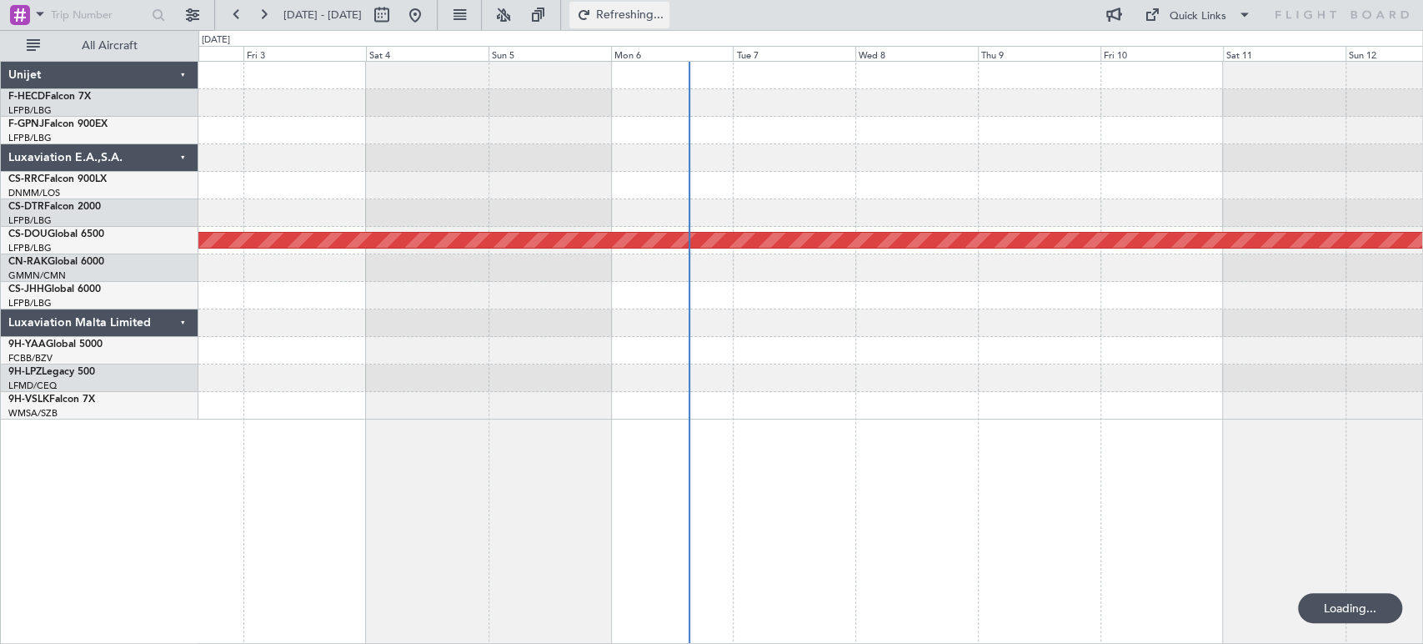
click at [640, 7] on button "Refreshing..." at bounding box center [619, 15] width 100 height 27
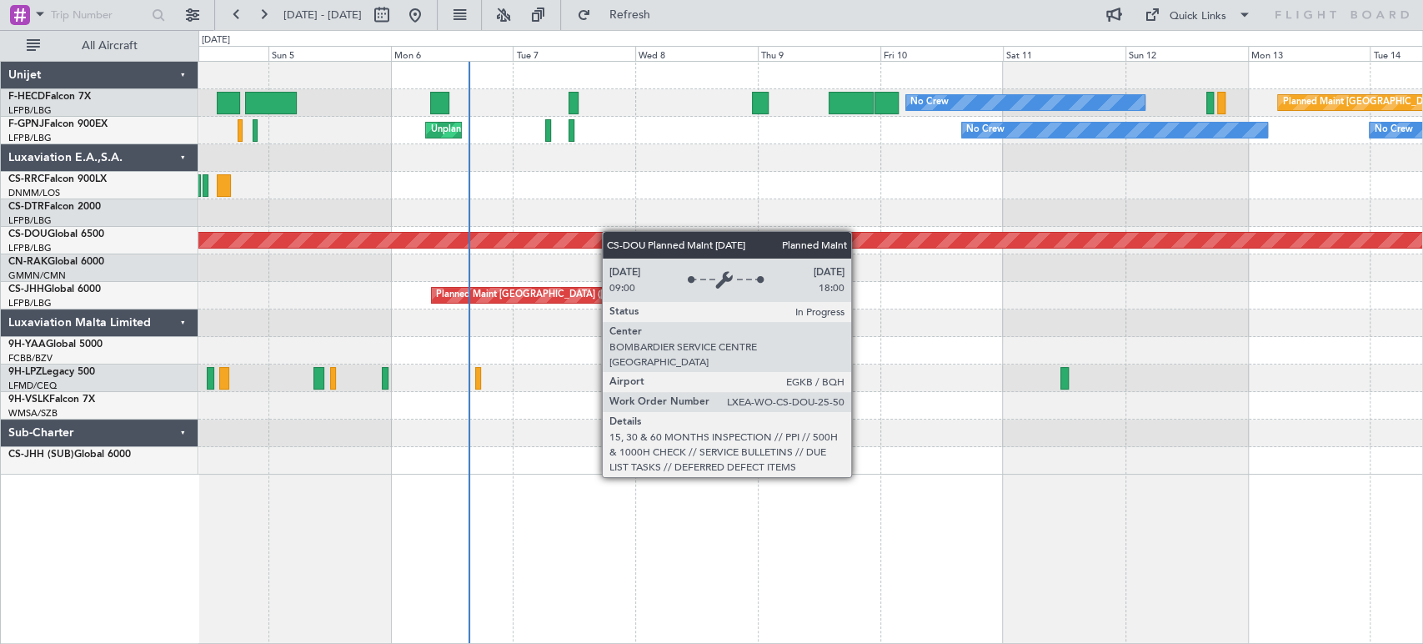
click at [501, 238] on div "No Crew Planned Maint Paris (Le Bourget) No Crew AOG Maint Paris (Le Bourget) N…" at bounding box center [810, 268] width 1224 height 413
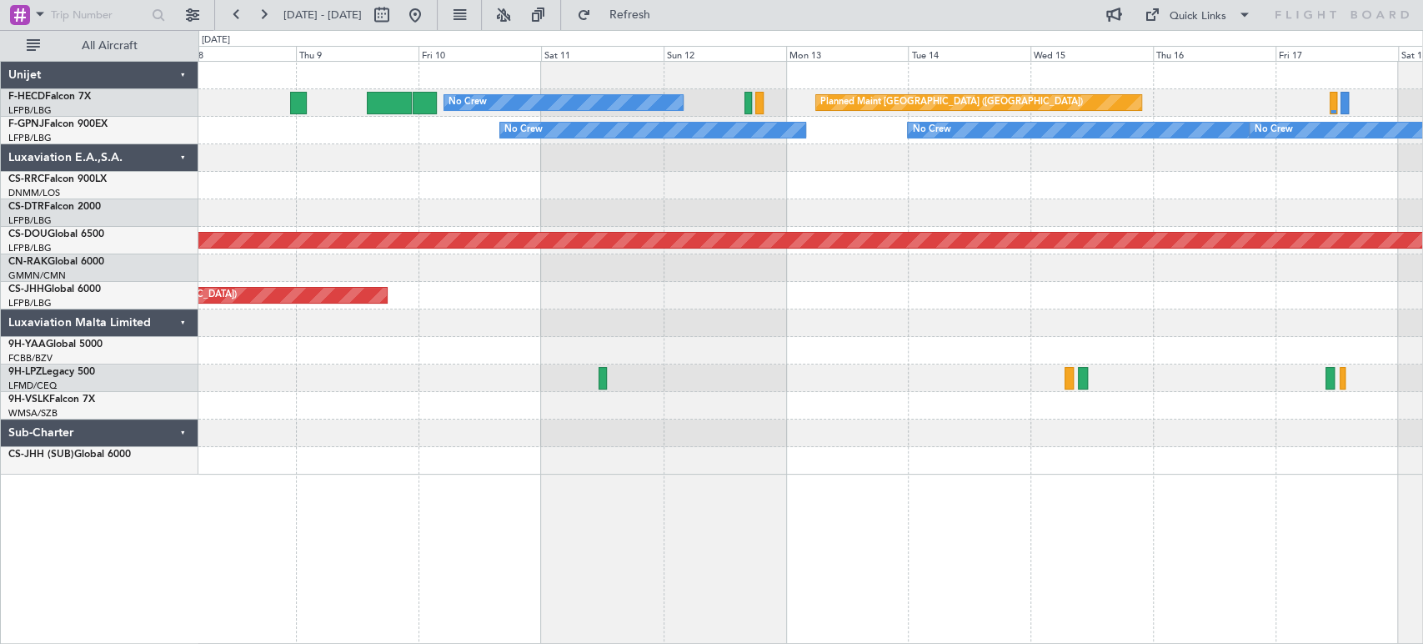
click at [263, 173] on div at bounding box center [810, 186] width 1224 height 28
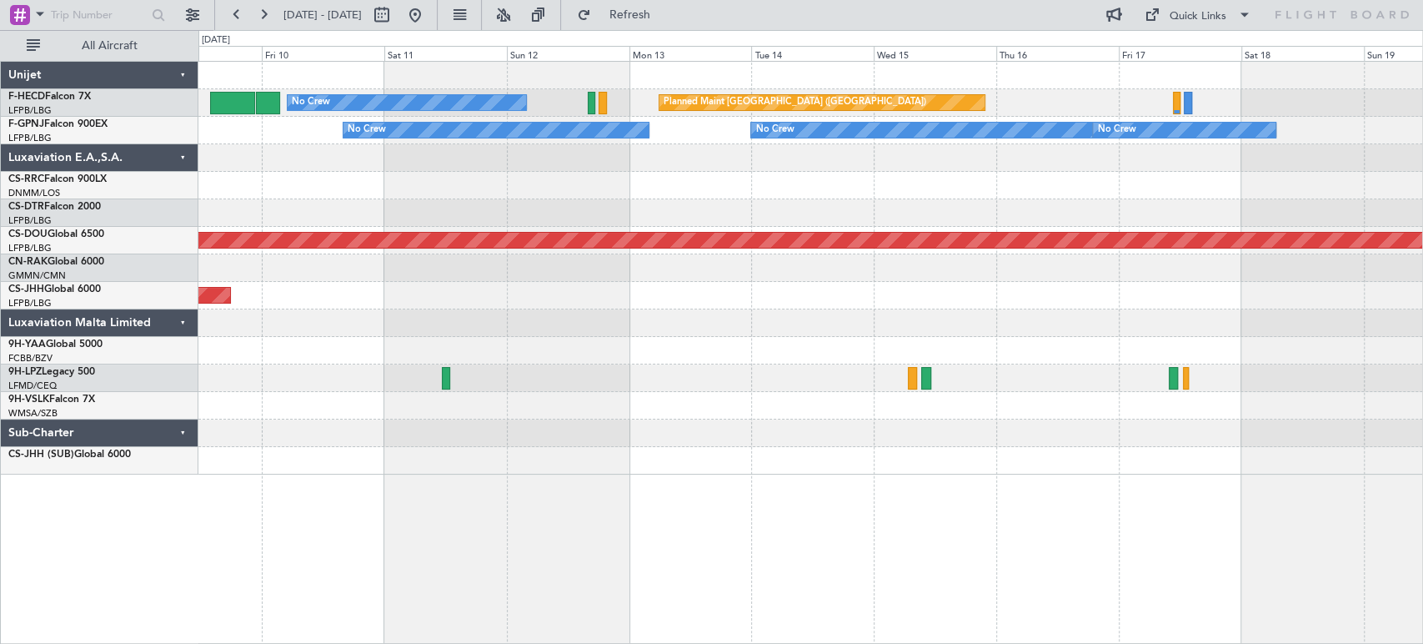
click at [365, 178] on div at bounding box center [810, 186] width 1224 height 28
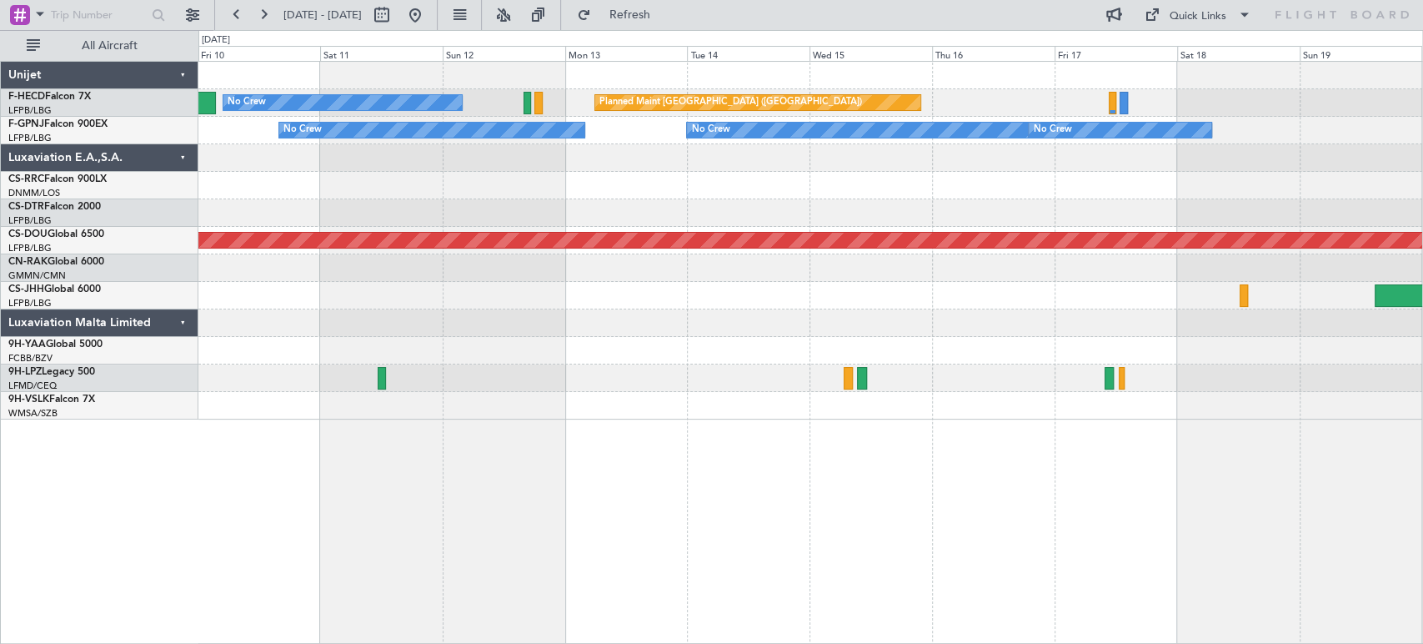
click at [543, 119] on div "Planned Maint Paris (Le Bourget) No Crew No Crew No Crew No Crew No Crew Planne…" at bounding box center [810, 241] width 1224 height 358
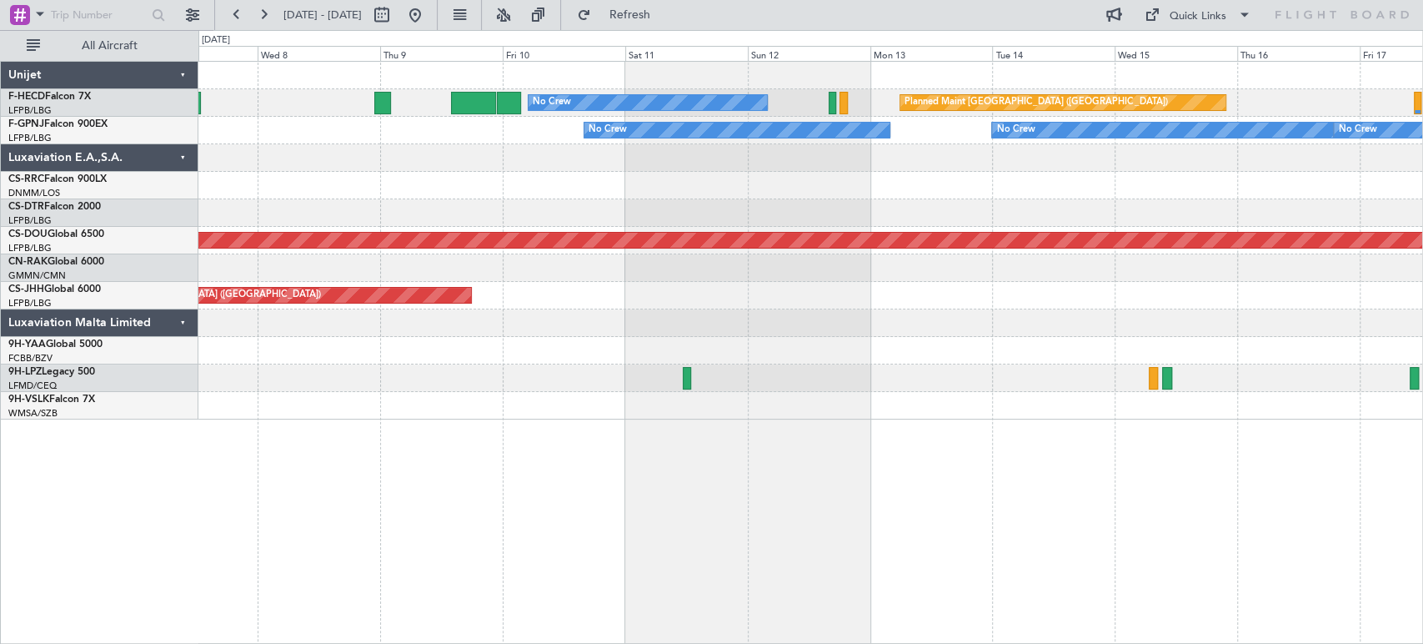
click at [741, 370] on div at bounding box center [810, 378] width 1224 height 28
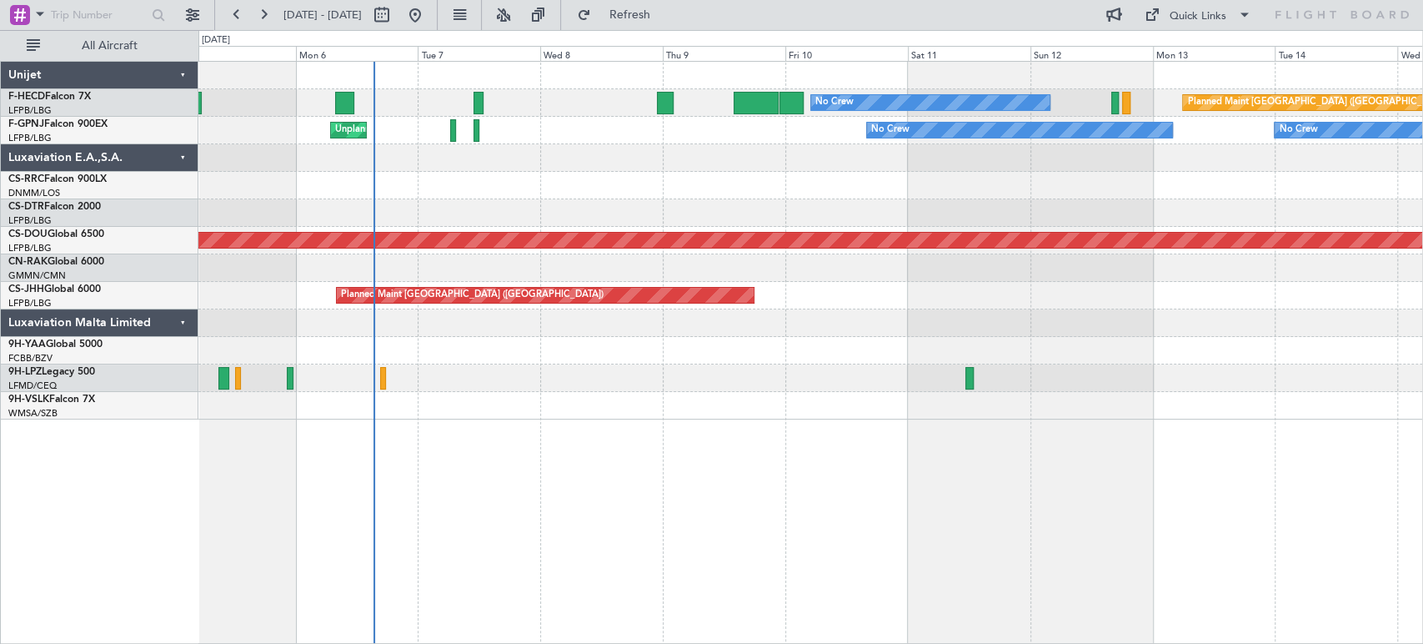
click at [847, 384] on div at bounding box center [810, 378] width 1224 height 28
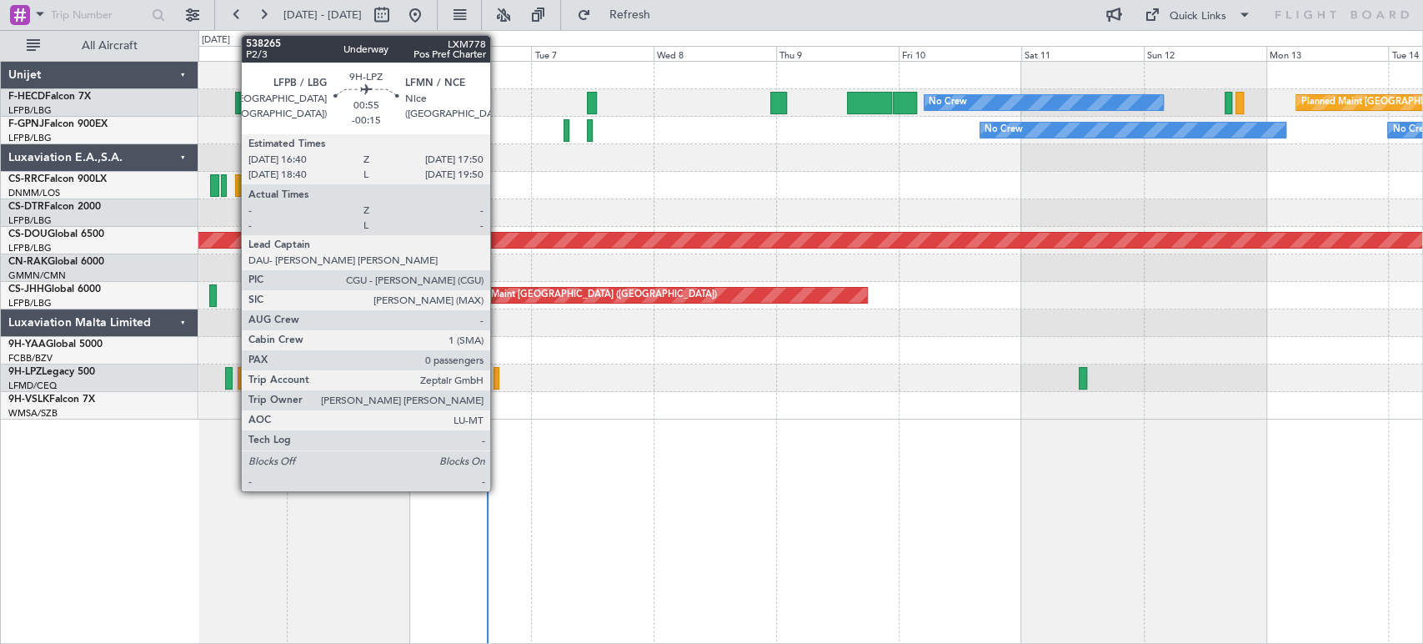
click at [498, 373] on div at bounding box center [496, 378] width 7 height 23
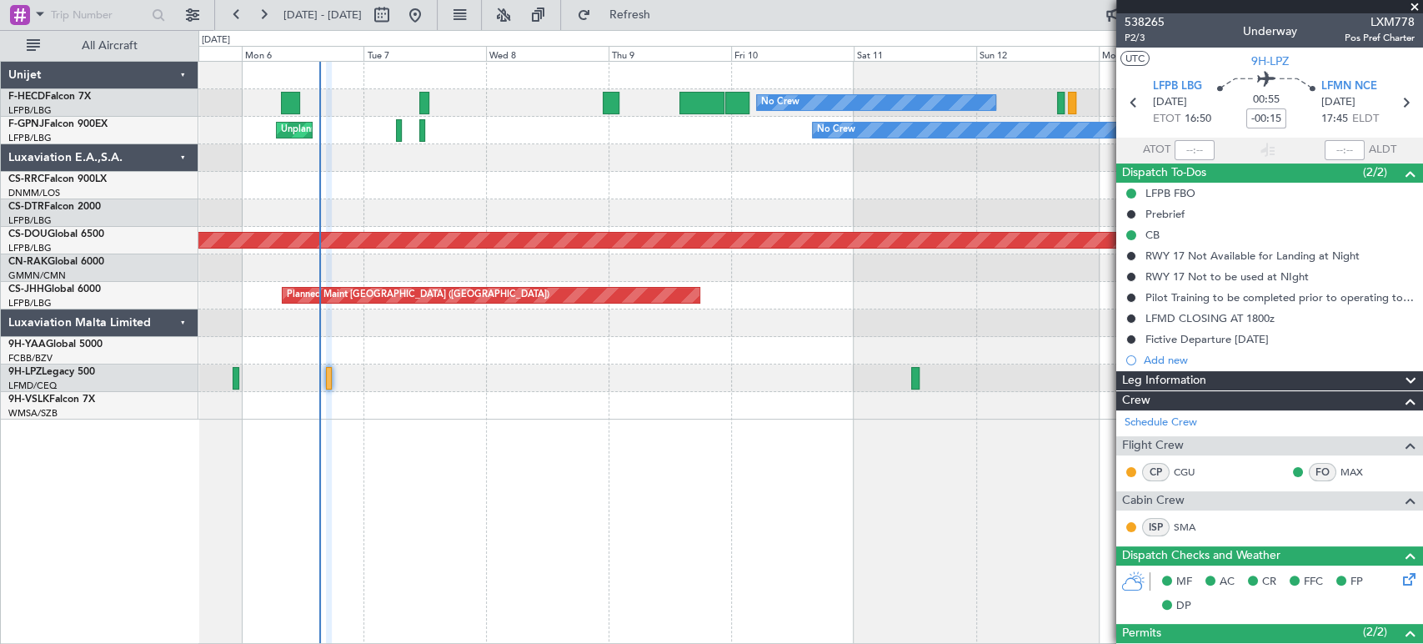
click at [408, 381] on div at bounding box center [810, 378] width 1224 height 28
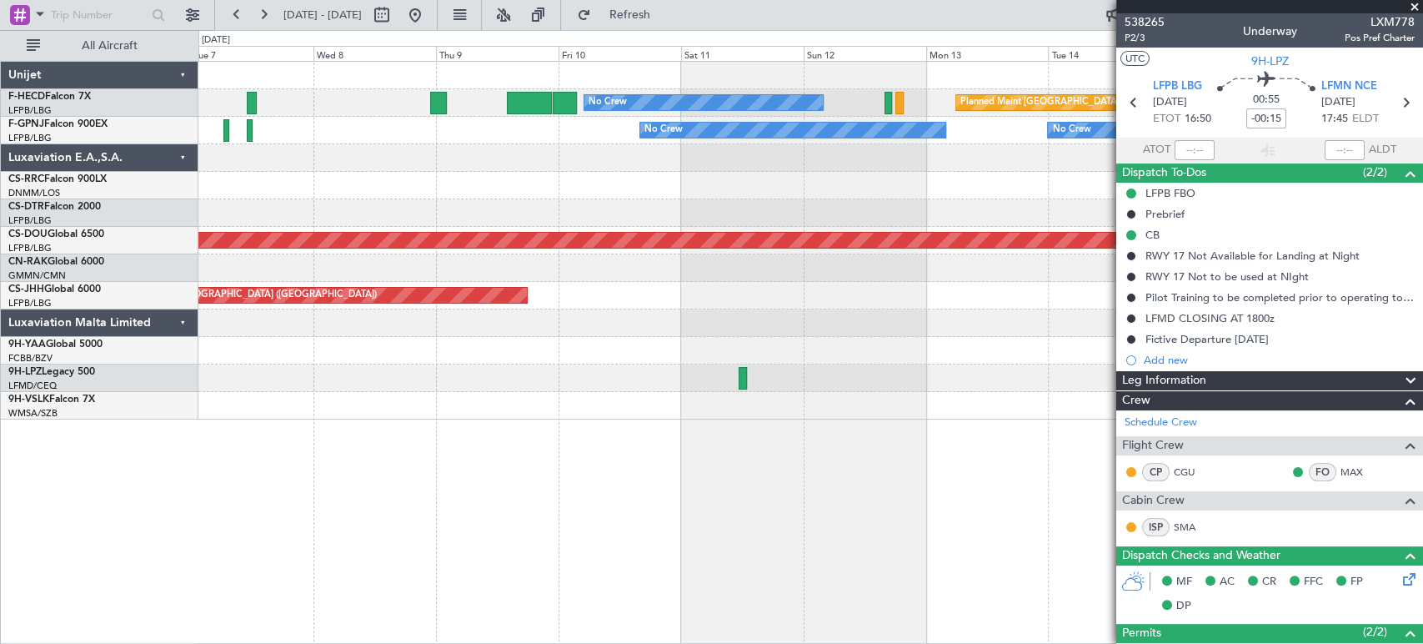
click at [178, 341] on div "Planned Maint Paris (Le Bourget) No Crew No Crew No Crew No Crew Unplanned Main…" at bounding box center [711, 336] width 1423 height 613
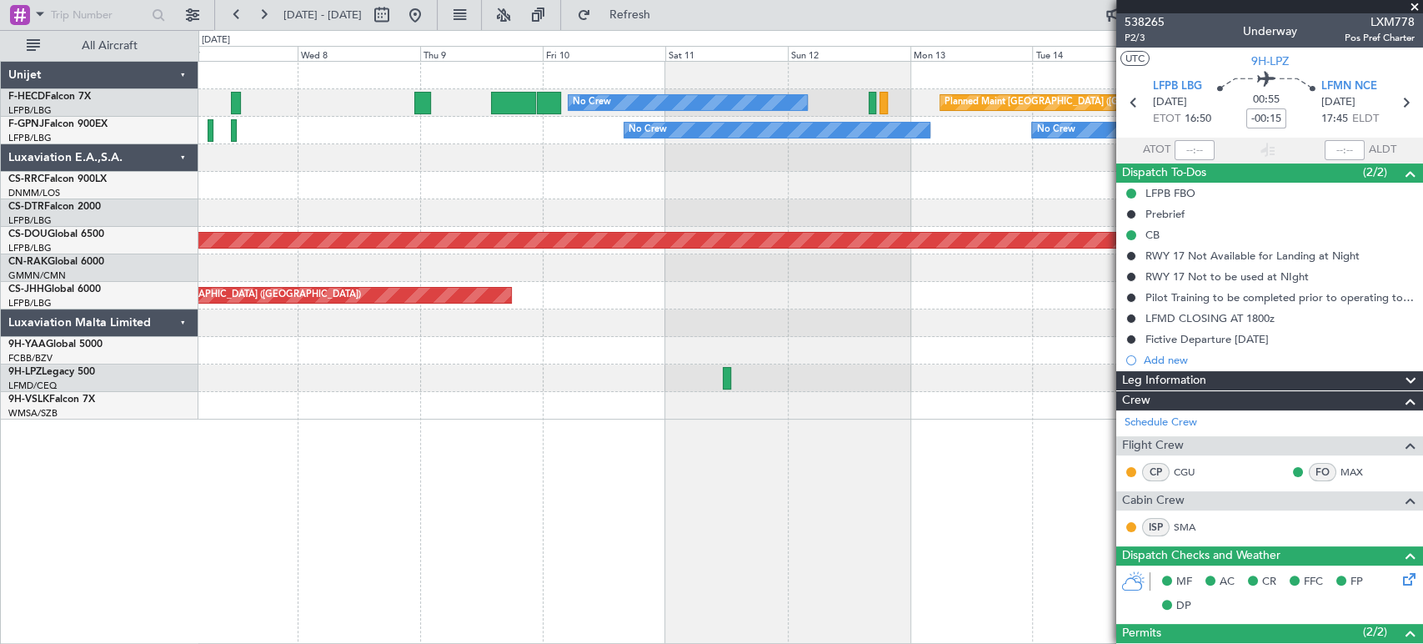
click at [300, 345] on div at bounding box center [810, 351] width 1224 height 28
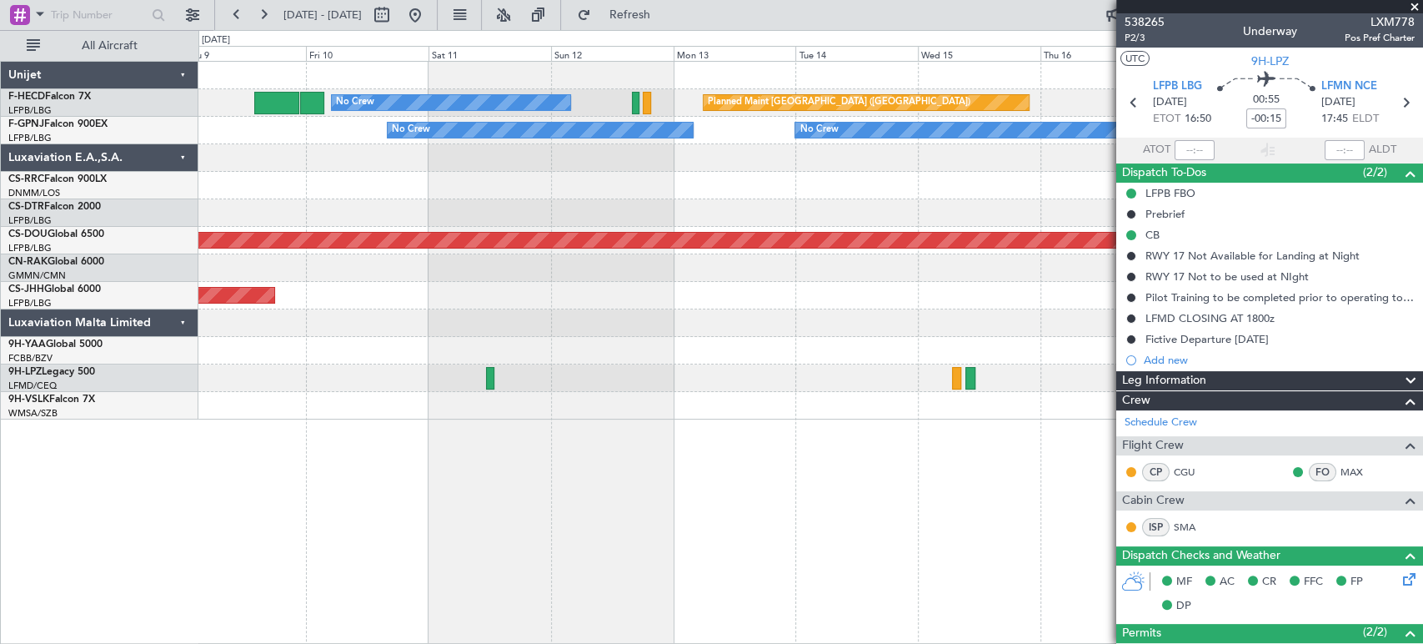
click at [442, 369] on div at bounding box center [810, 378] width 1224 height 28
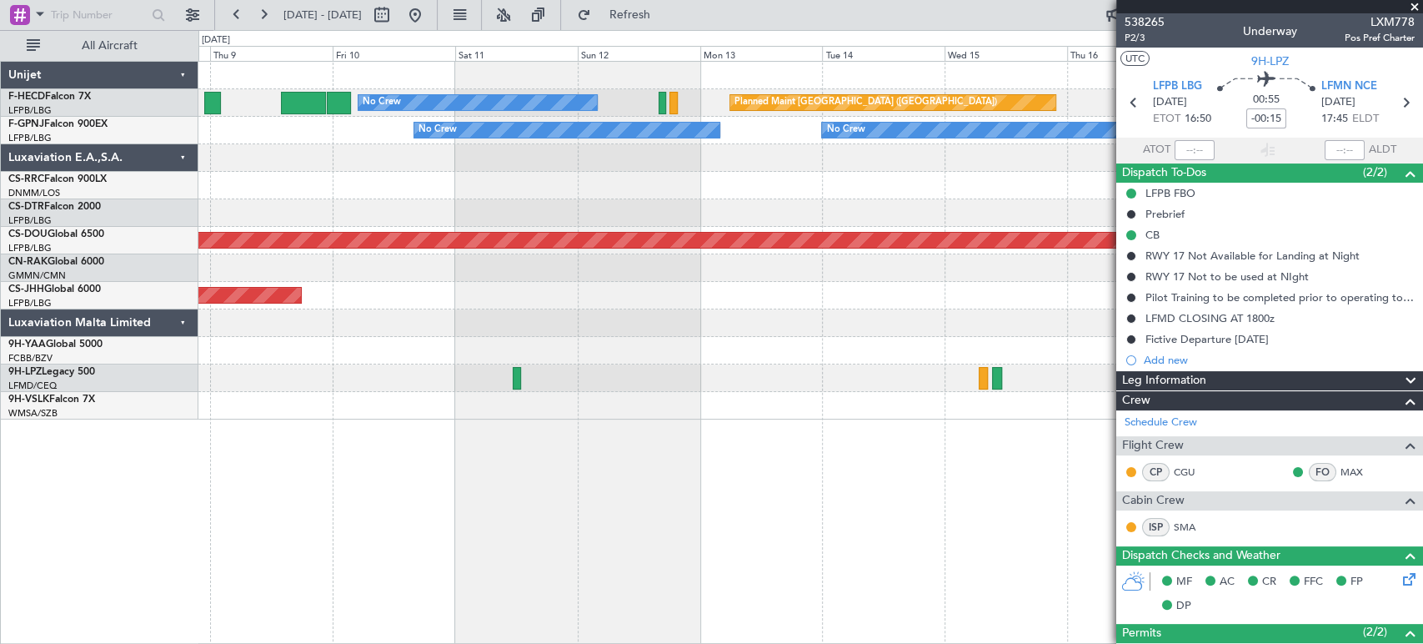
click at [641, 352] on div "Planned Maint Paris (Le Bourget) No Crew No Crew No Crew No Crew Unplanned Main…" at bounding box center [810, 241] width 1224 height 358
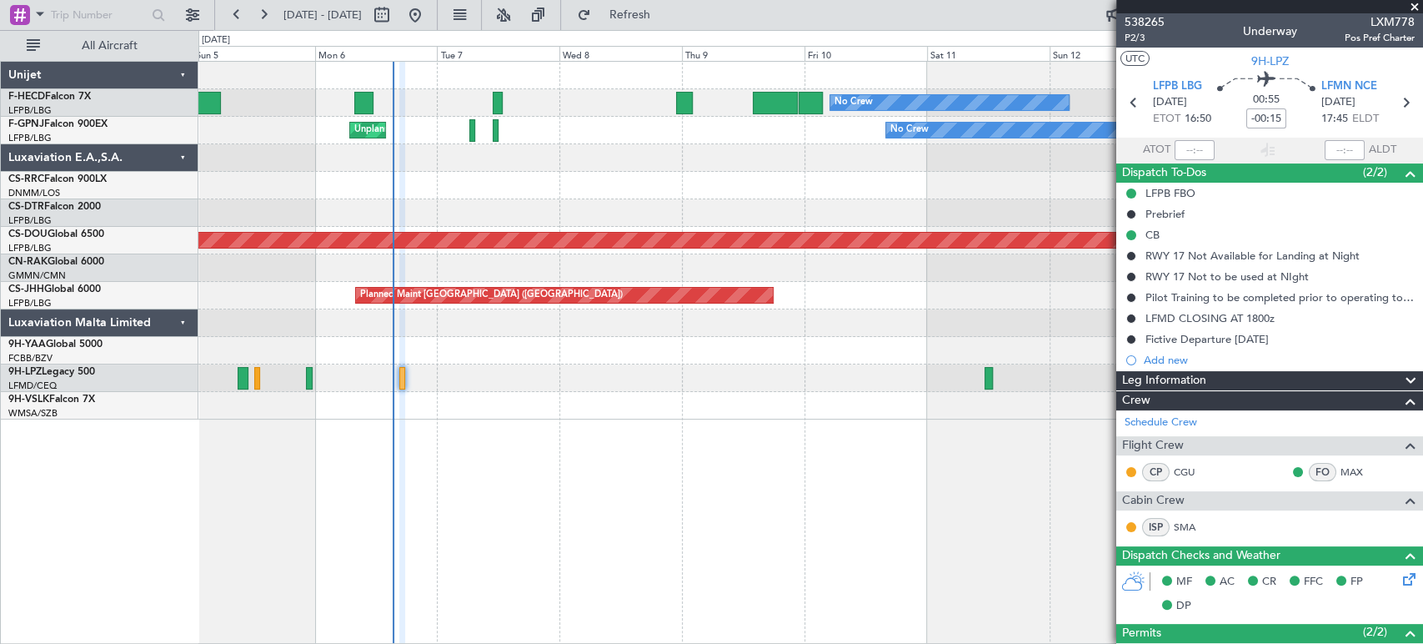
click at [926, 357] on div "Planned Maint [GEOGRAPHIC_DATA] ([GEOGRAPHIC_DATA]) No Crew No Crew AOG Maint […" at bounding box center [810, 241] width 1224 height 358
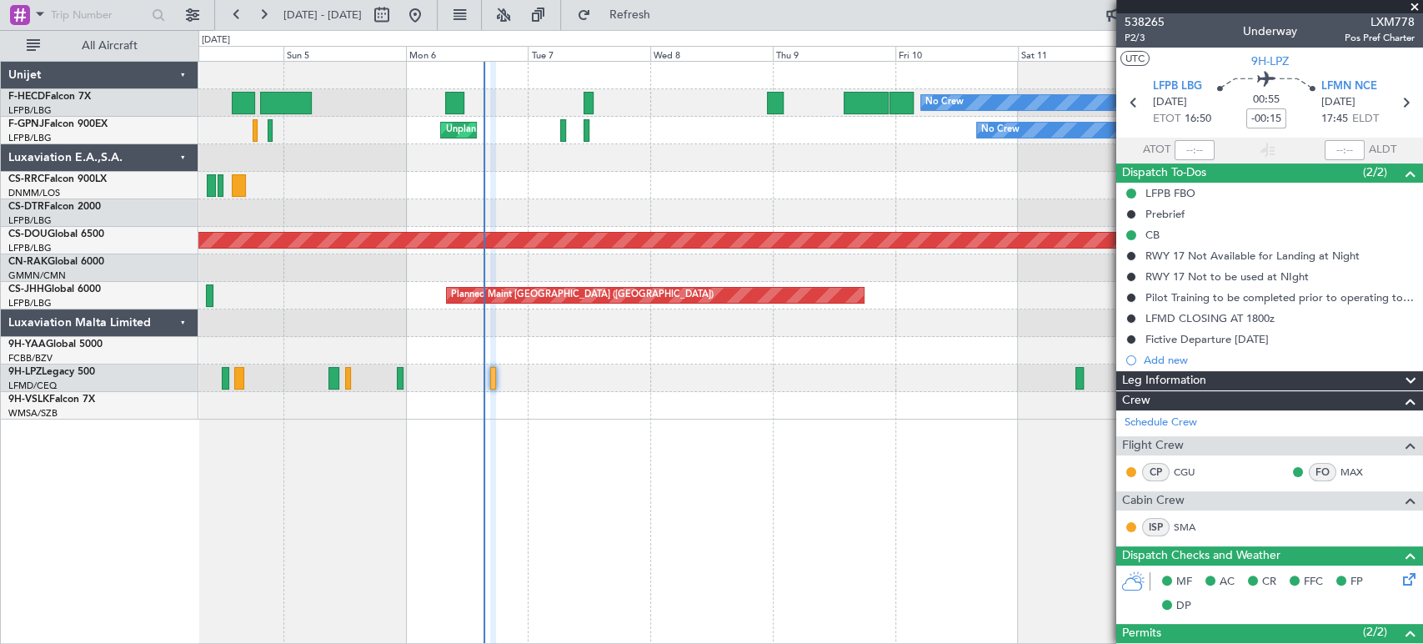
click at [822, 363] on div "Planned Maint [GEOGRAPHIC_DATA] ([GEOGRAPHIC_DATA]) No Crew No Crew AOG Maint […" at bounding box center [810, 241] width 1224 height 358
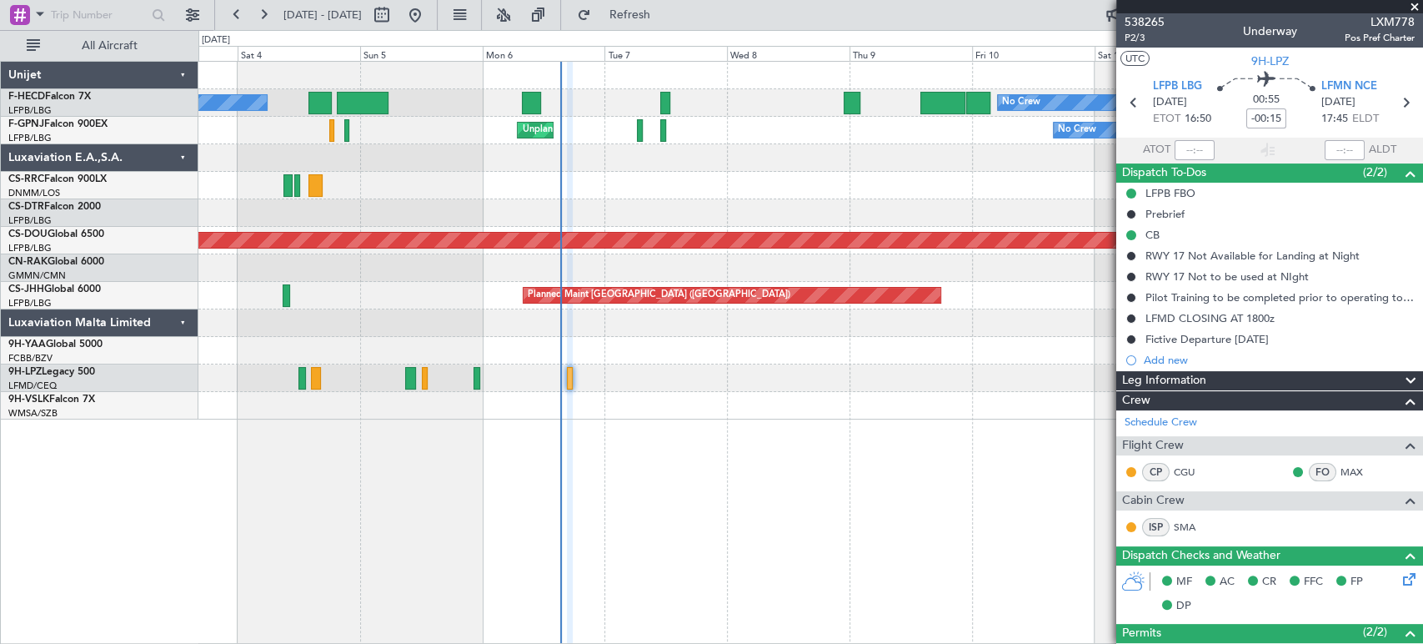
click at [573, 378] on div at bounding box center [810, 378] width 1224 height 28
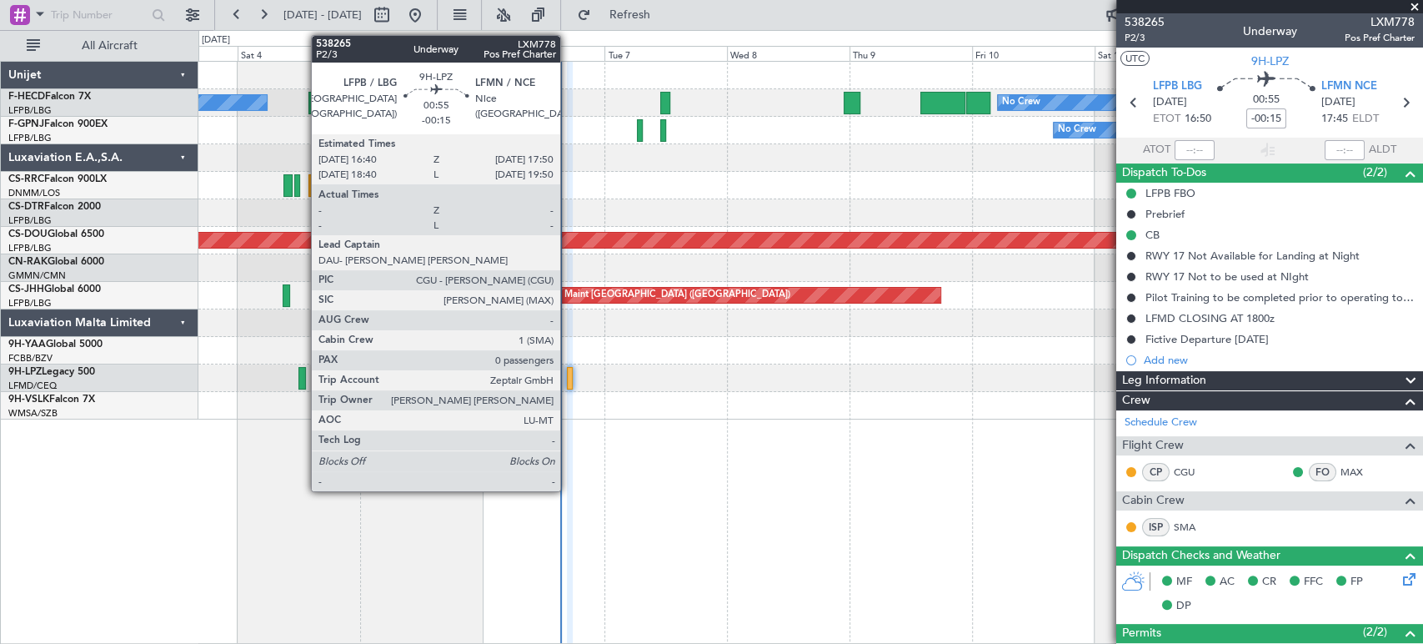
click at [570, 375] on div at bounding box center [570, 378] width 7 height 23
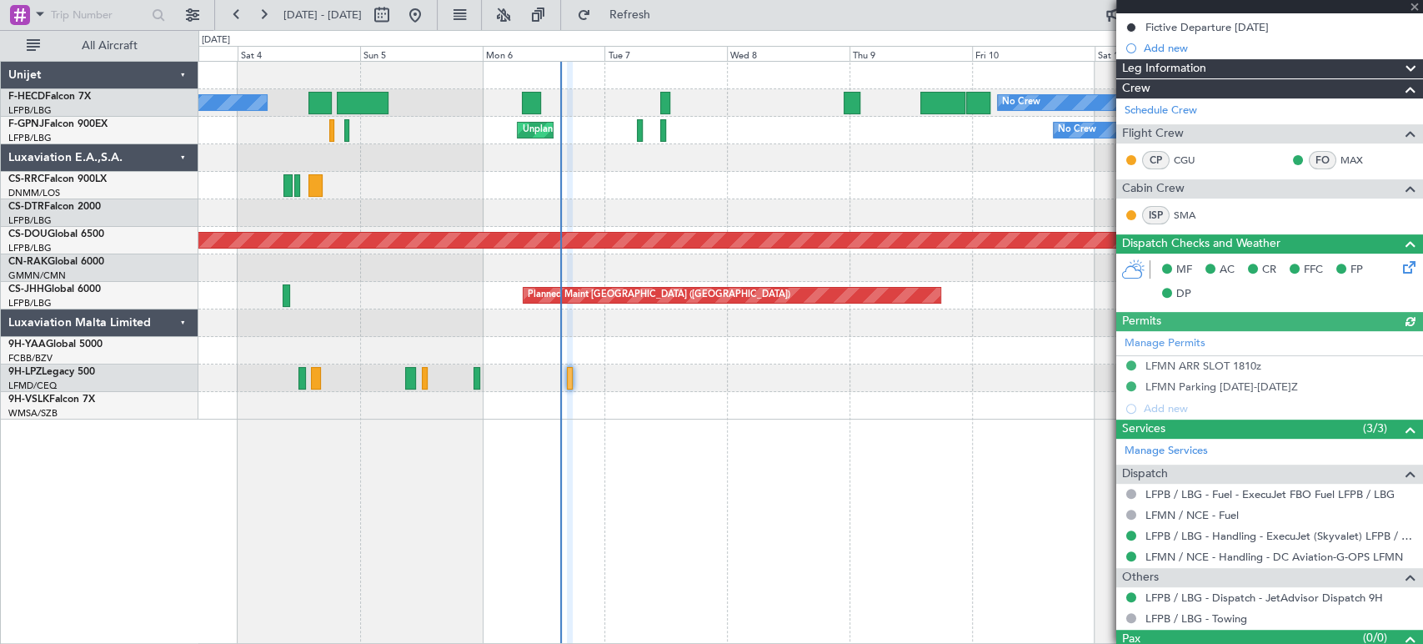
scroll to position [342, 0]
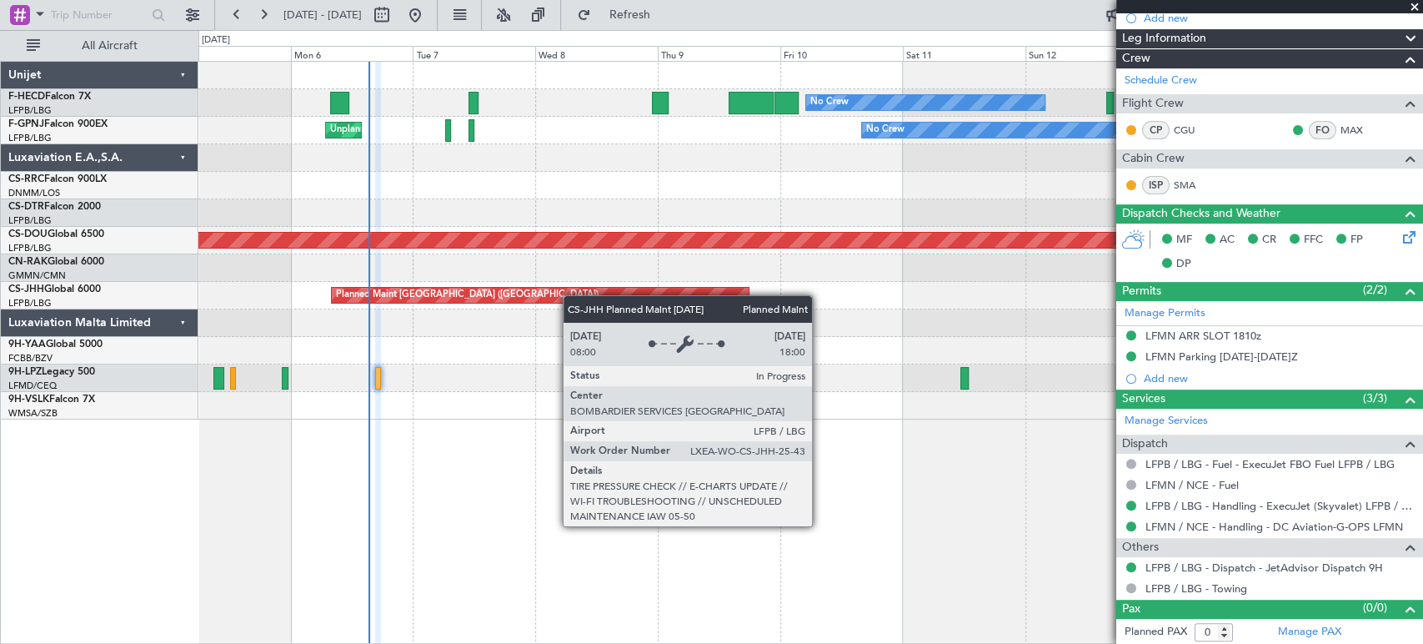
click at [223, 293] on div "Planned Maint [GEOGRAPHIC_DATA] ([GEOGRAPHIC_DATA])" at bounding box center [810, 296] width 1224 height 28
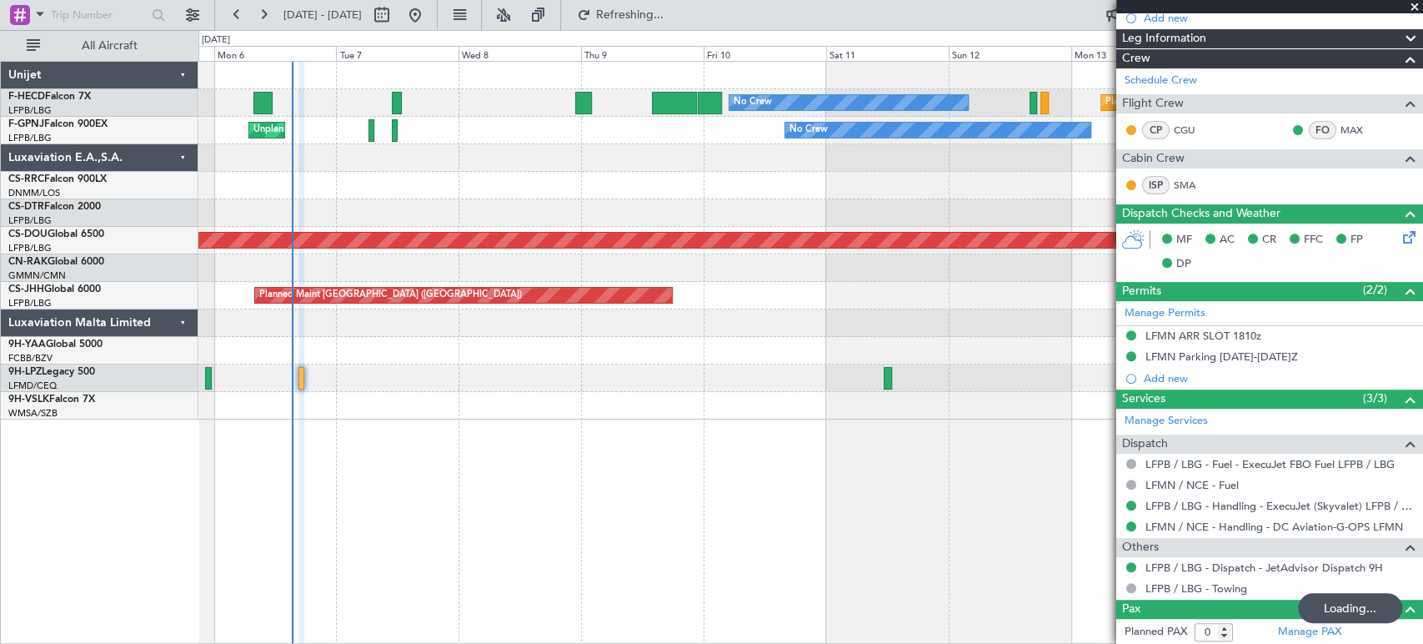
click at [986, 238] on div "Planned Maint London ([GEOGRAPHIC_DATA])" at bounding box center [810, 241] width 1224 height 28
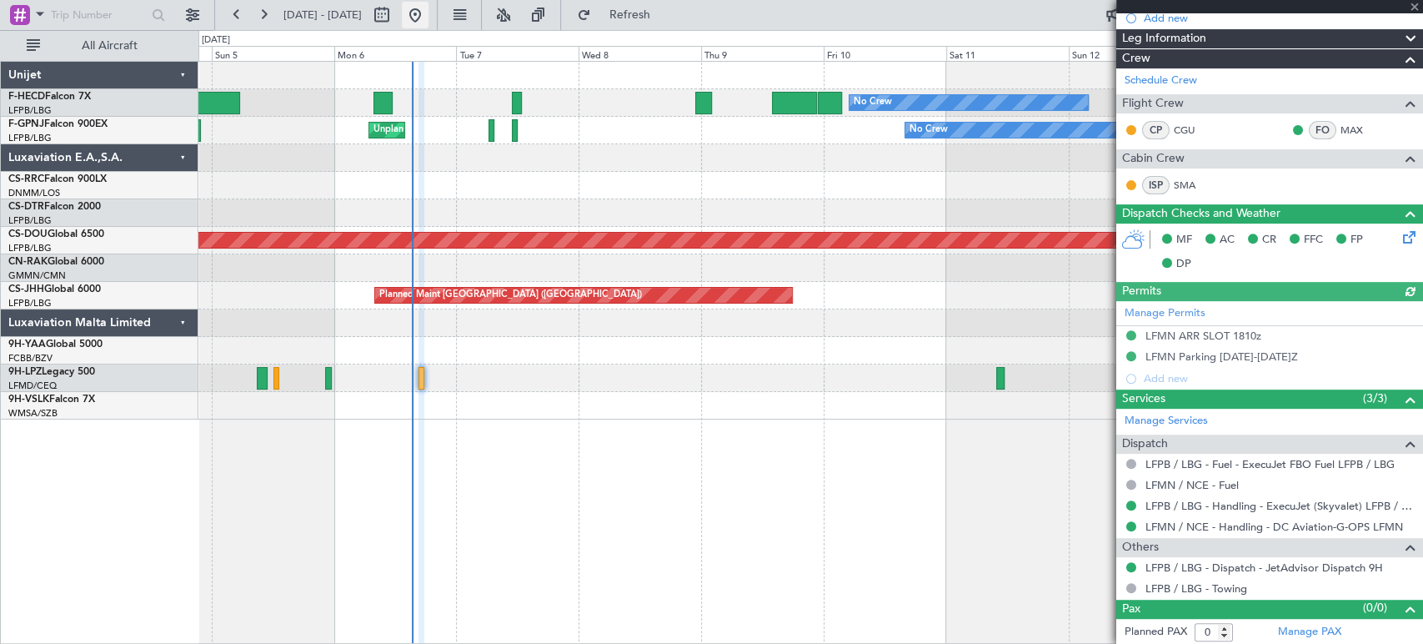
click at [428, 8] on button at bounding box center [415, 15] width 27 height 27
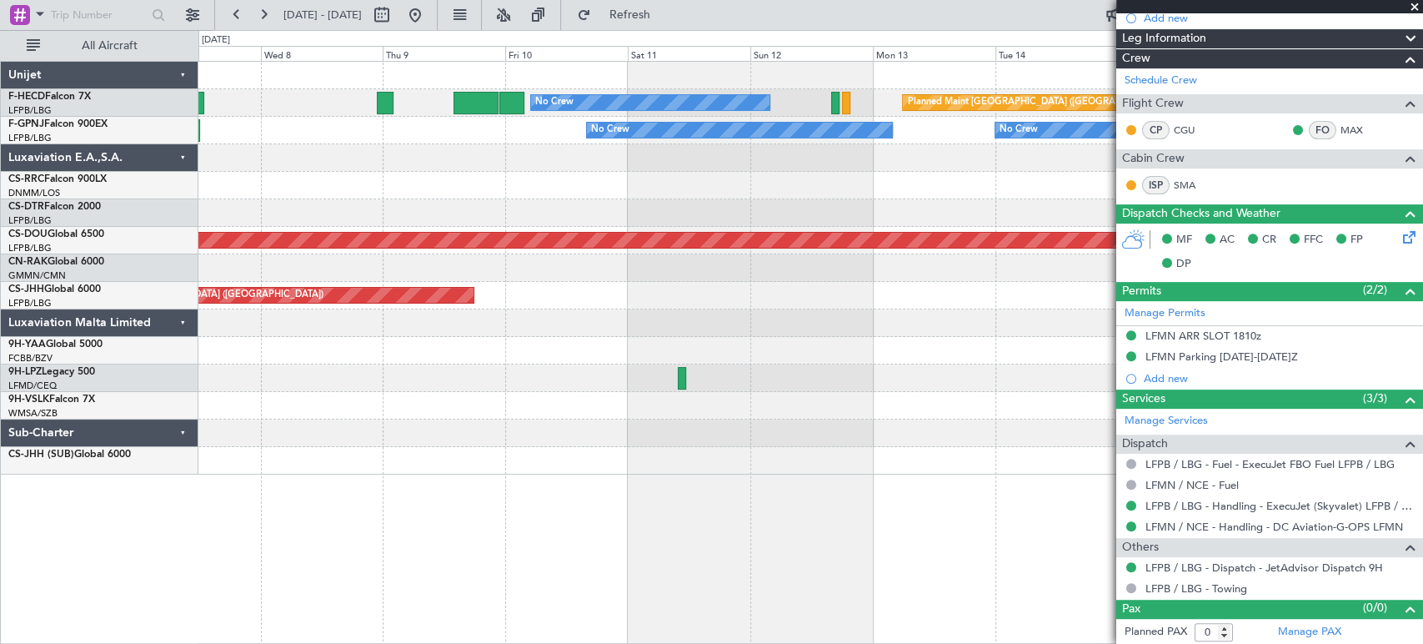
click at [0, 331] on html "01 Oct 2025 - 11 Oct 2025 Refresh Quick Links All Aircraft No Crew Planned Main…" at bounding box center [711, 322] width 1423 height 644
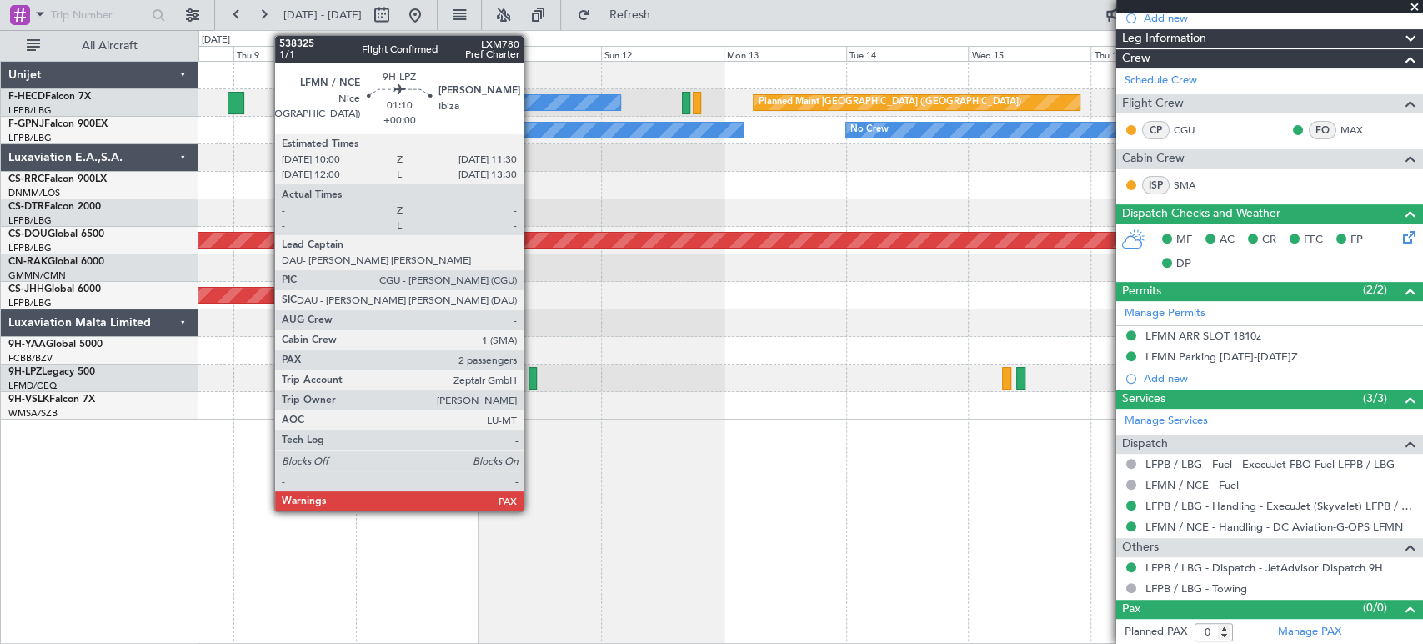
click at [531, 375] on div at bounding box center [532, 378] width 8 height 23
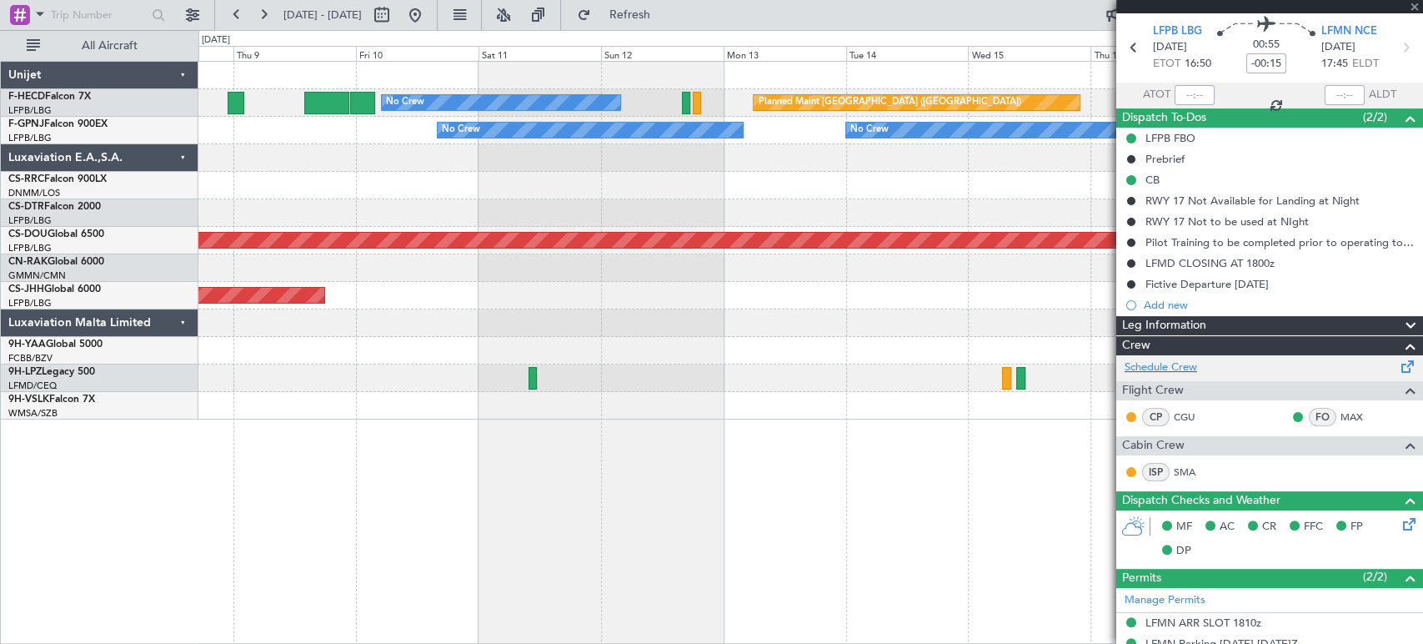
scroll to position [0, 0]
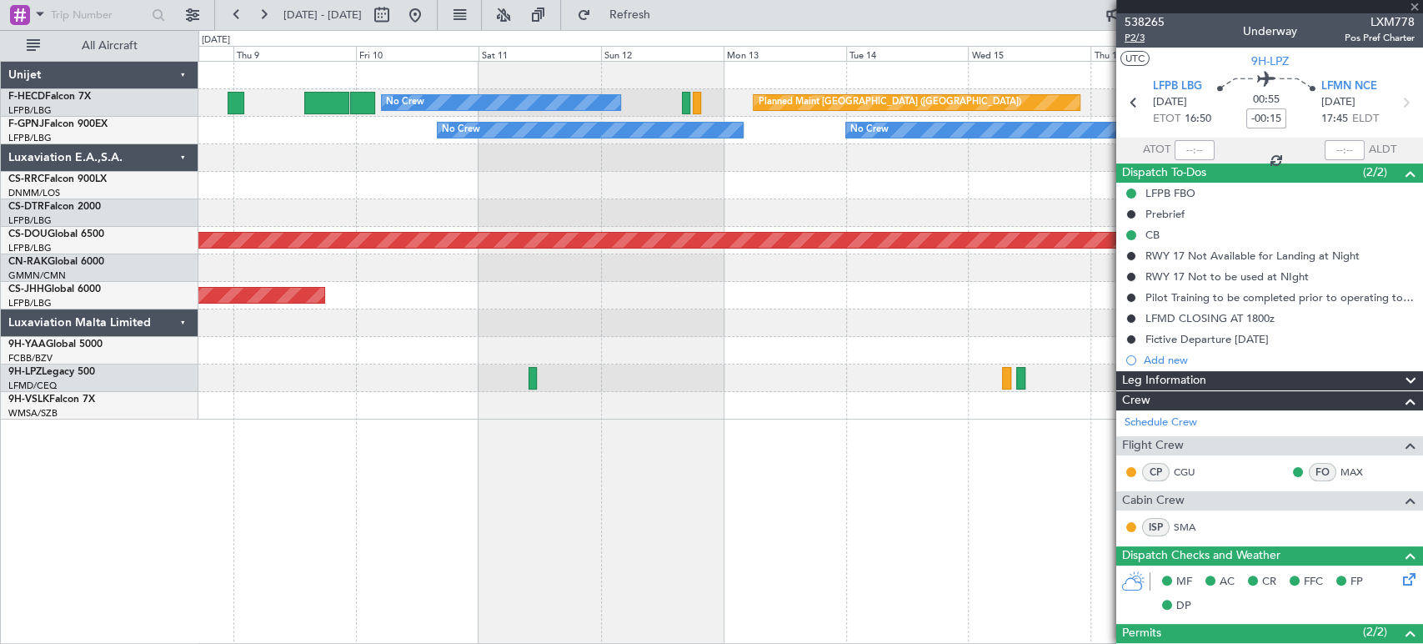
type input "2"
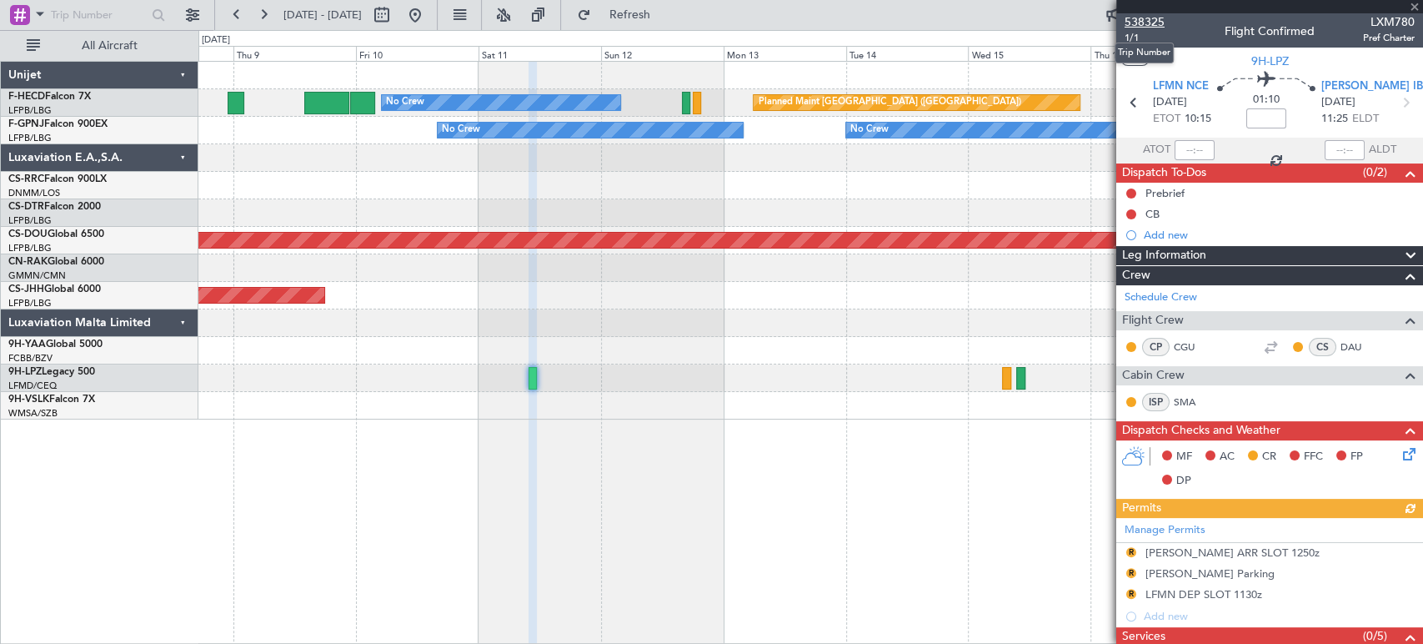
click at [1140, 18] on span "538325" at bounding box center [1144, 22] width 40 height 18
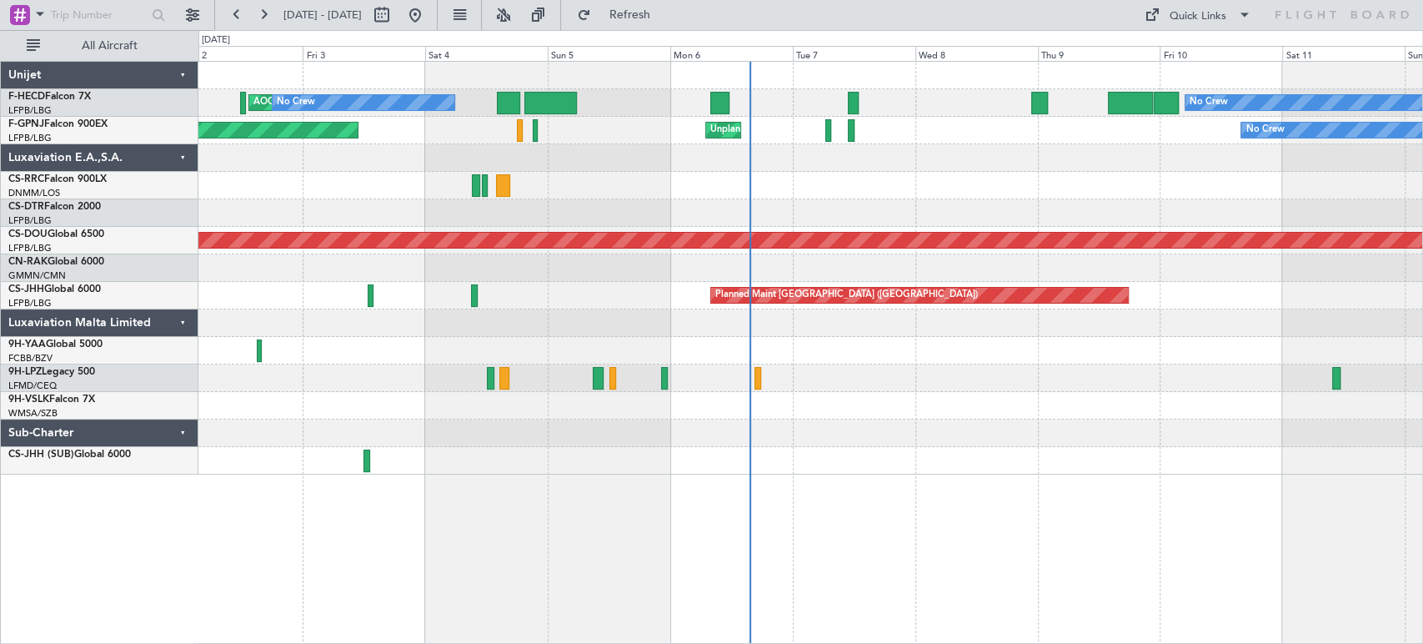
click at [679, 200] on div "No Crew AOG Maint Paris (Le Bourget) No Crew Planned Maint Paris (Le Bourget) N…" at bounding box center [810, 268] width 1224 height 413
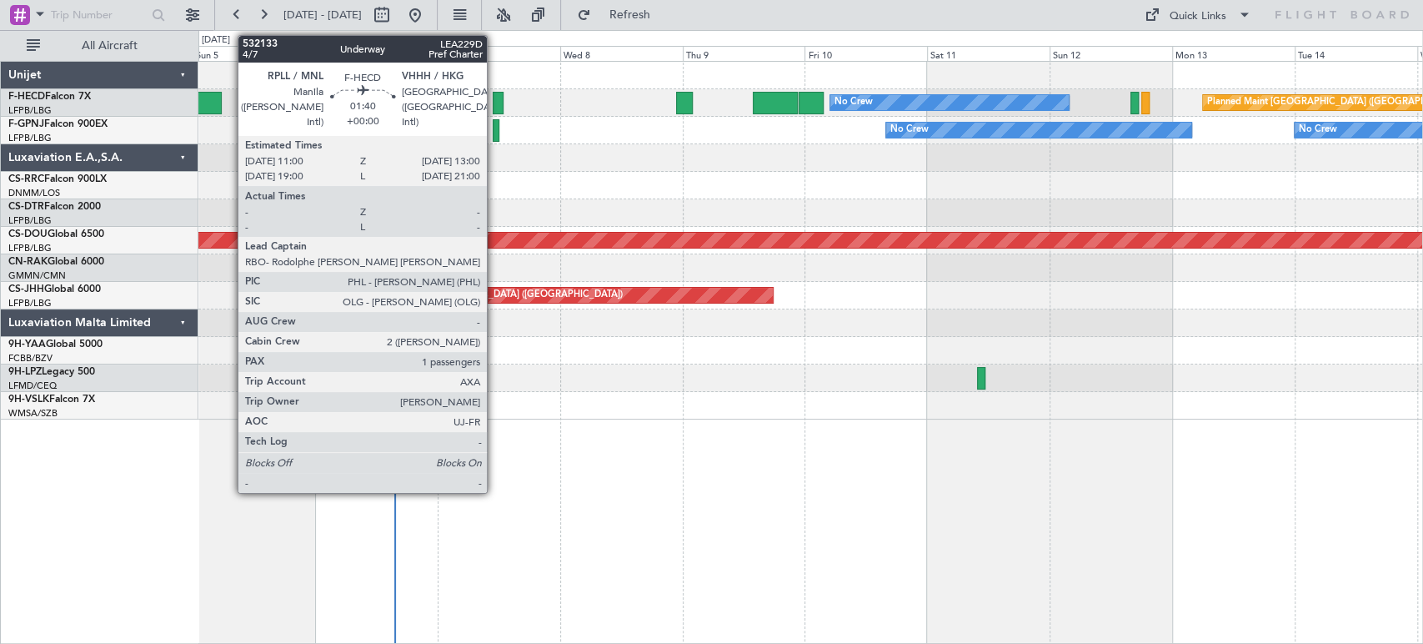
click at [494, 102] on div at bounding box center [498, 103] width 11 height 23
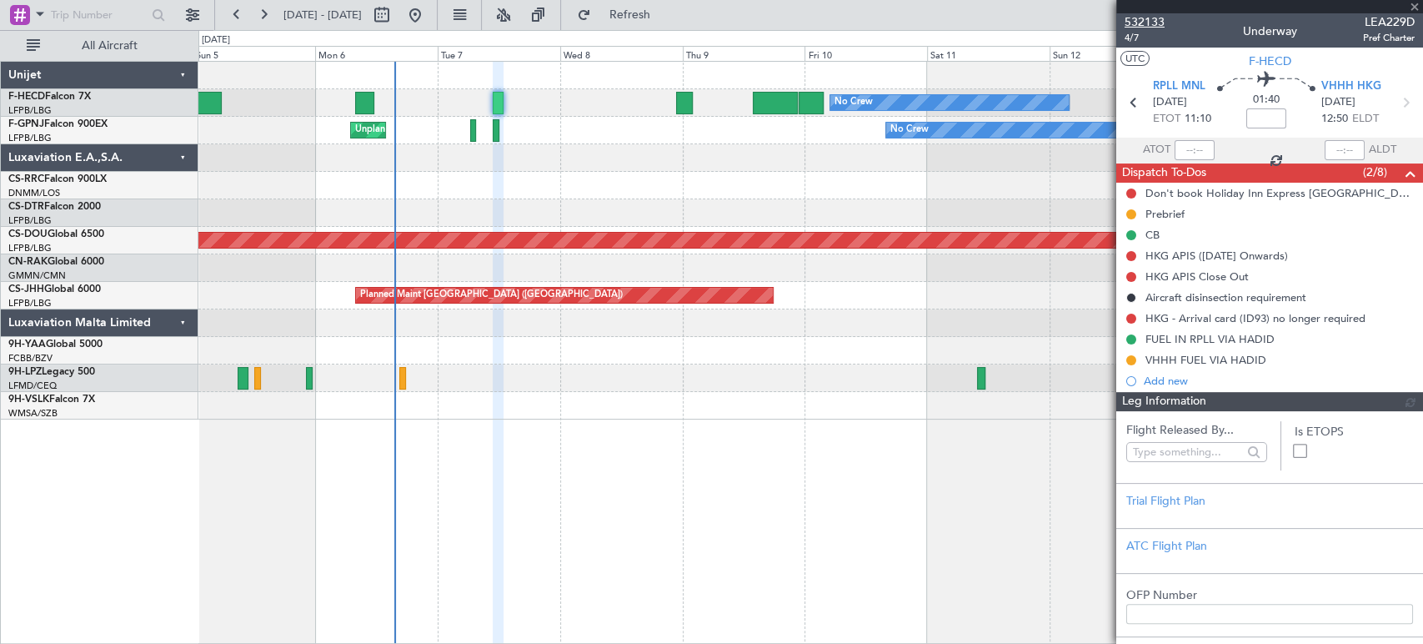
click at [1144, 25] on span "532133" at bounding box center [1144, 22] width 40 height 18
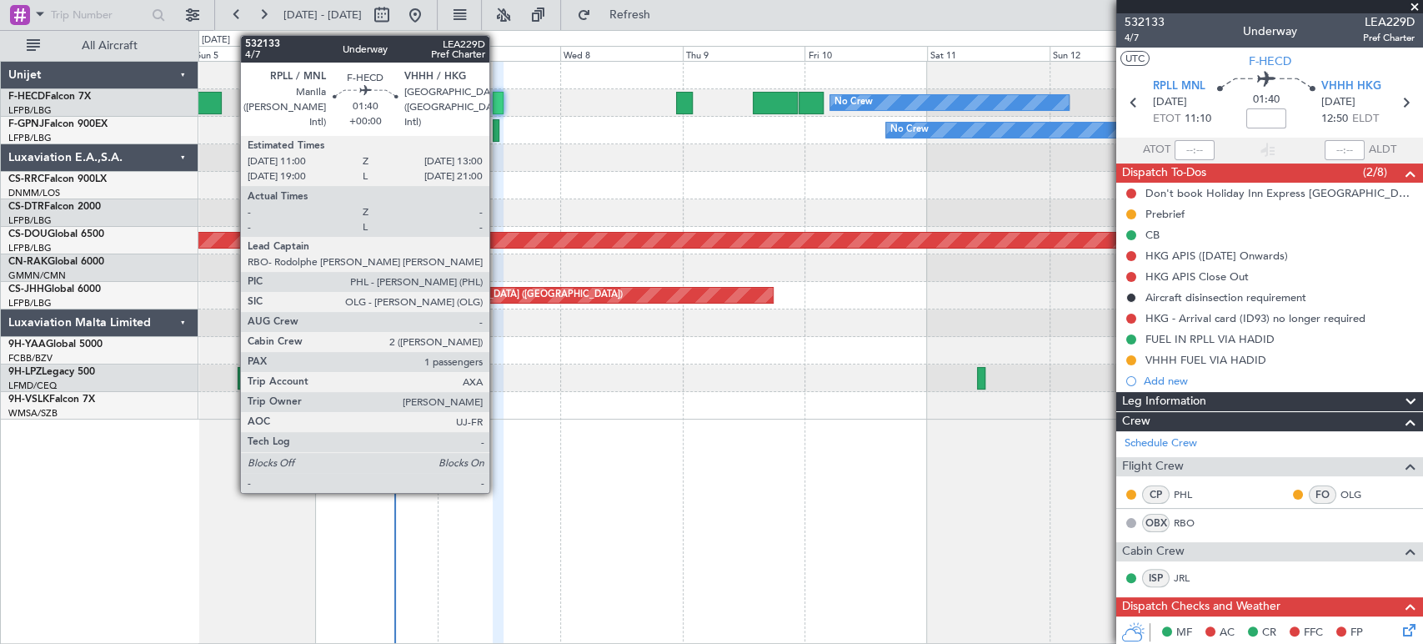
click at [496, 98] on div at bounding box center [498, 103] width 11 height 23
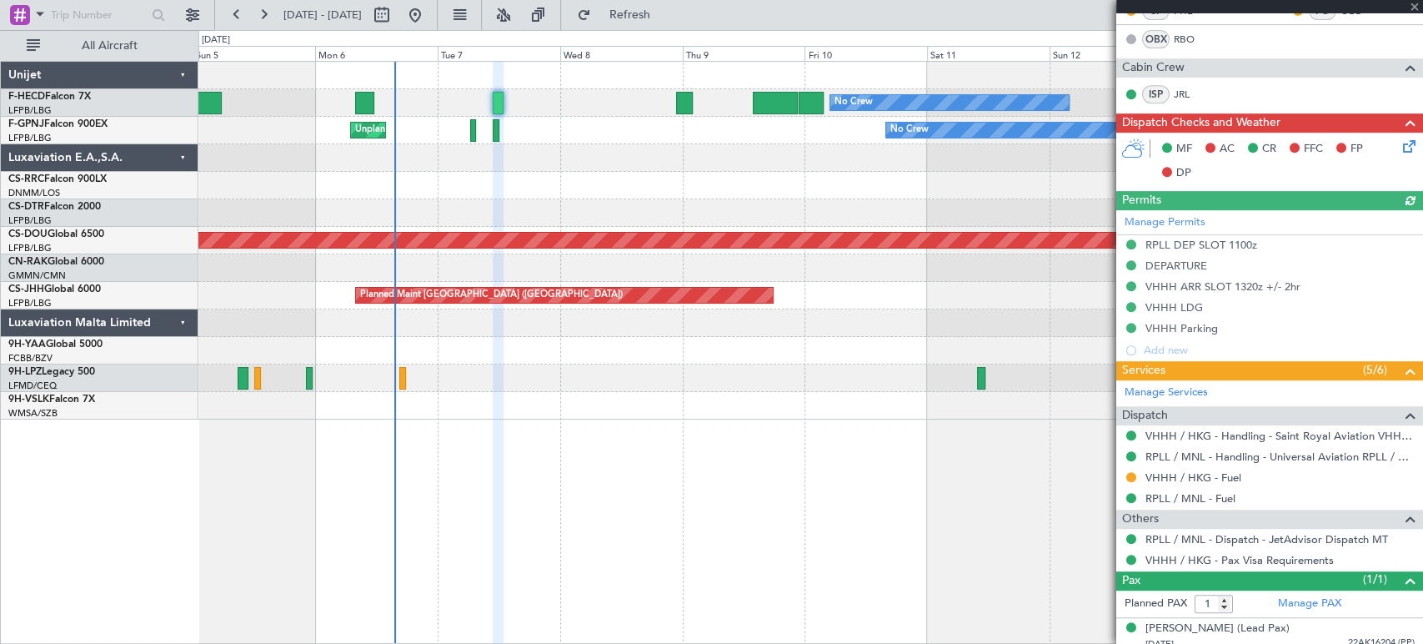
scroll to position [493, 0]
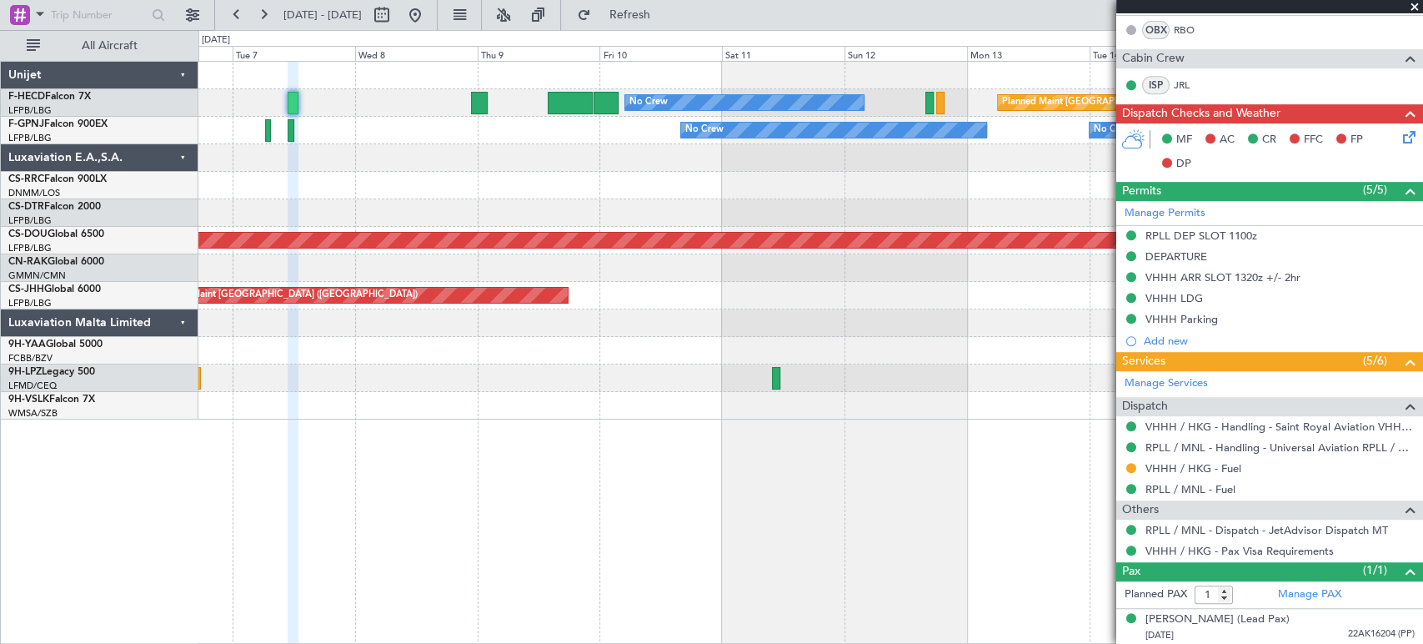
click at [480, 203] on div "Planned Maint Paris (Le Bourget) No Crew No Crew No Crew No Crew Unplanned Main…" at bounding box center [810, 241] width 1224 height 358
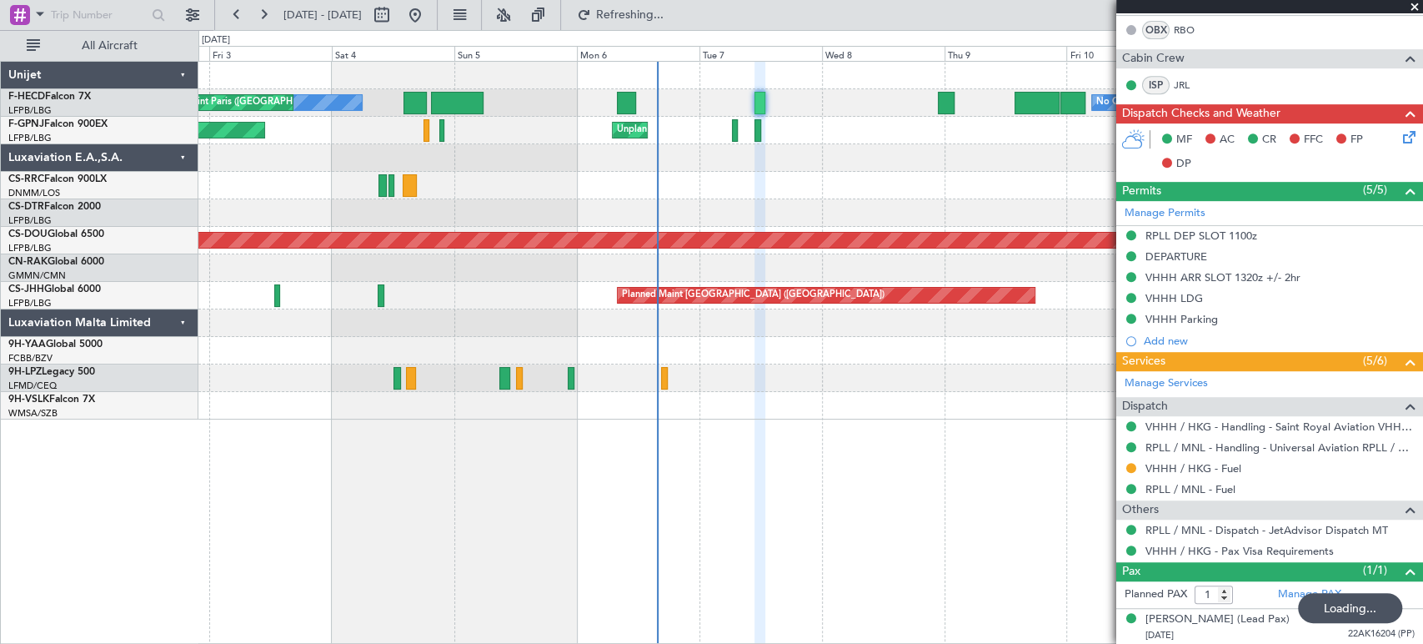
click at [1101, 172] on div at bounding box center [810, 186] width 1224 height 28
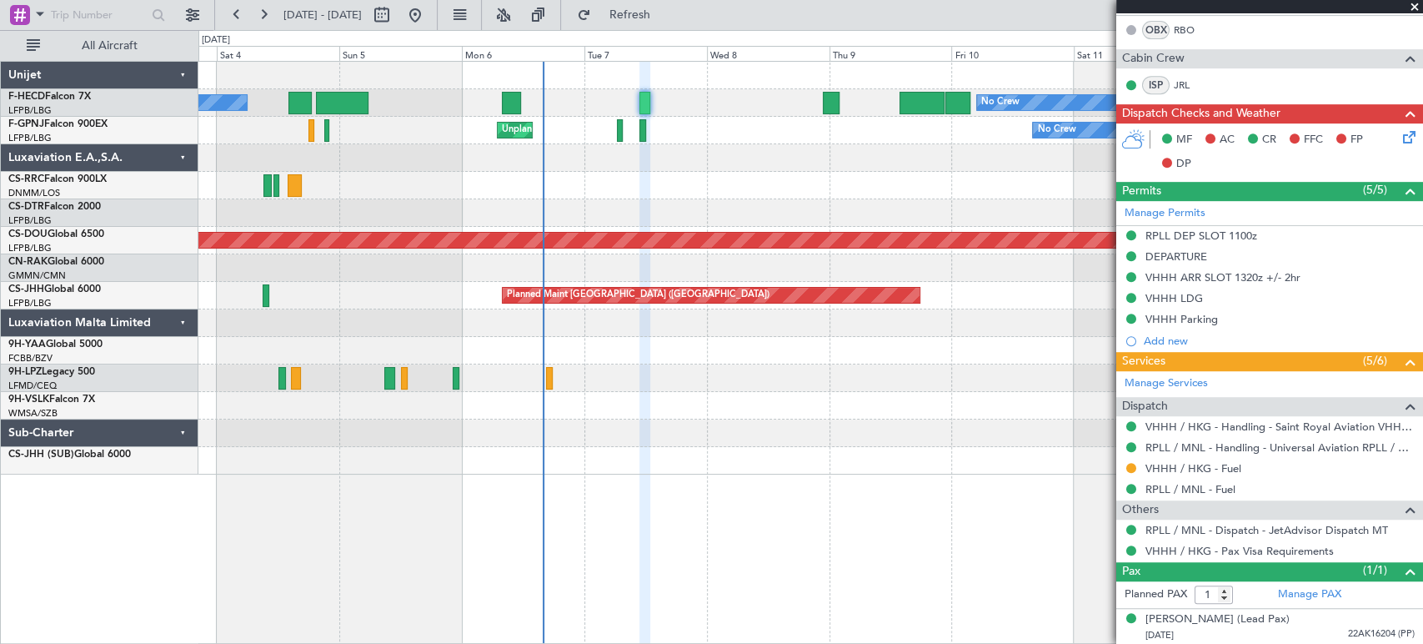
click at [427, 338] on div "No Crew No Crew Planned Maint Paris (Le Bourget) AOG Maint Paris (Le Bourget) N…" at bounding box center [810, 268] width 1224 height 413
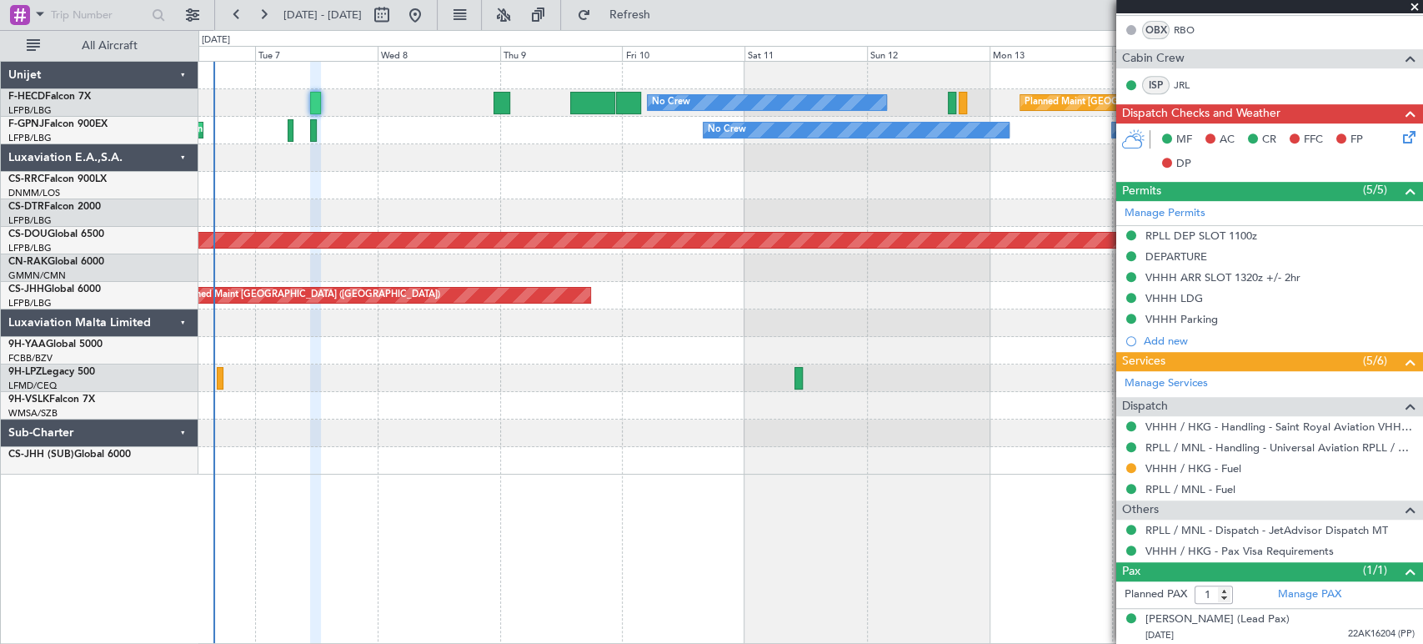
click at [513, 335] on div at bounding box center [810, 323] width 1224 height 28
